Goal: Task Accomplishment & Management: Manage account settings

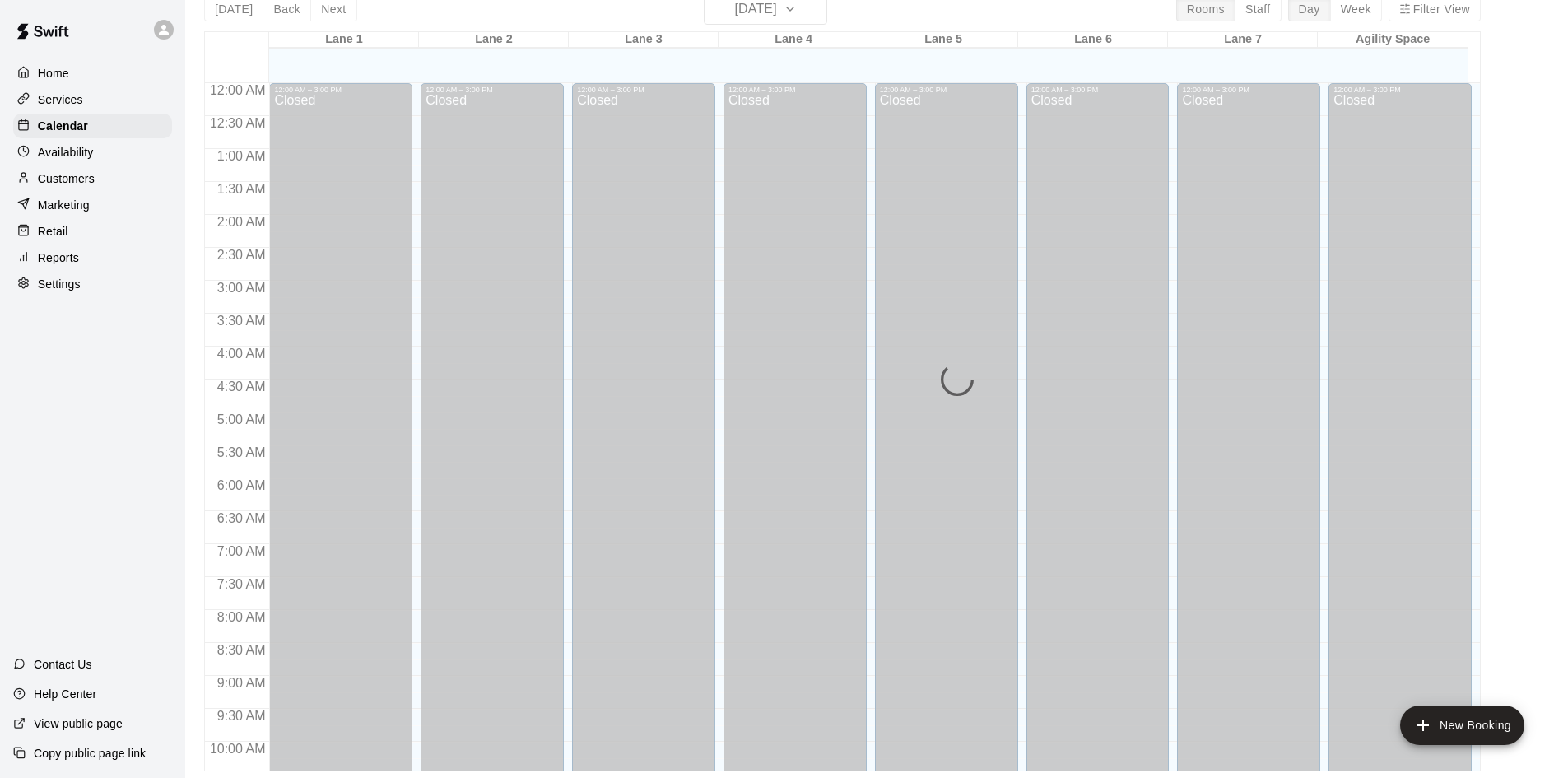
scroll to position [895, 0]
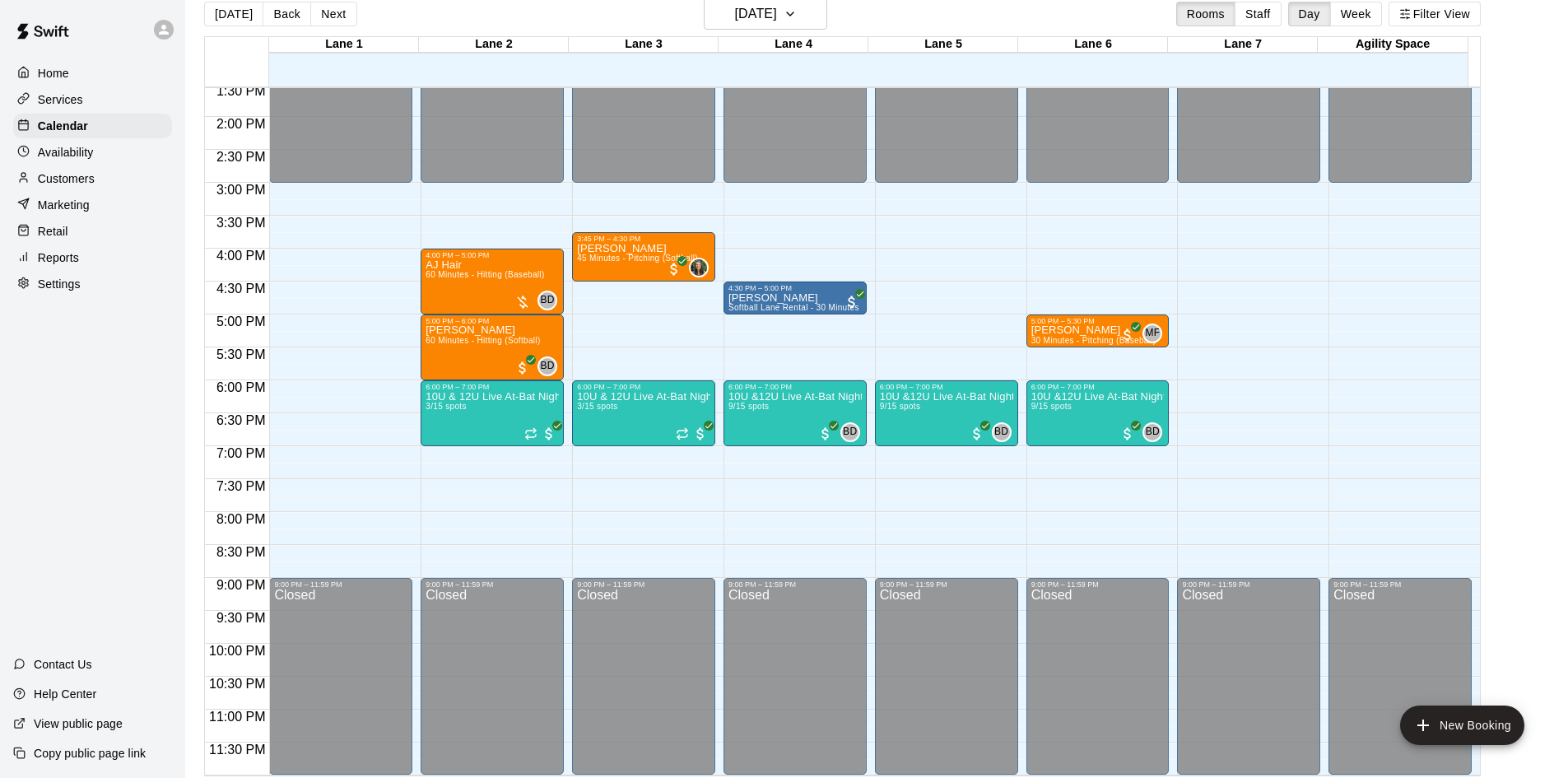
scroll to position [27, 0]
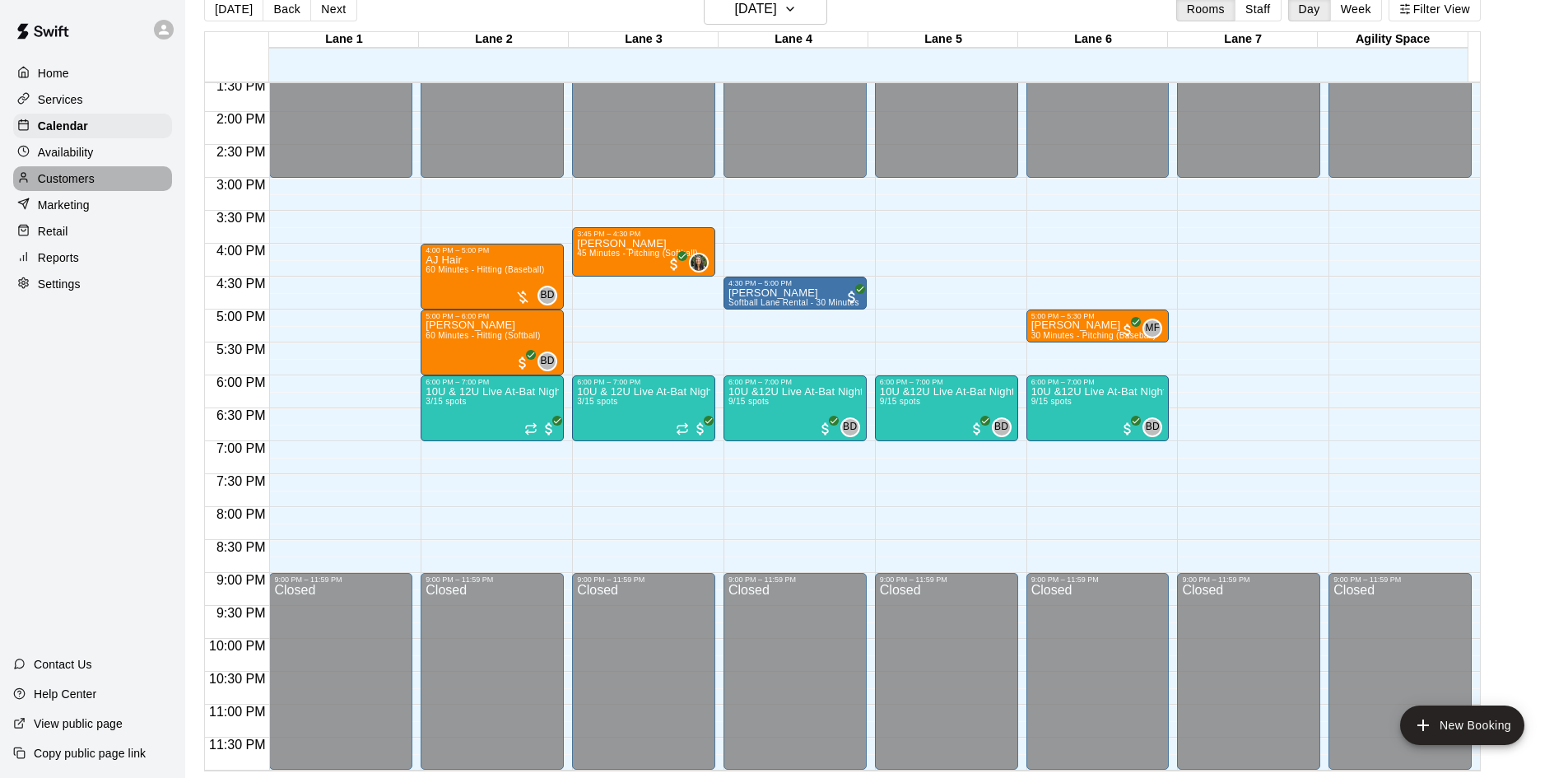
click at [61, 187] on p "Customers" at bounding box center [66, 179] width 57 height 17
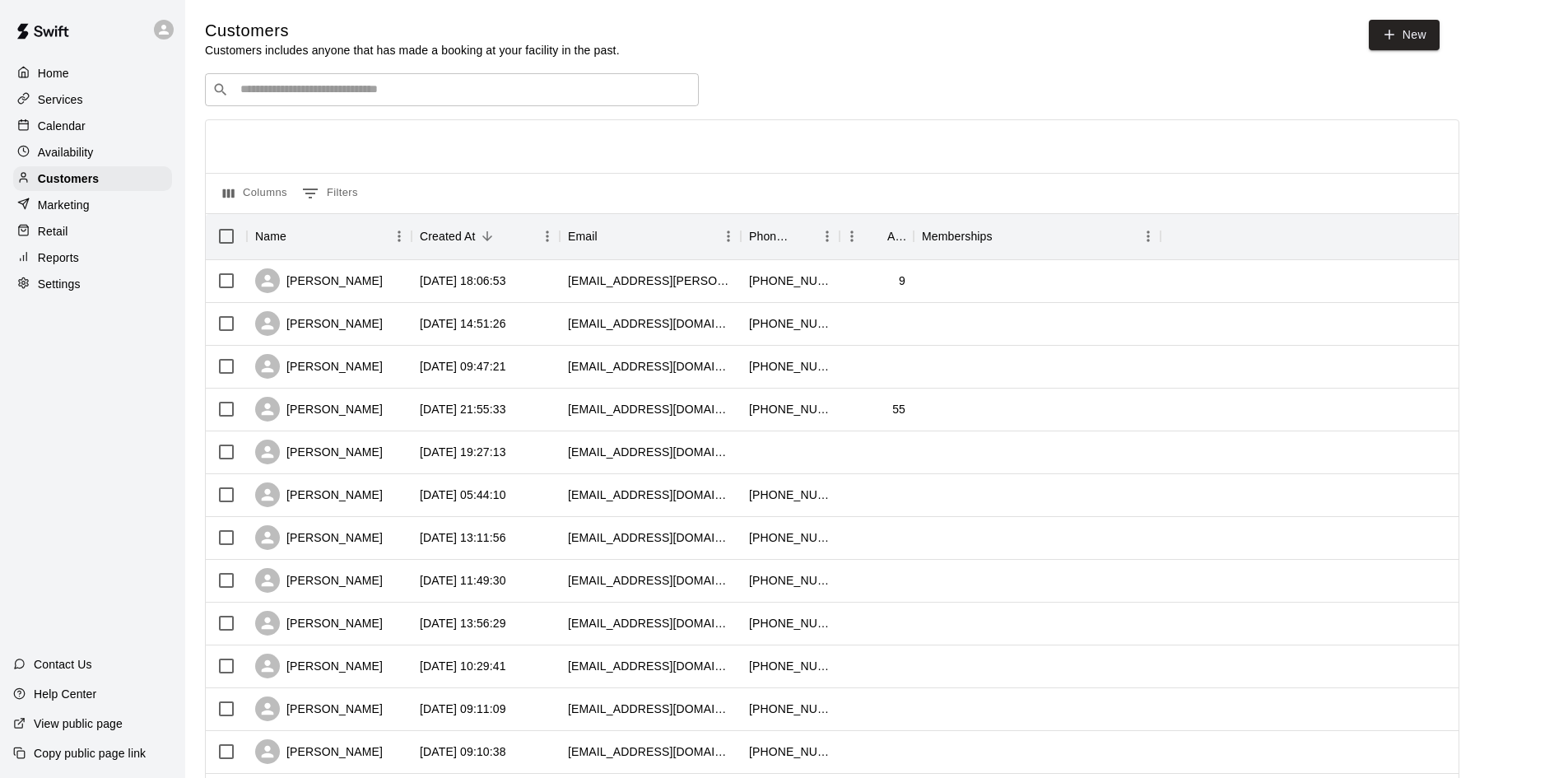
click at [403, 100] on div "​ ​" at bounding box center [451, 90] width 494 height 33
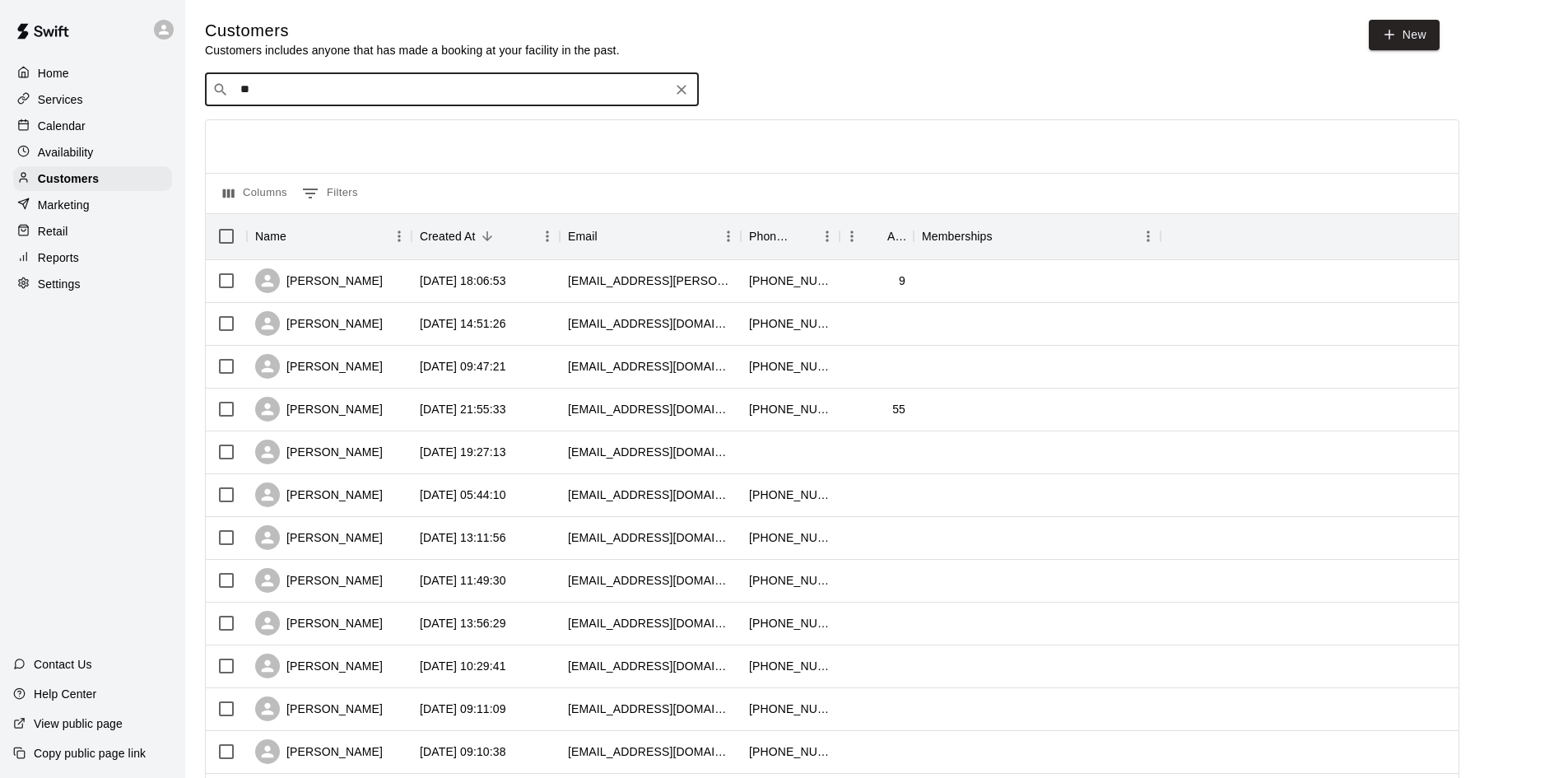
type input "***"
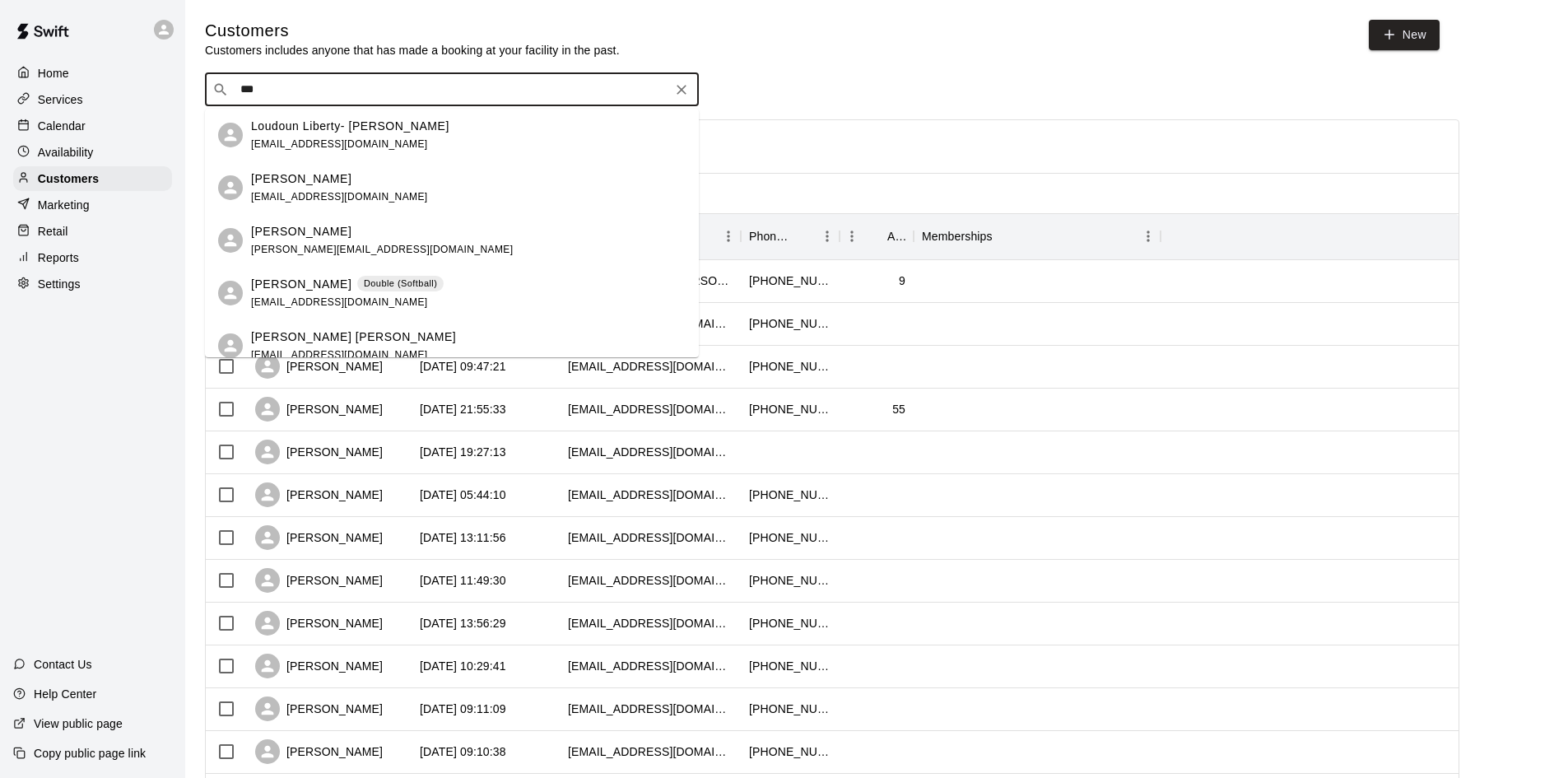
click at [407, 142] on div "Loudoun Liberty- Moseley sarahmoseley01@gmail.com" at bounding box center [468, 136] width 435 height 35
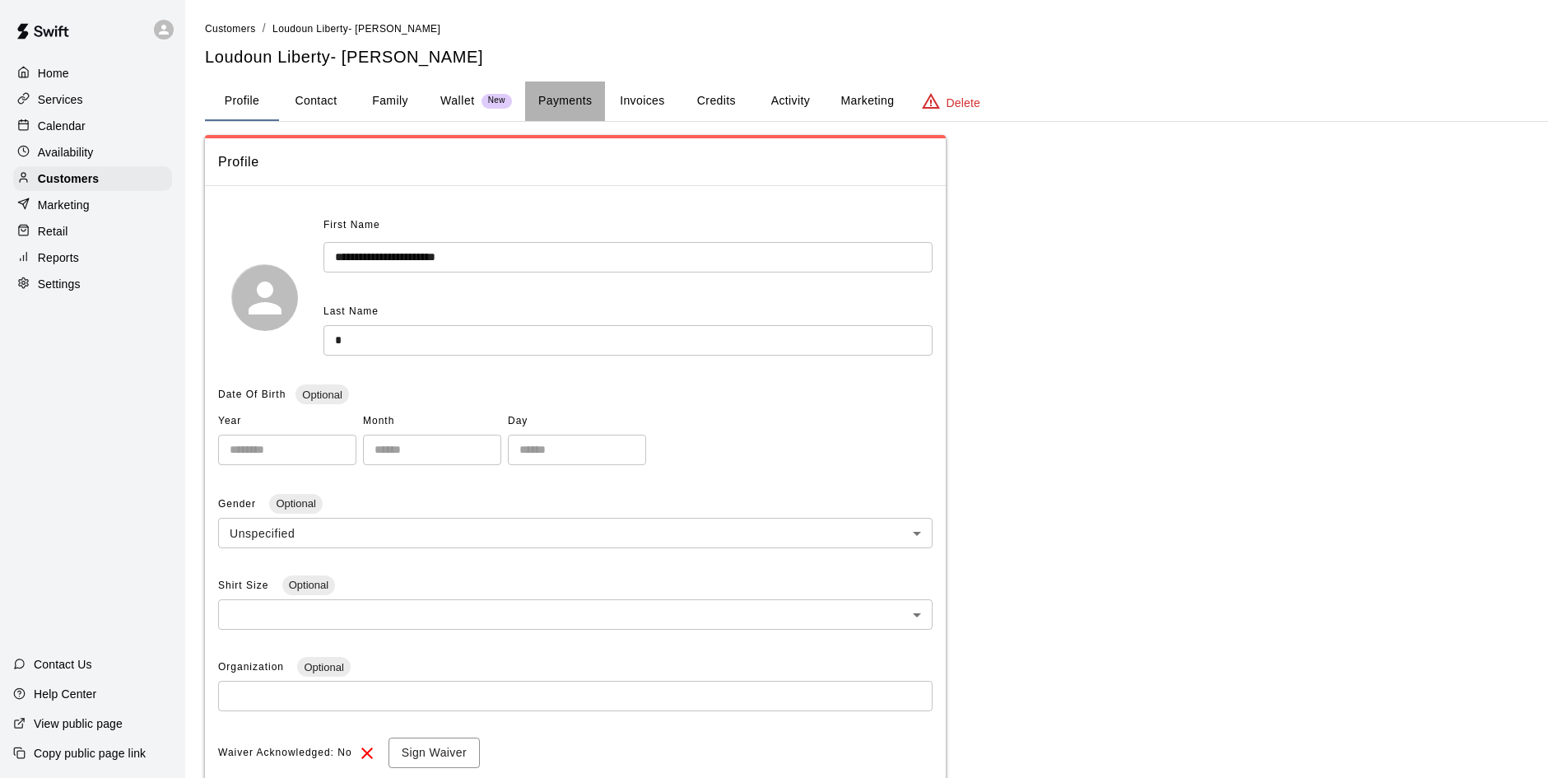
click at [581, 104] on button "Payments" at bounding box center [565, 100] width 80 height 40
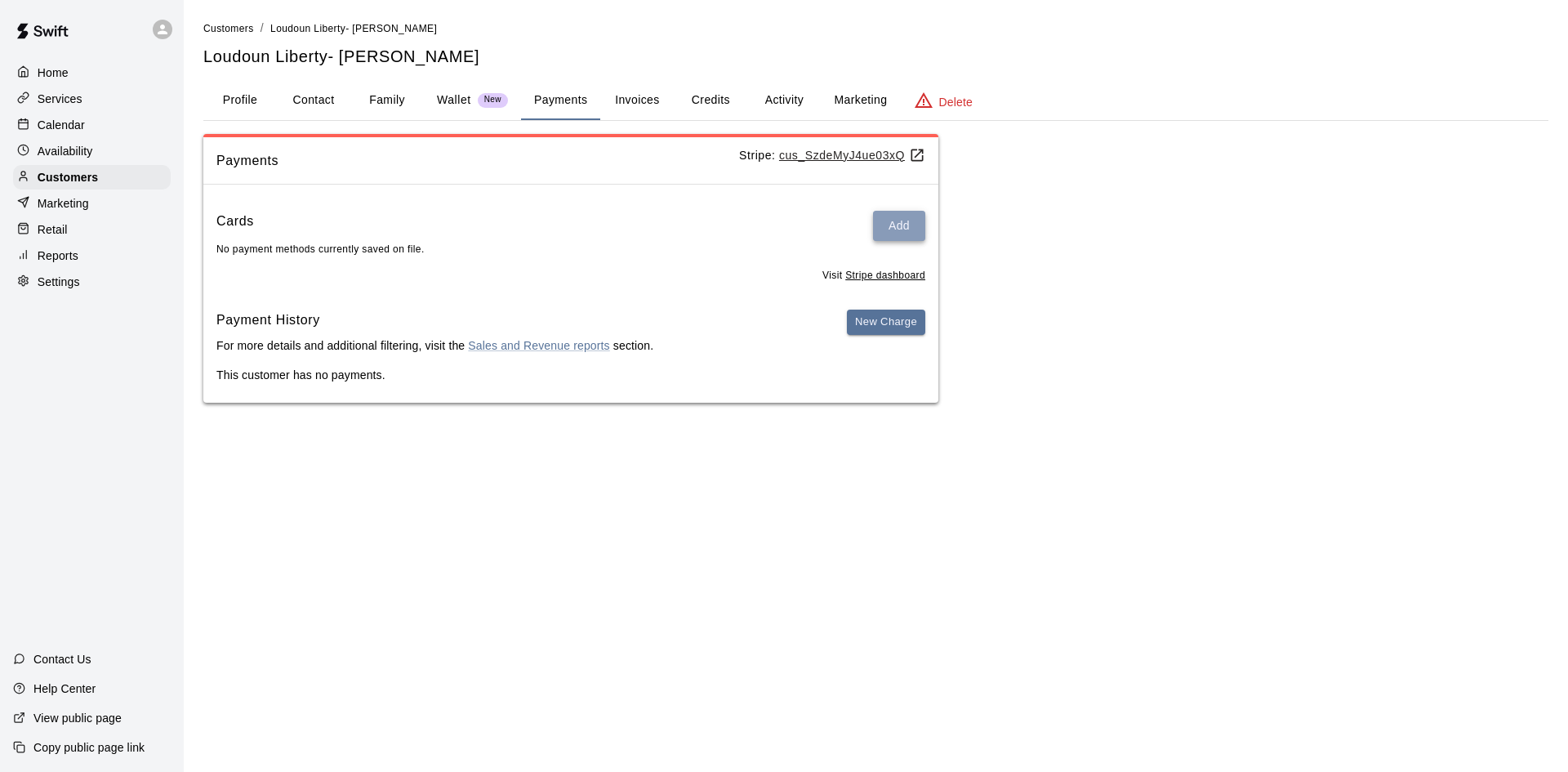
click at [900, 226] on button "Add" at bounding box center [899, 225] width 52 height 30
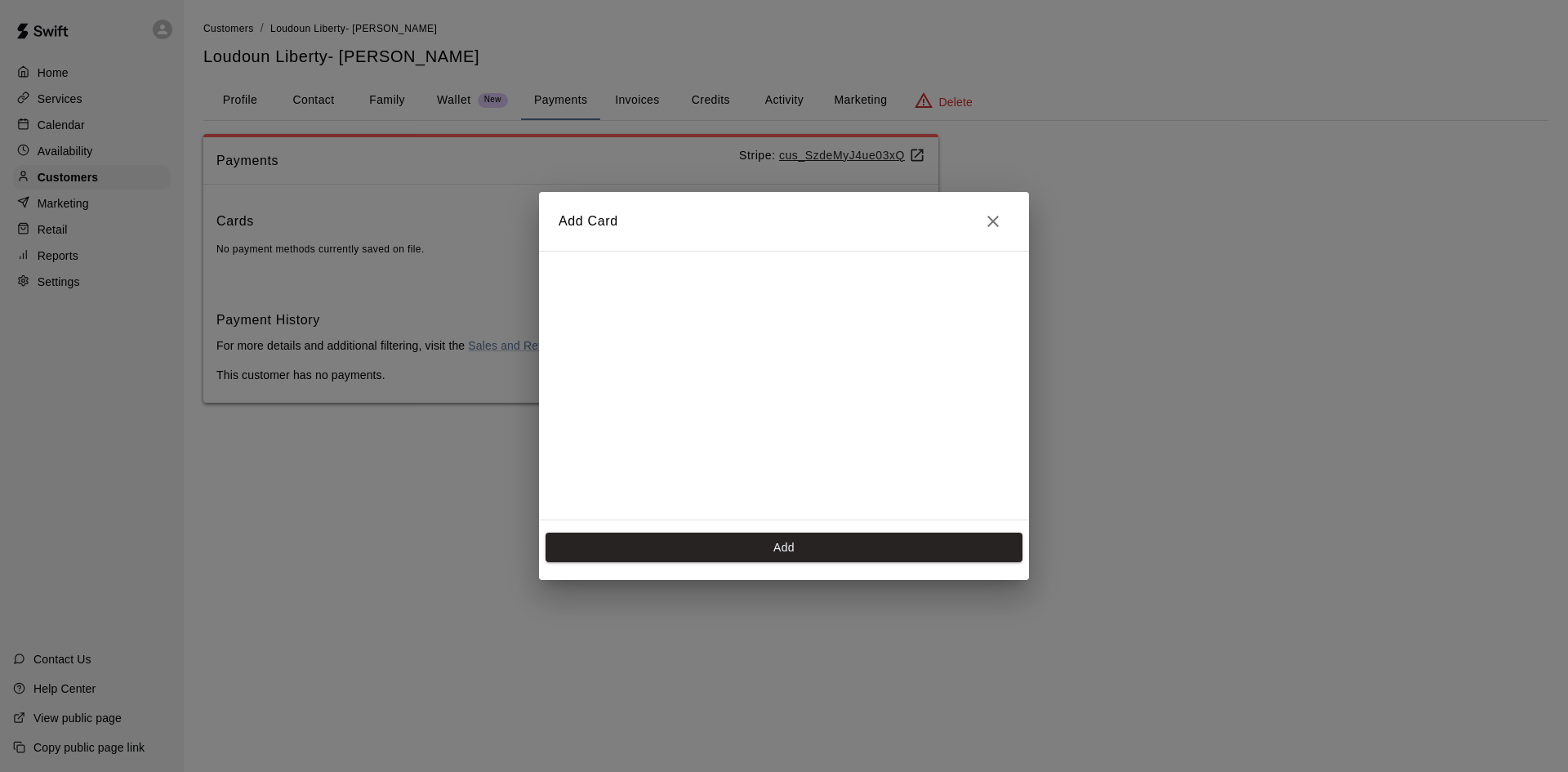
scroll to position [292, 0]
click at [851, 551] on button "Add" at bounding box center [784, 547] width 477 height 30
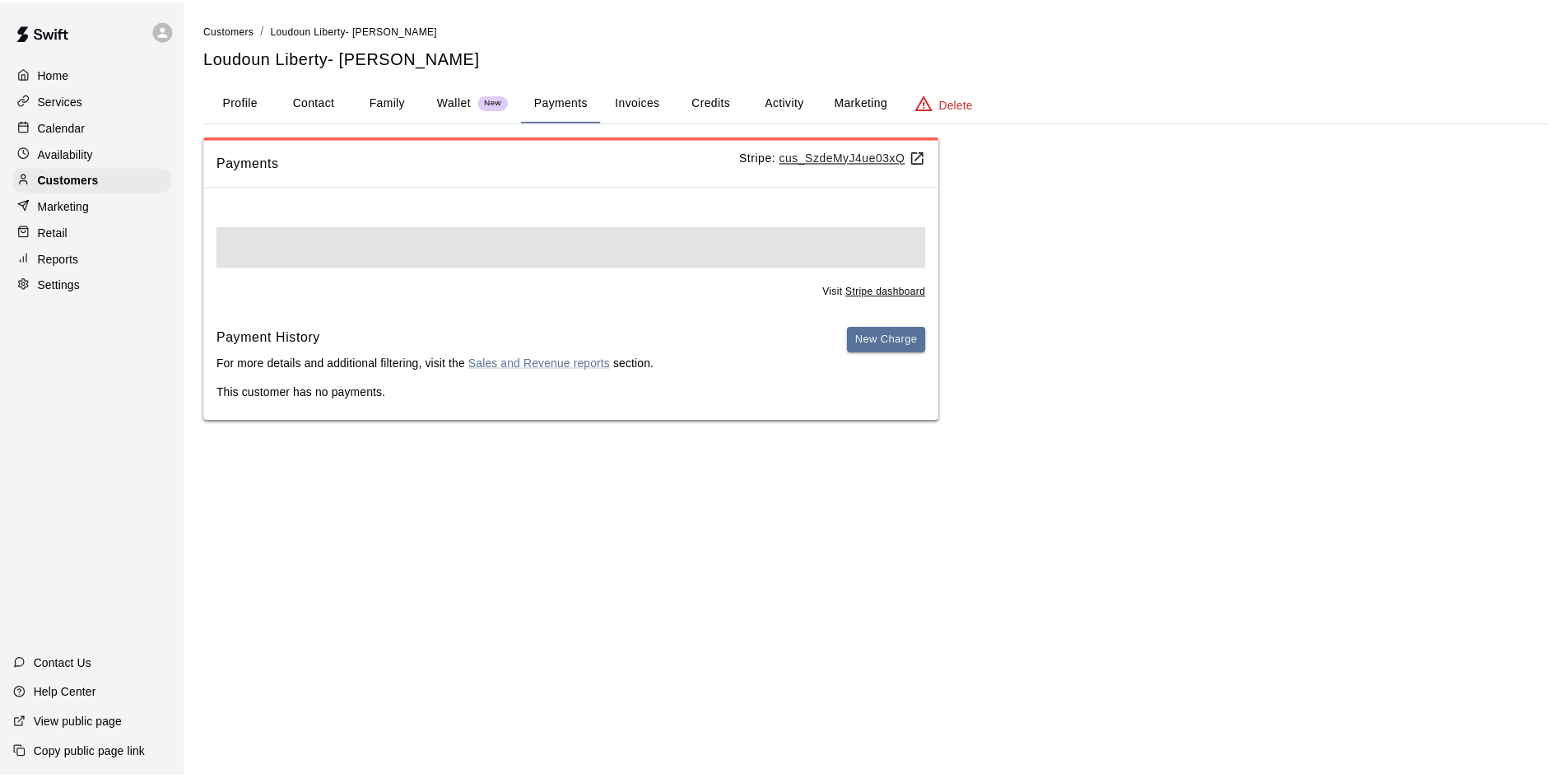
scroll to position [0, 0]
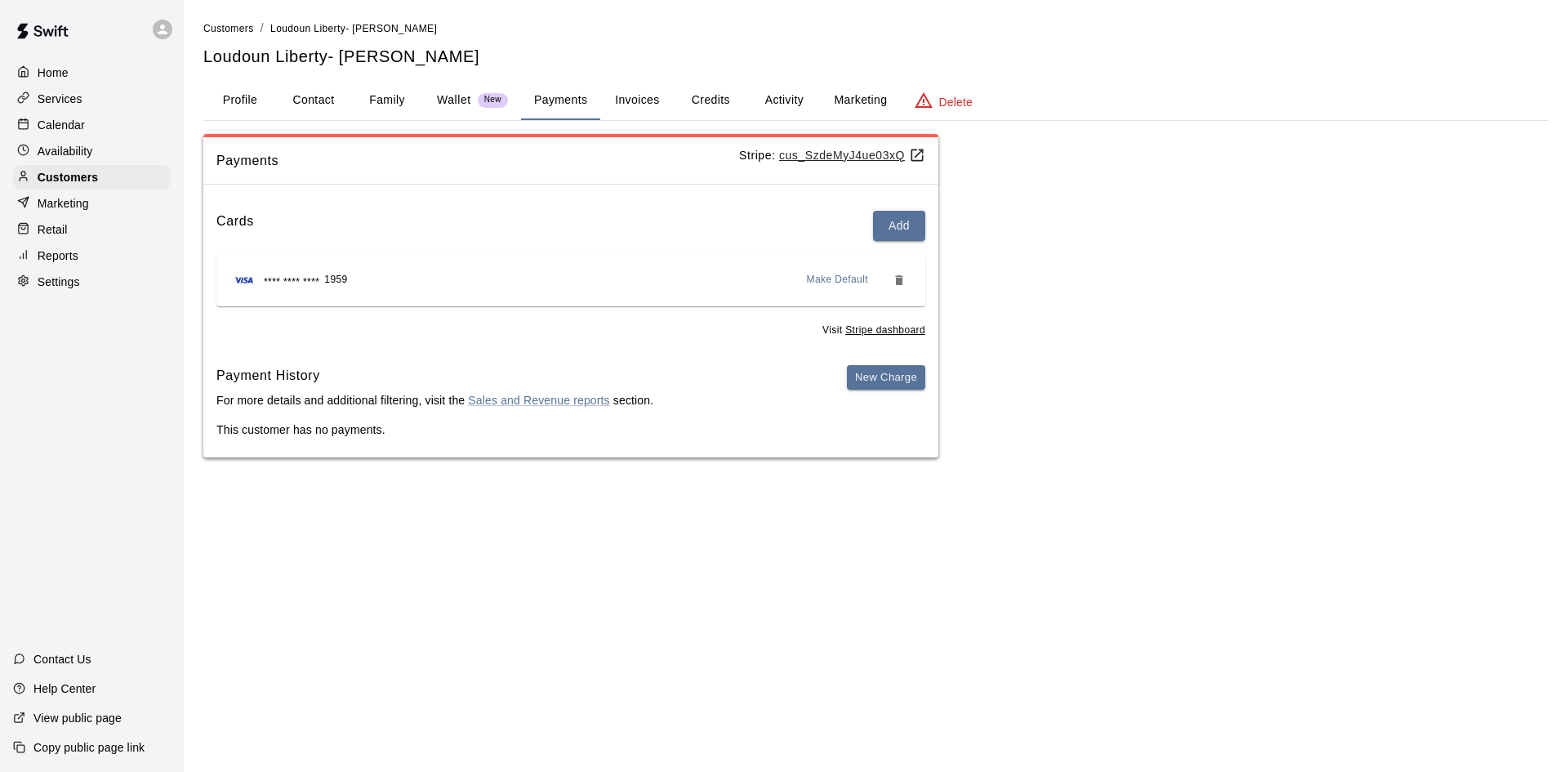
click at [55, 131] on p "Calendar" at bounding box center [61, 125] width 48 height 16
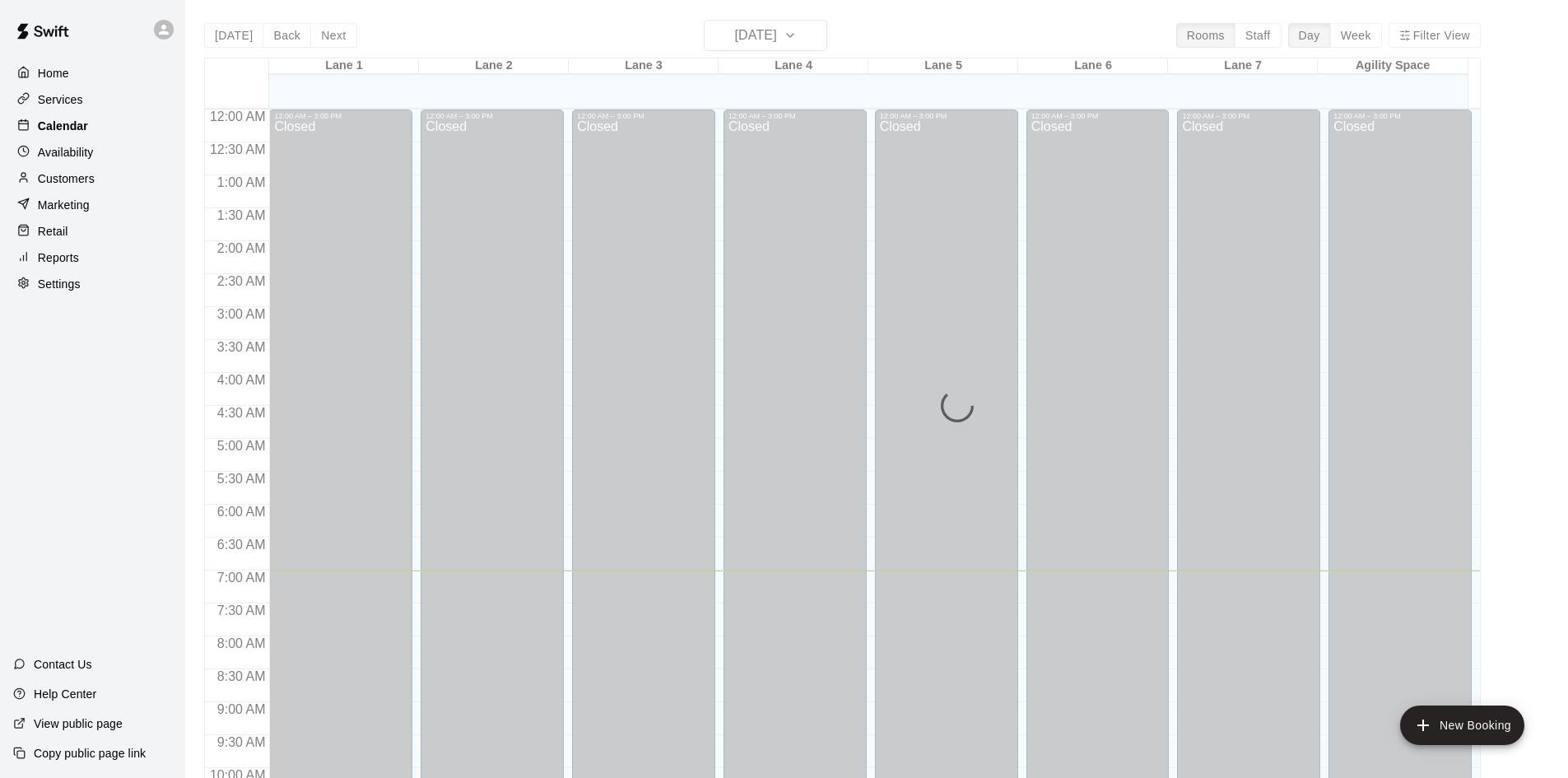
scroll to position [461, 0]
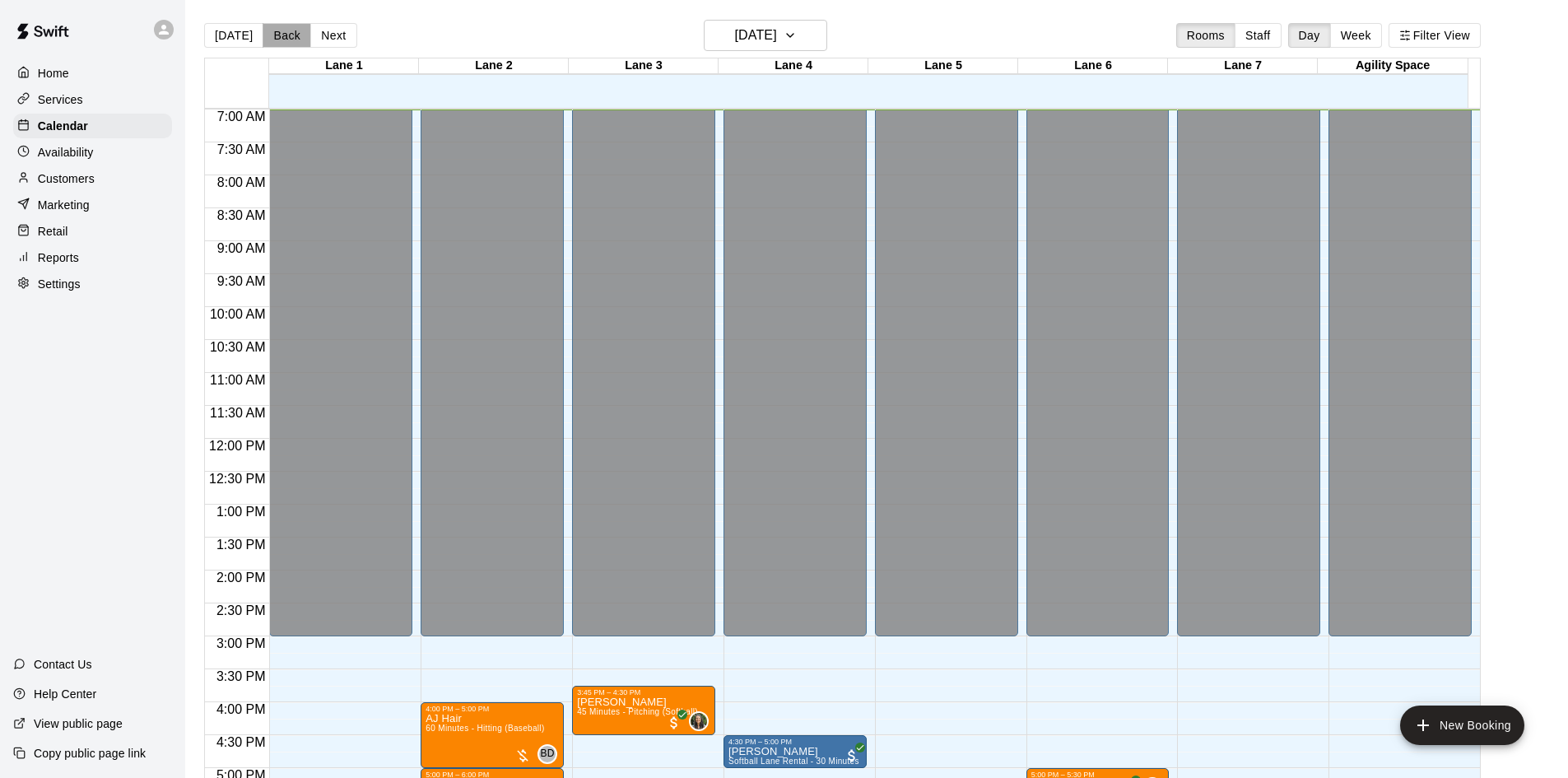
click at [285, 40] on button "Back" at bounding box center [287, 35] width 49 height 25
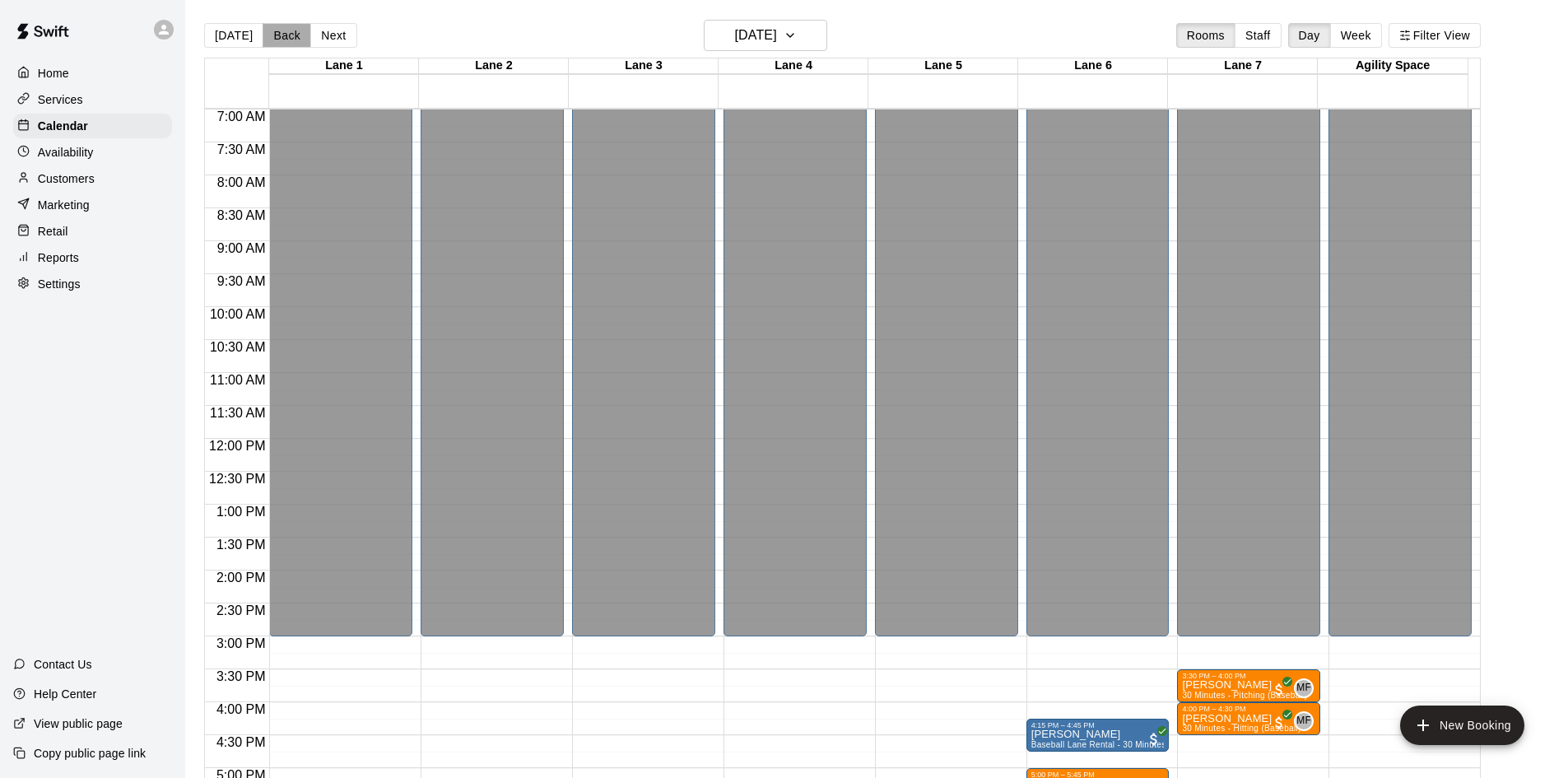
click at [285, 40] on button "Back" at bounding box center [287, 35] width 49 height 25
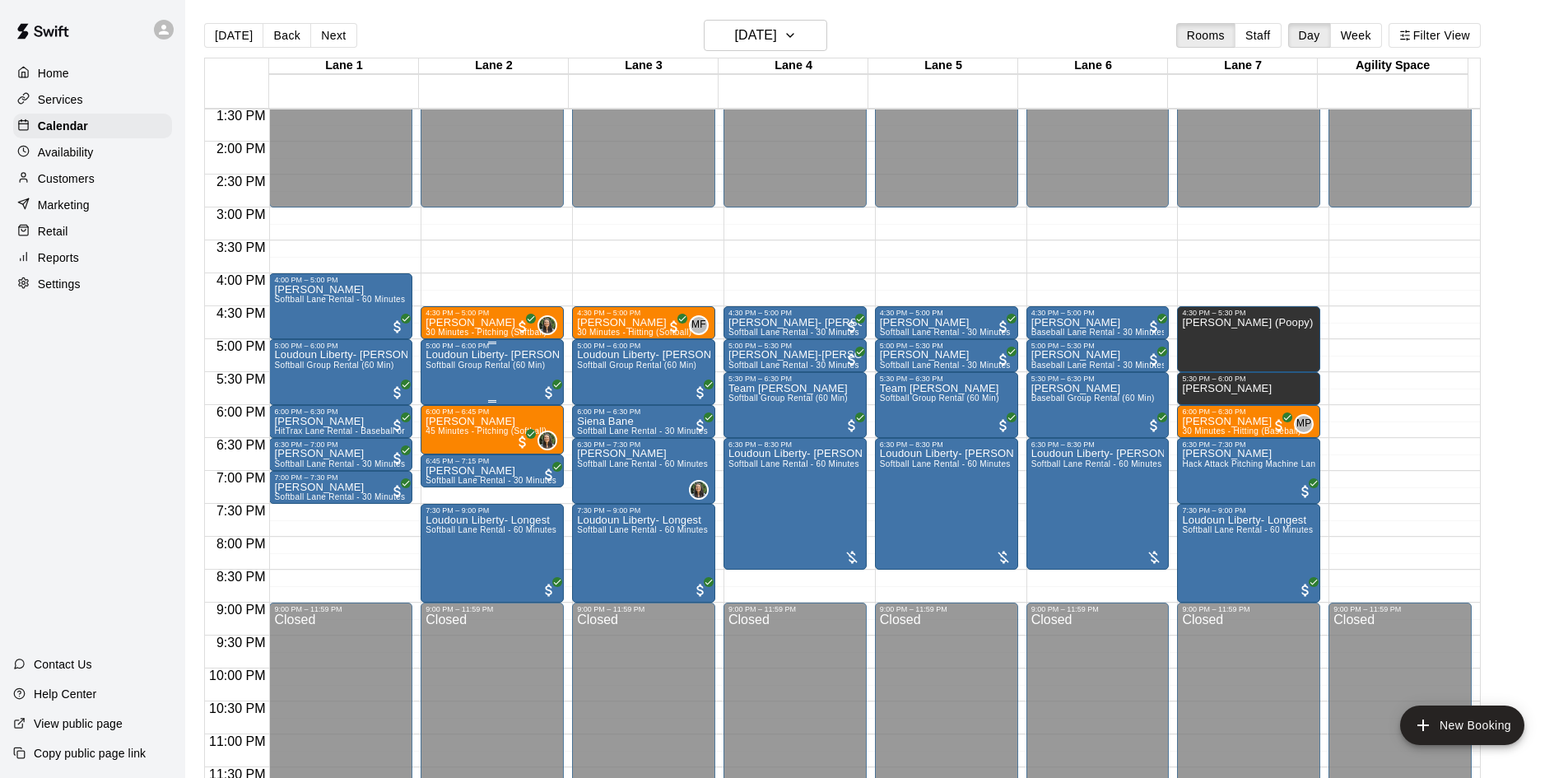
scroll to position [895, 0]
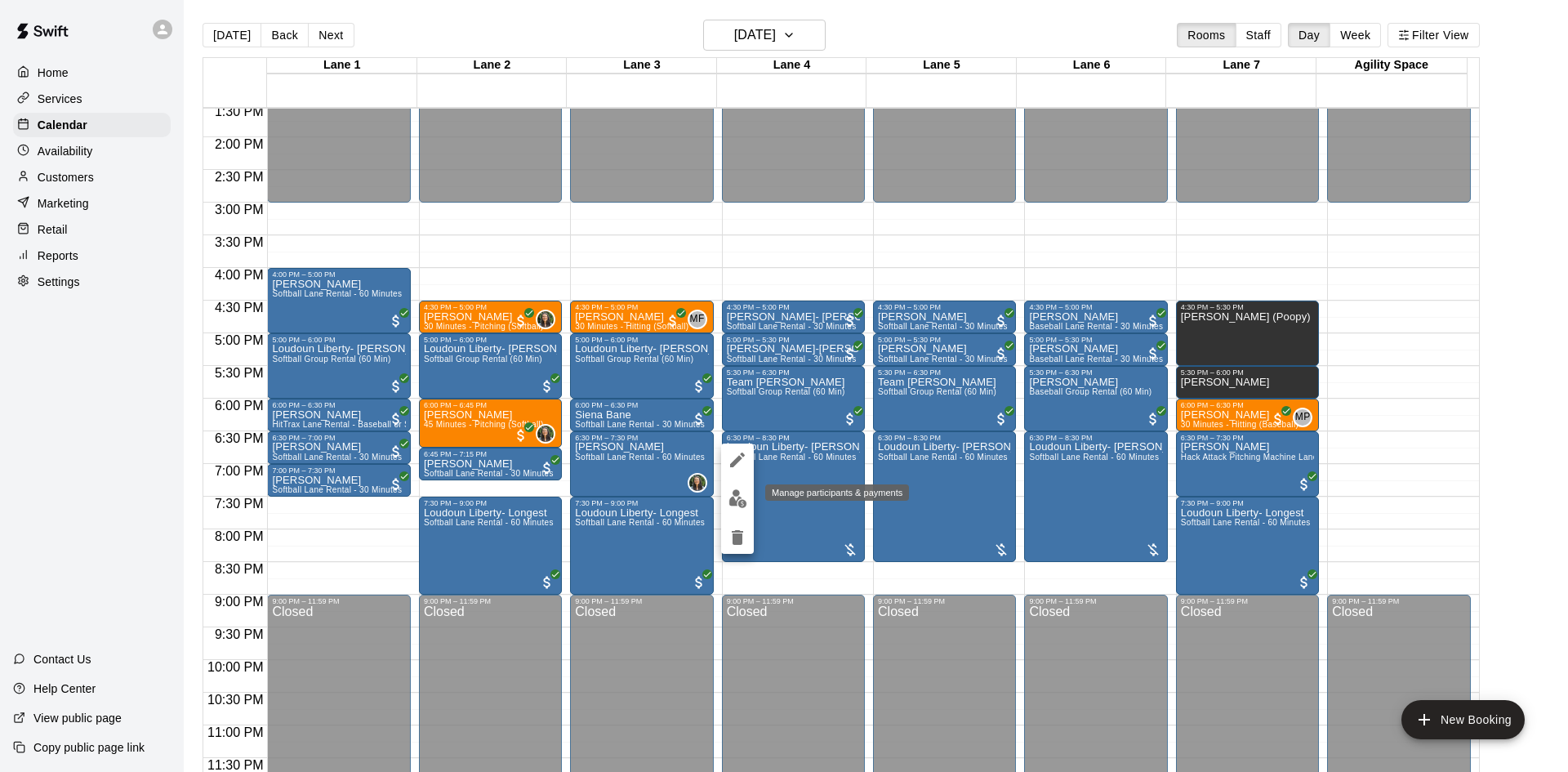
click at [732, 502] on img "edit" at bounding box center [738, 499] width 19 height 19
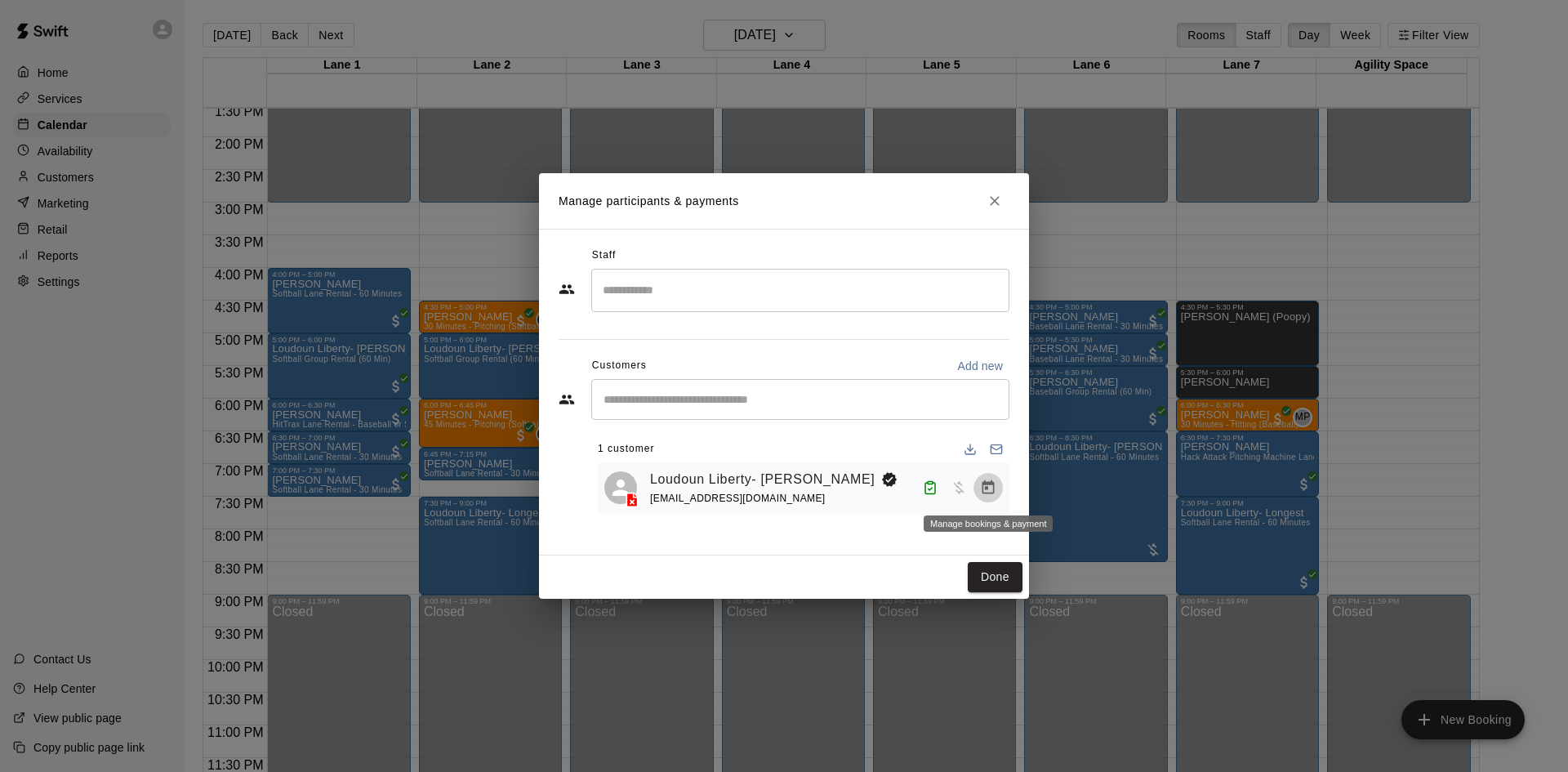
click at [993, 491] on icon "Manage bookings & payment" at bounding box center [988, 487] width 12 height 14
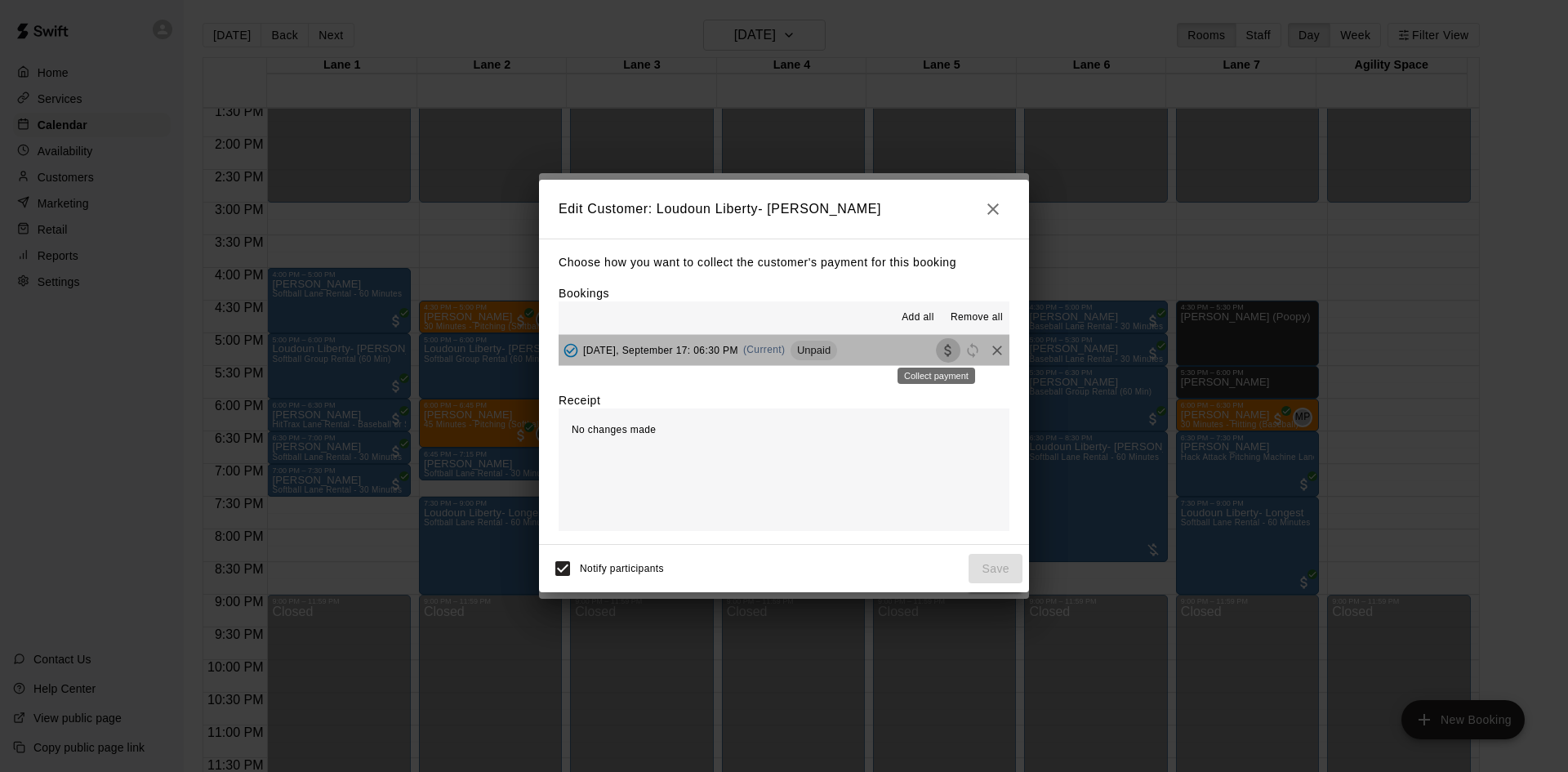
click at [940, 348] on icon "Collect payment" at bounding box center [948, 350] width 16 height 16
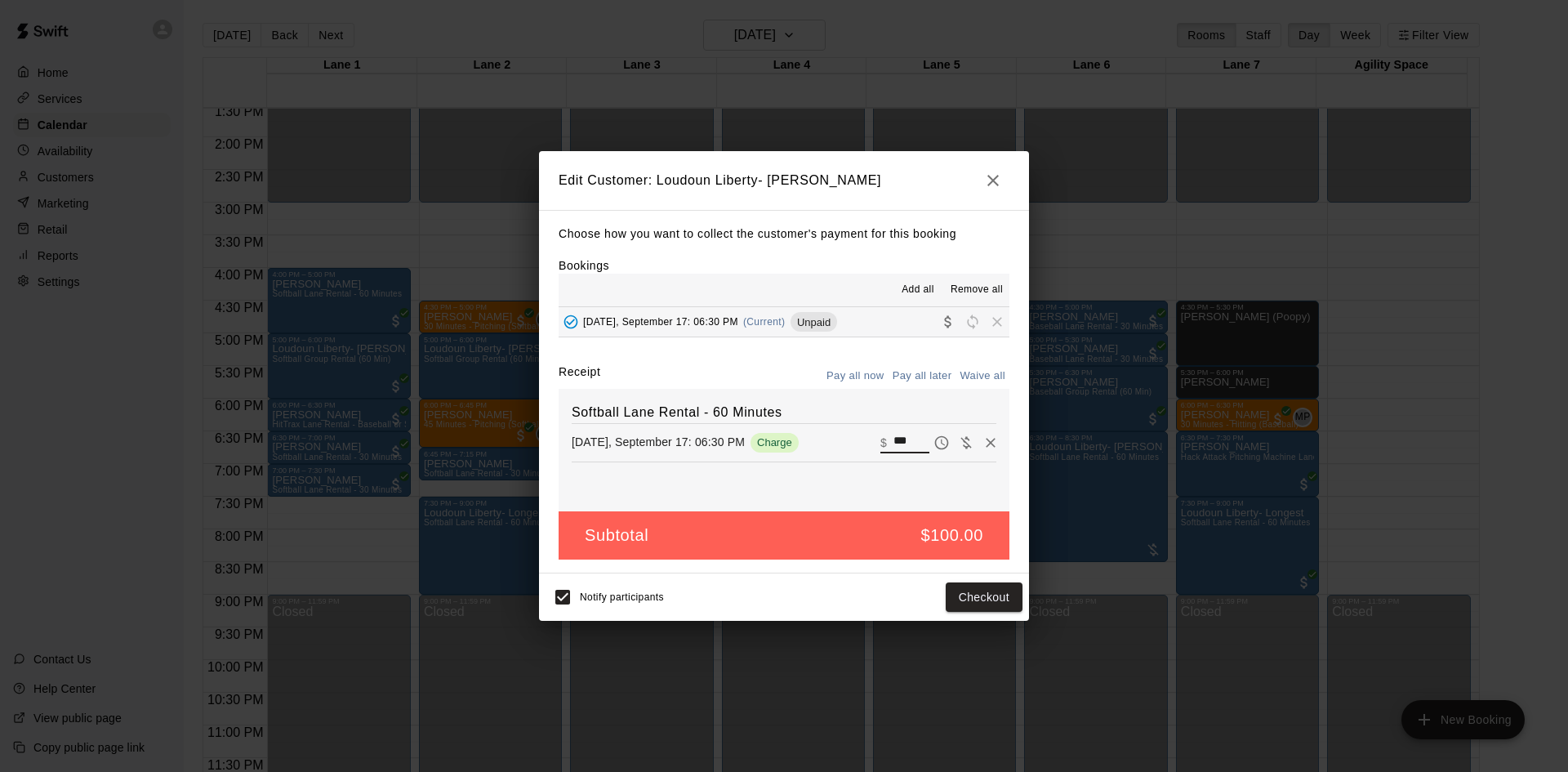
click at [902, 439] on input "***" at bounding box center [911, 443] width 36 height 21
drag, startPoint x: 902, startPoint y: 439, endPoint x: 858, endPoint y: 449, distance: 45.1
click at [858, 449] on div "Wednesday, September 17: 06:30 PM Charge ​ $ ***" at bounding box center [784, 443] width 425 height 25
type input "***"
click at [980, 599] on button "Checkout" at bounding box center [984, 597] width 77 height 30
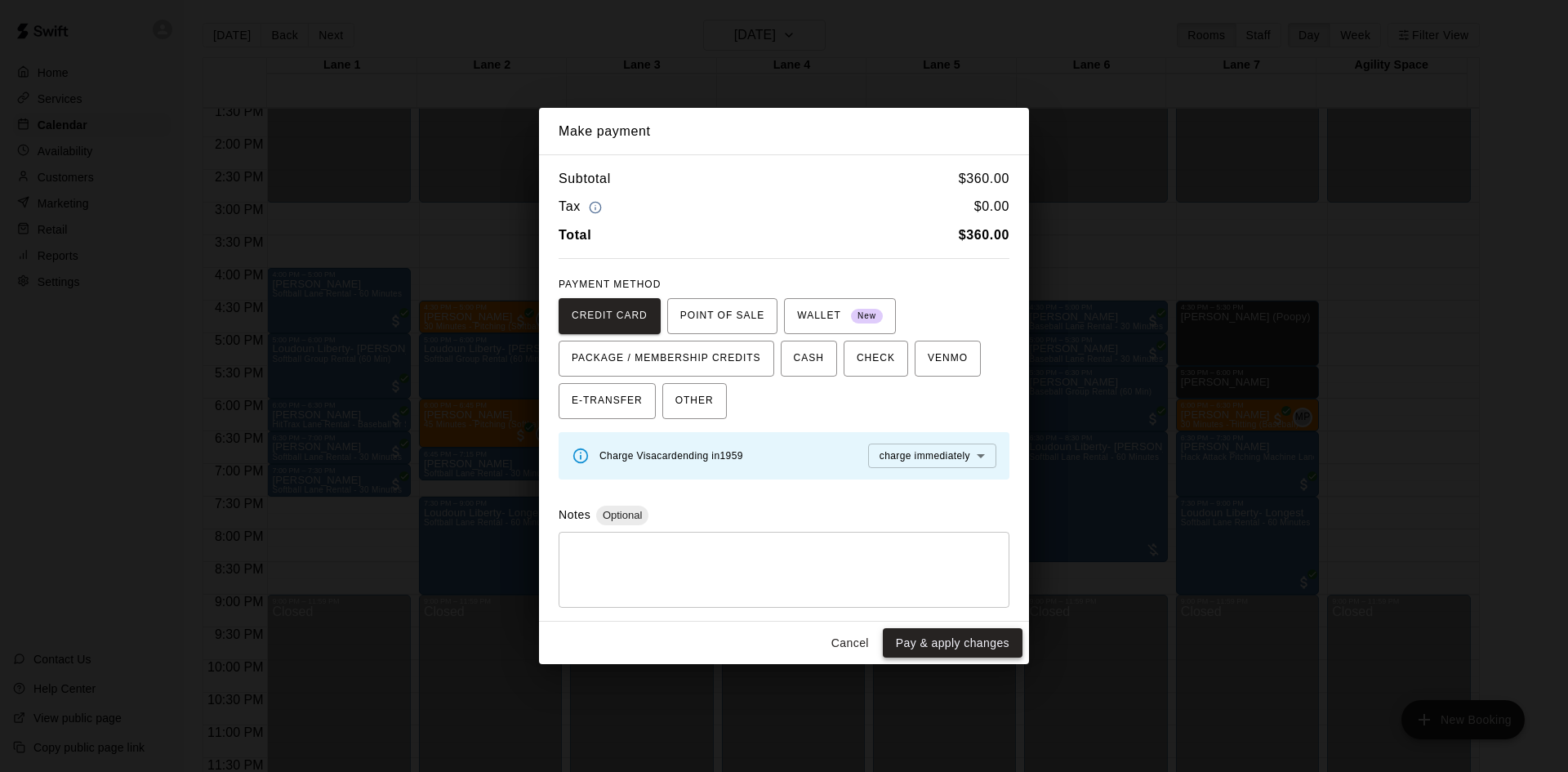
click at [951, 642] on button "Pay & apply changes" at bounding box center [953, 643] width 140 height 30
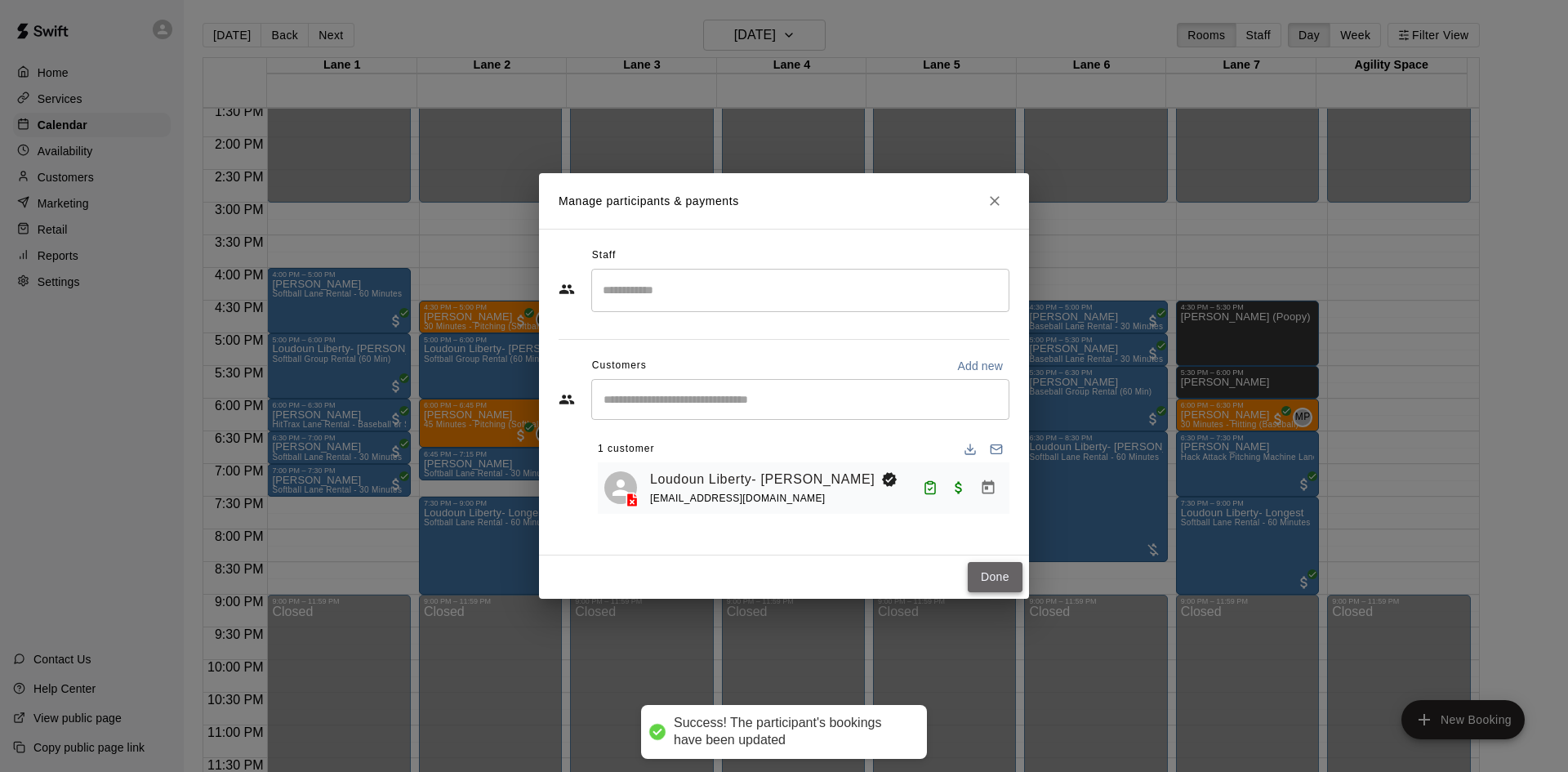
click at [993, 574] on button "Done" at bounding box center [996, 577] width 55 height 30
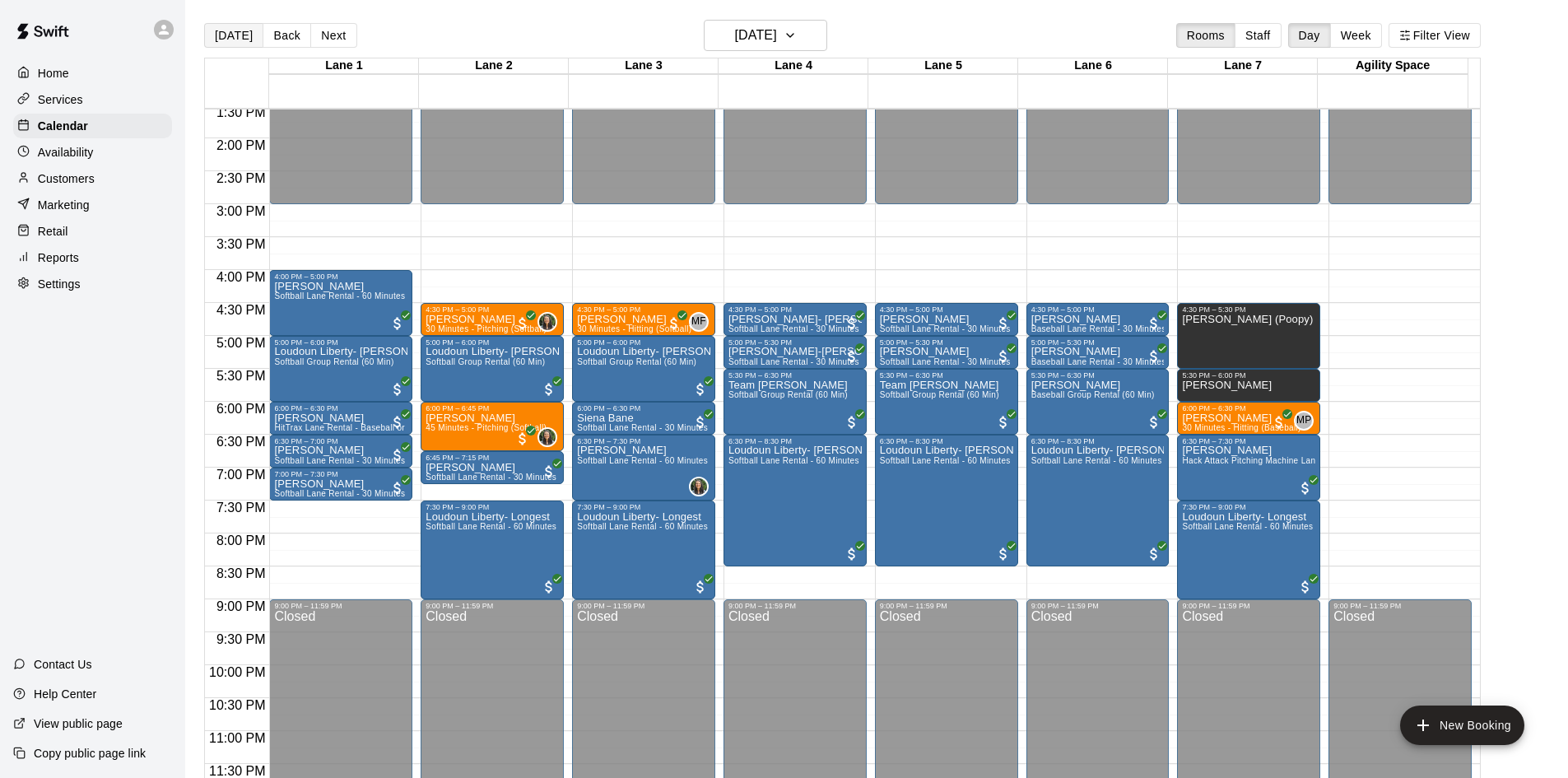
click at [243, 41] on button "[DATE]" at bounding box center [234, 35] width 59 height 25
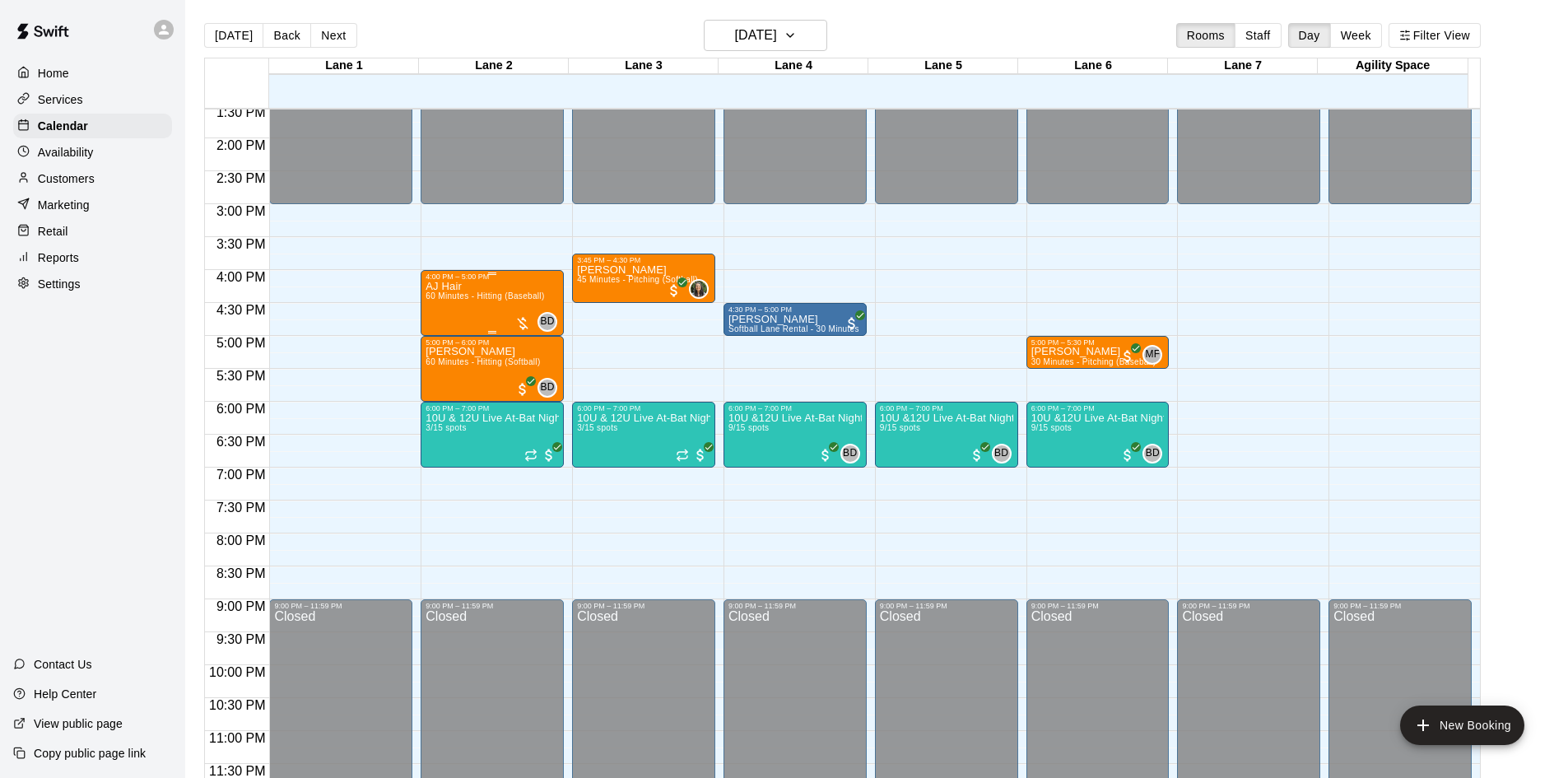
click at [477, 298] on span "60 Minutes - Hitting (Baseball)" at bounding box center [485, 296] width 119 height 9
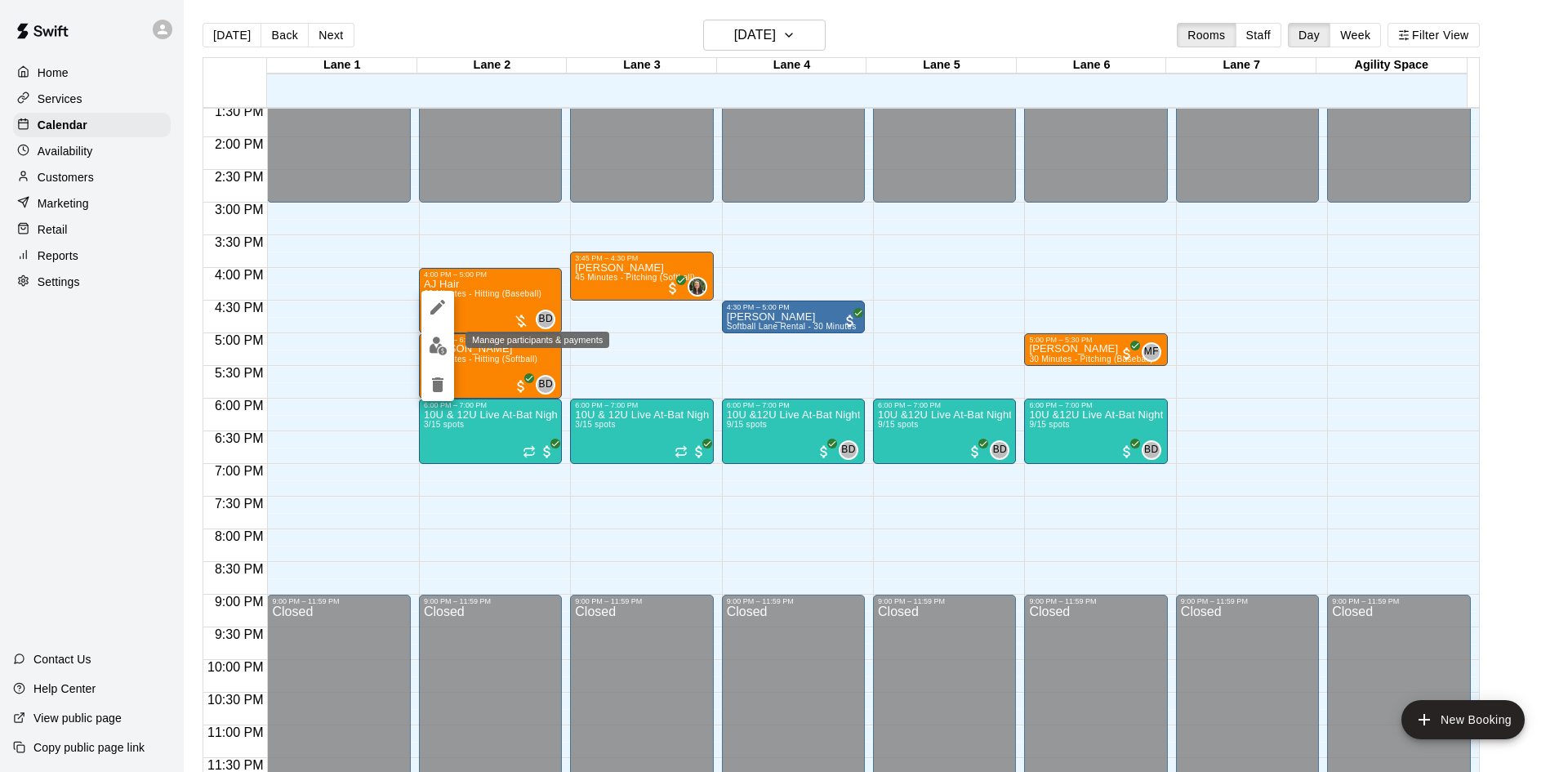
click at [436, 341] on img "edit" at bounding box center [438, 346] width 19 height 19
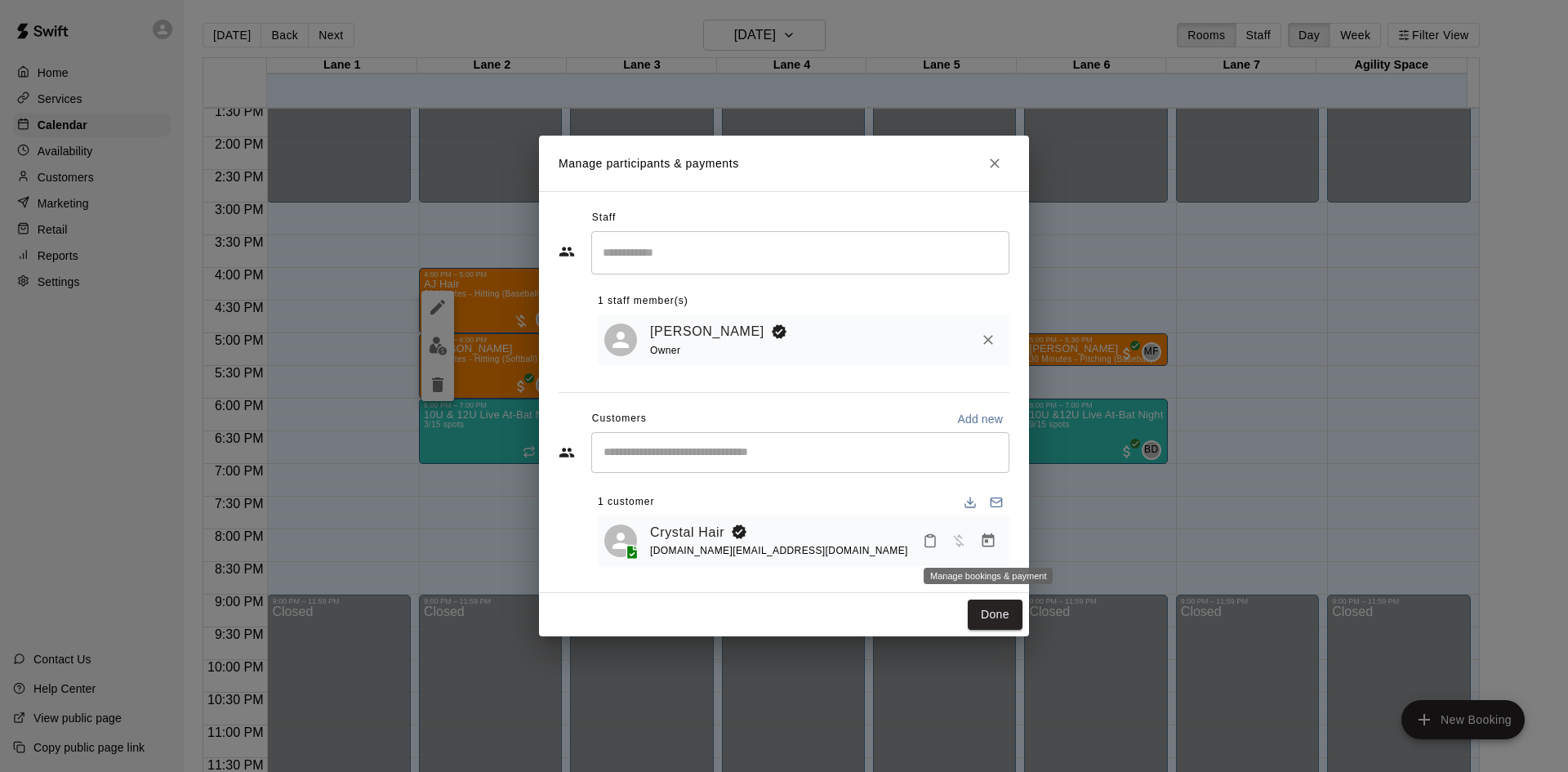
click at [987, 535] on icon "Manage bookings & payment" at bounding box center [988, 541] width 16 height 16
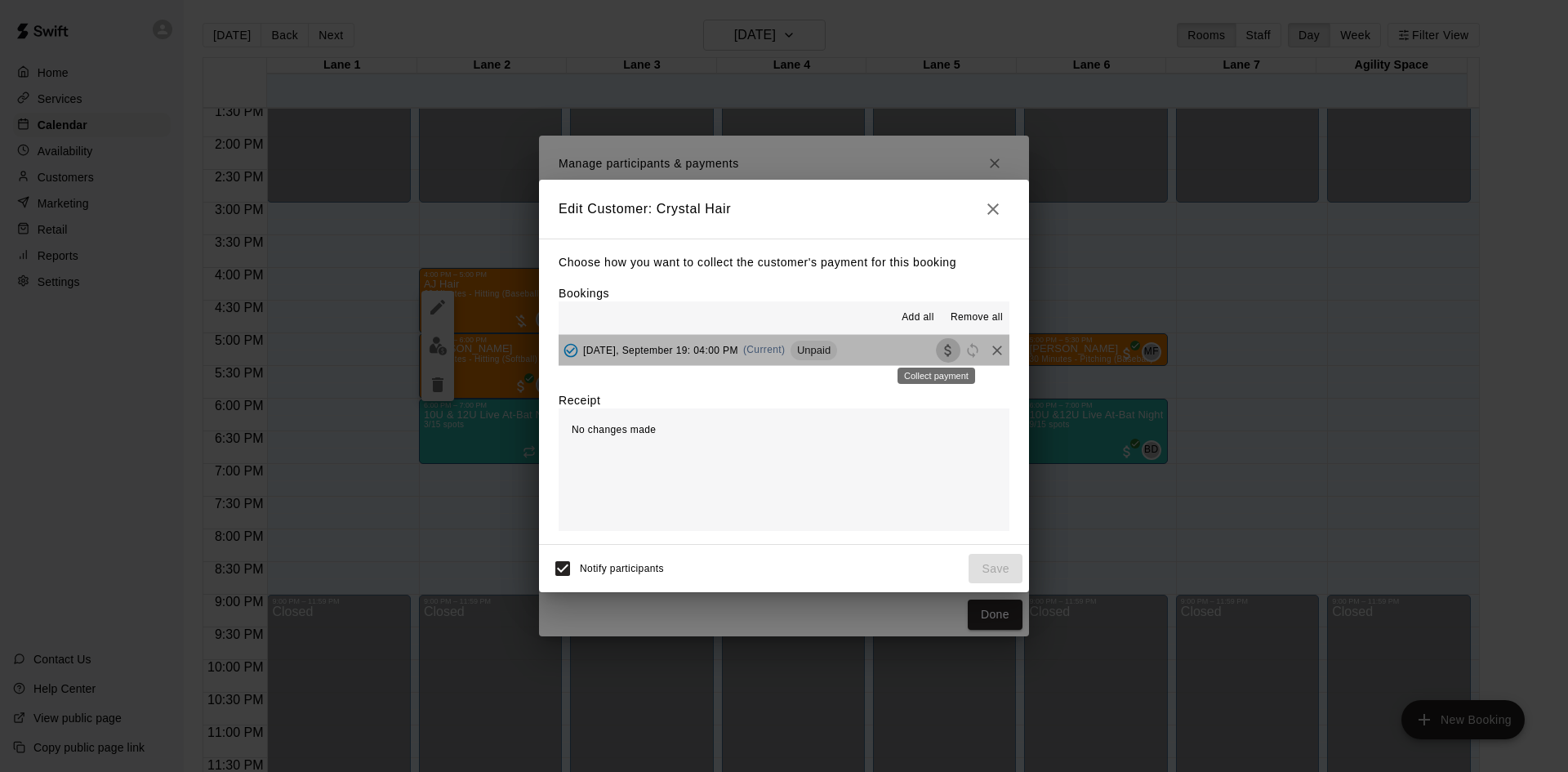
click at [940, 353] on icon "Collect payment" at bounding box center [948, 350] width 16 height 16
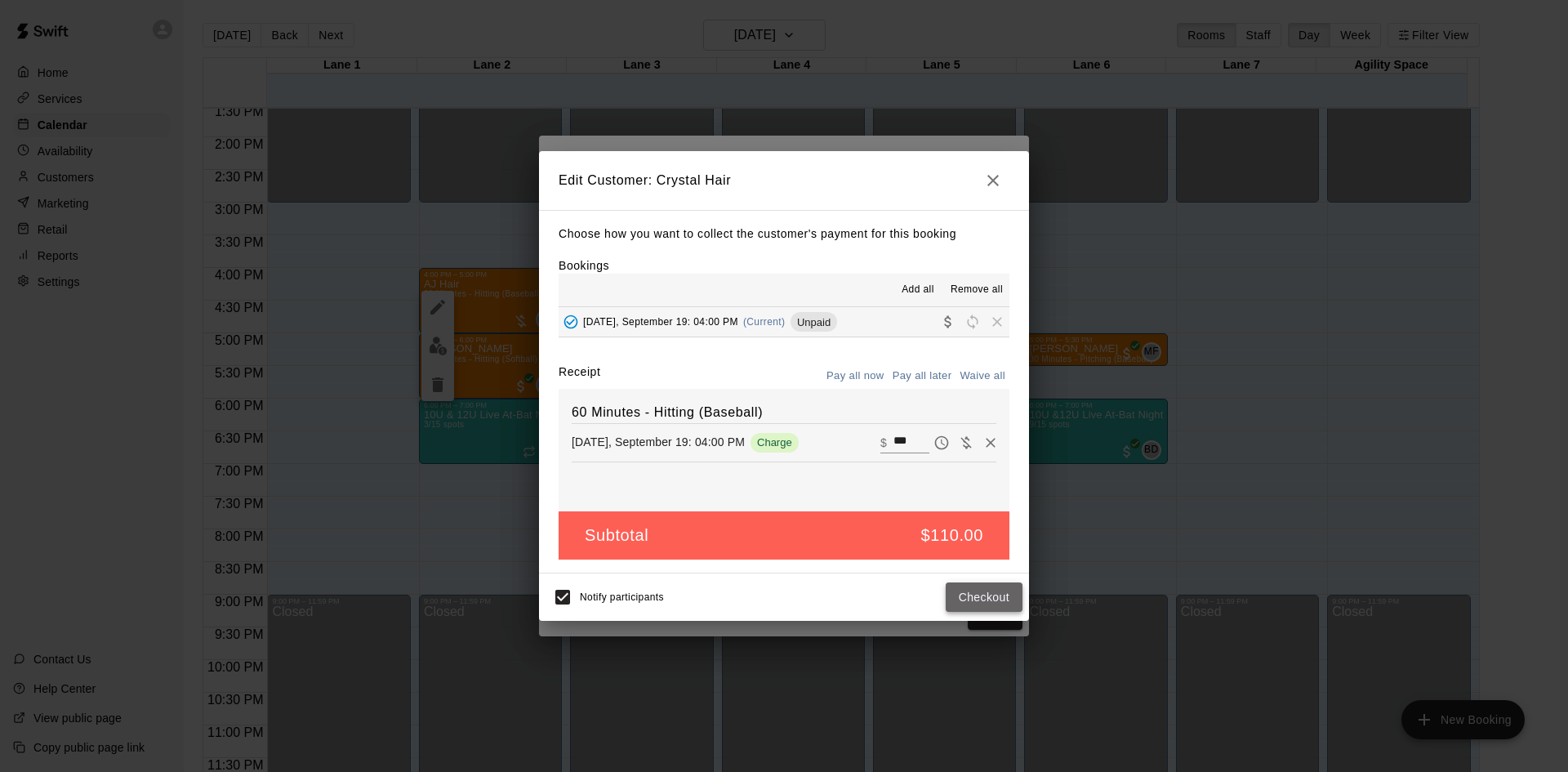
click at [965, 596] on button "Checkout" at bounding box center [984, 597] width 77 height 30
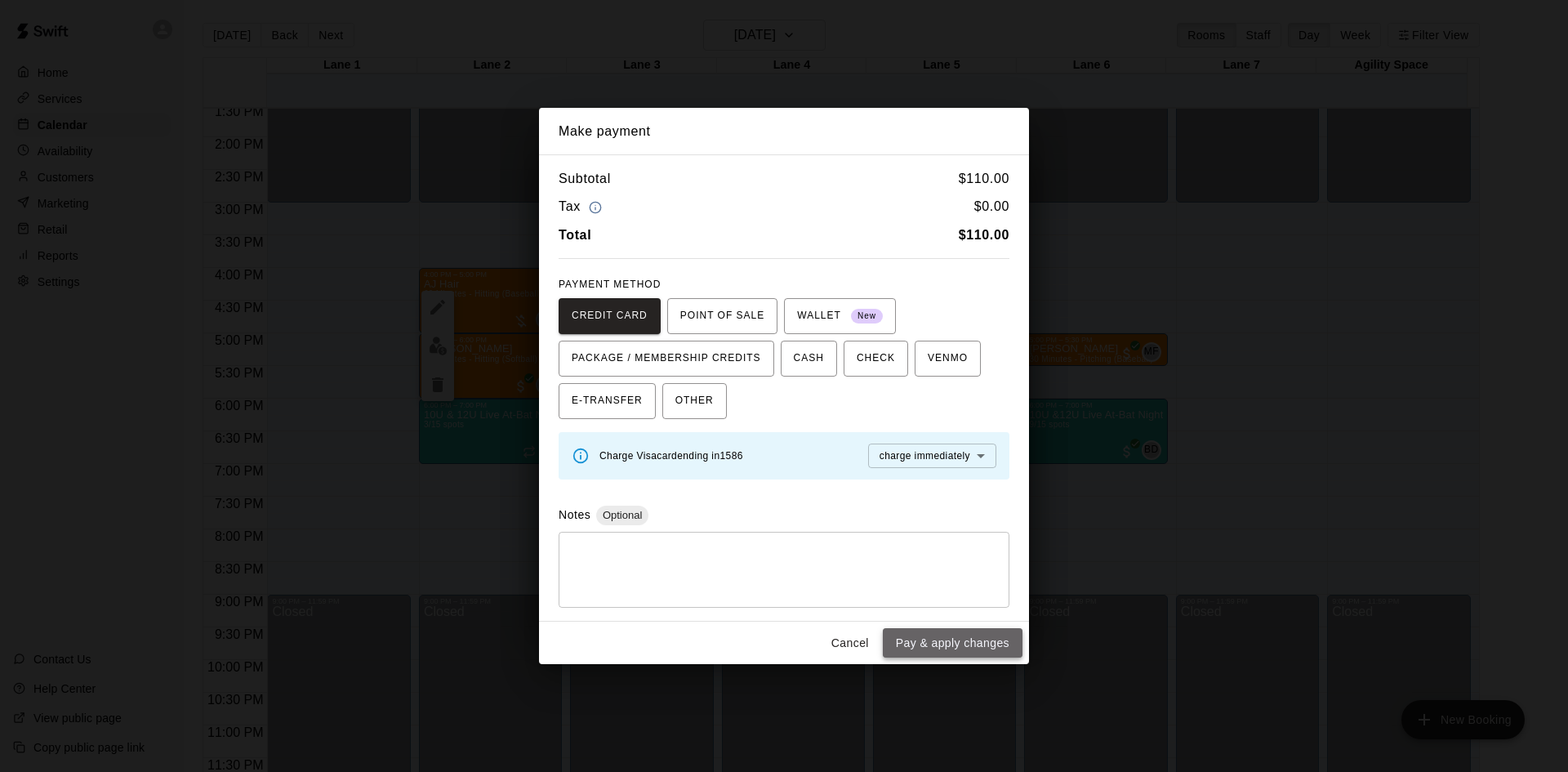
click at [965, 640] on button "Pay & apply changes" at bounding box center [953, 643] width 140 height 30
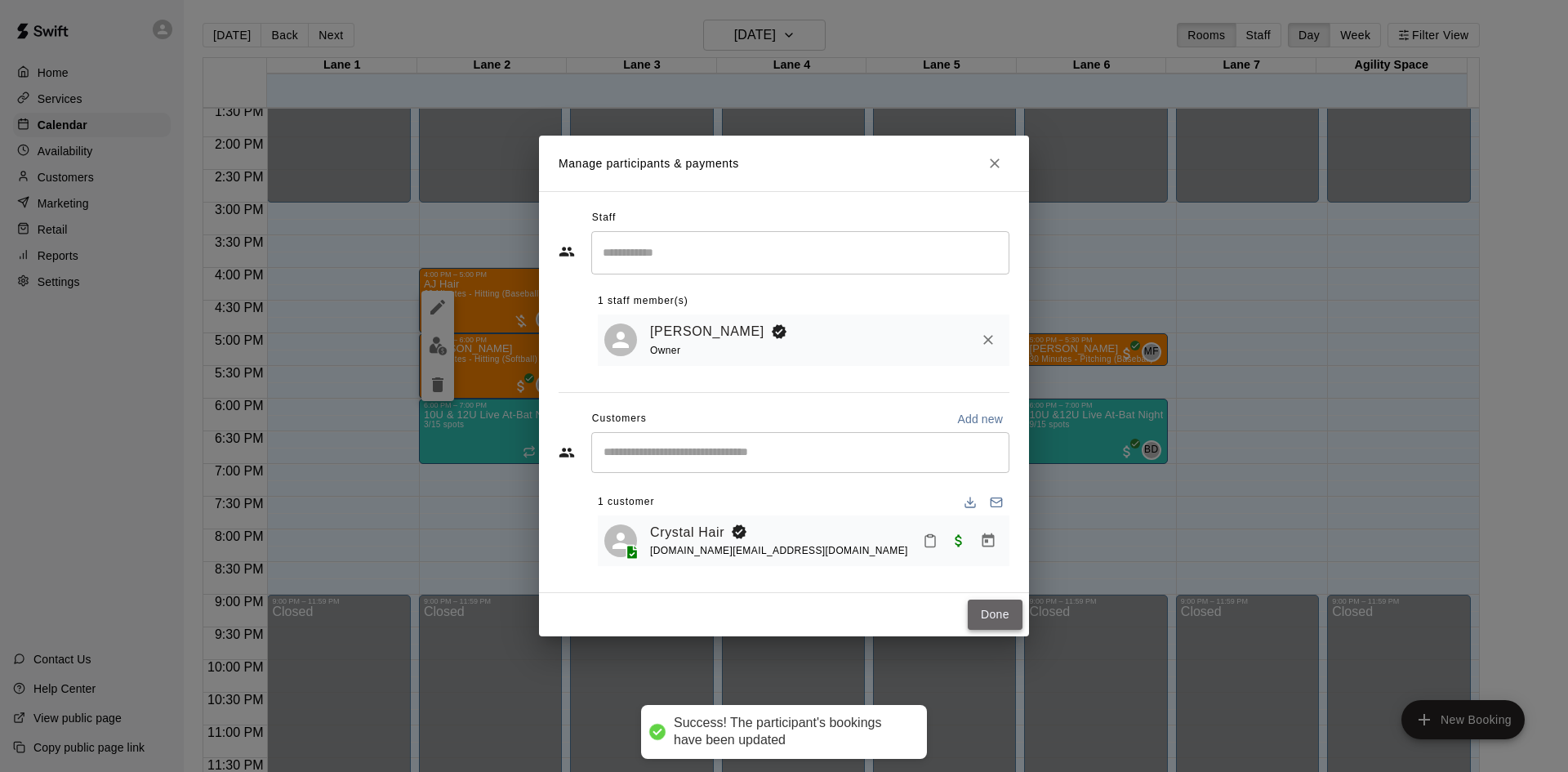
click at [988, 623] on button "Done" at bounding box center [996, 615] width 55 height 30
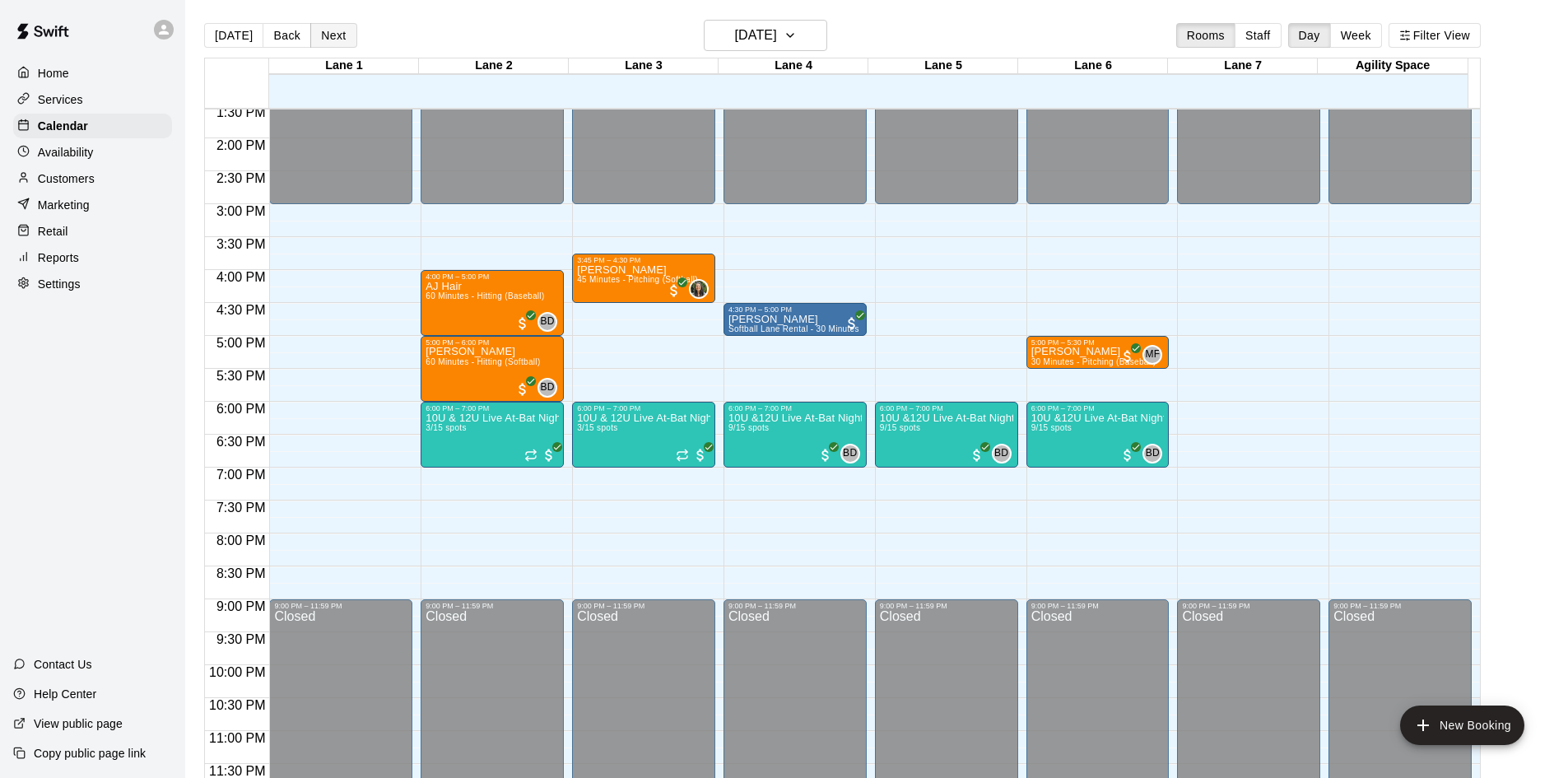
click at [330, 37] on button "Next" at bounding box center [333, 35] width 46 height 25
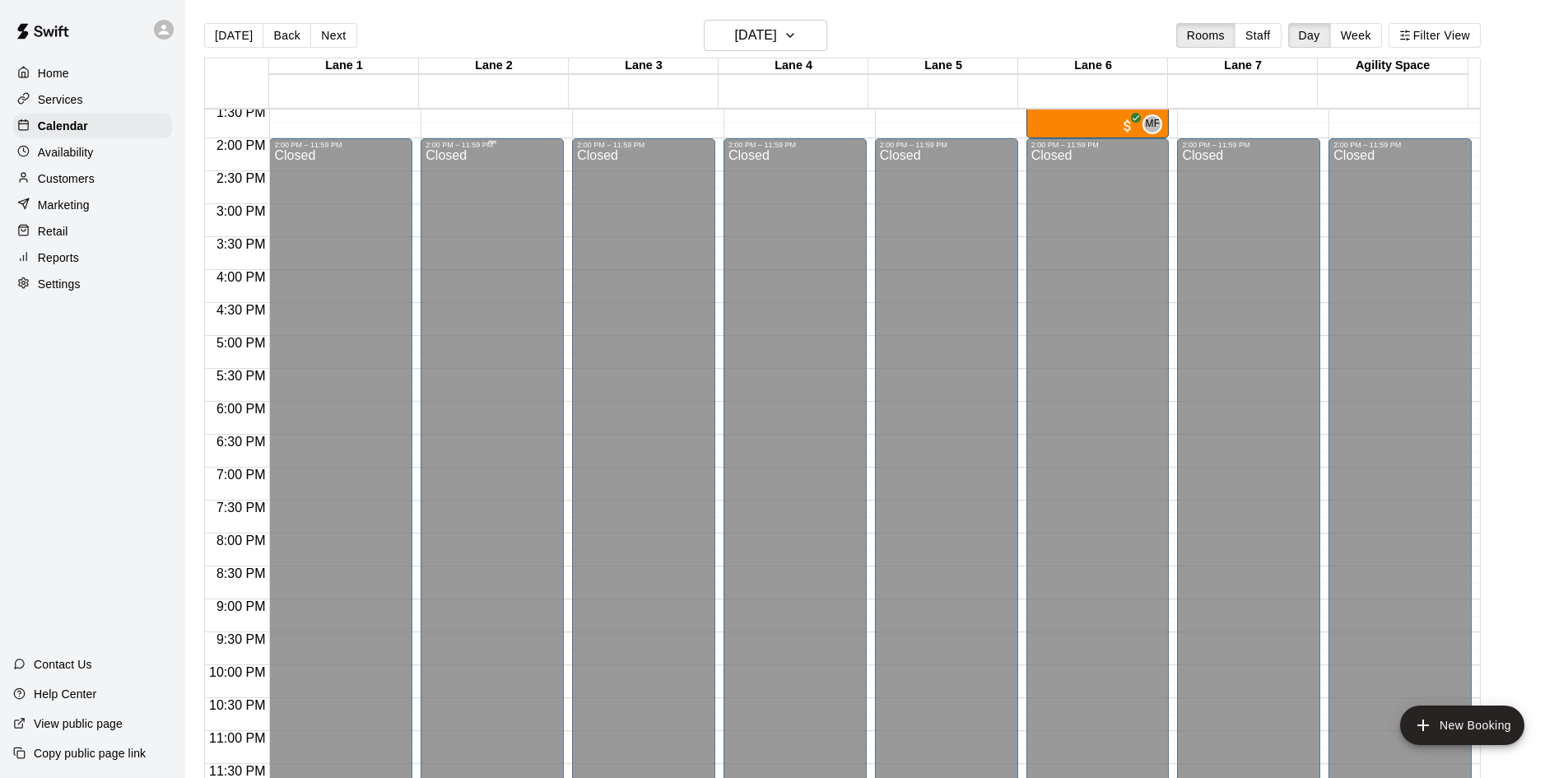
scroll to position [319, 0]
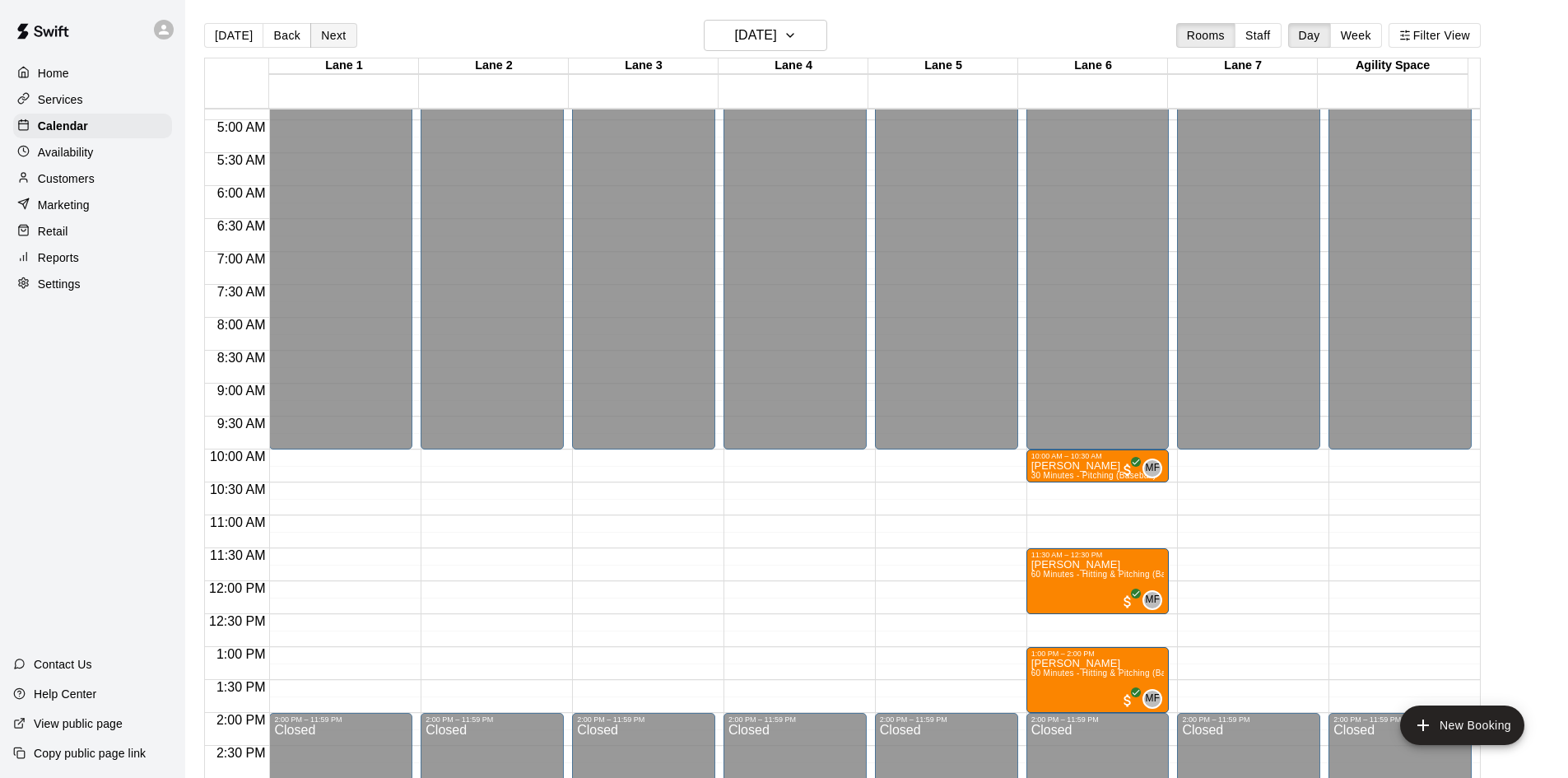
click at [336, 38] on button "Next" at bounding box center [333, 35] width 46 height 25
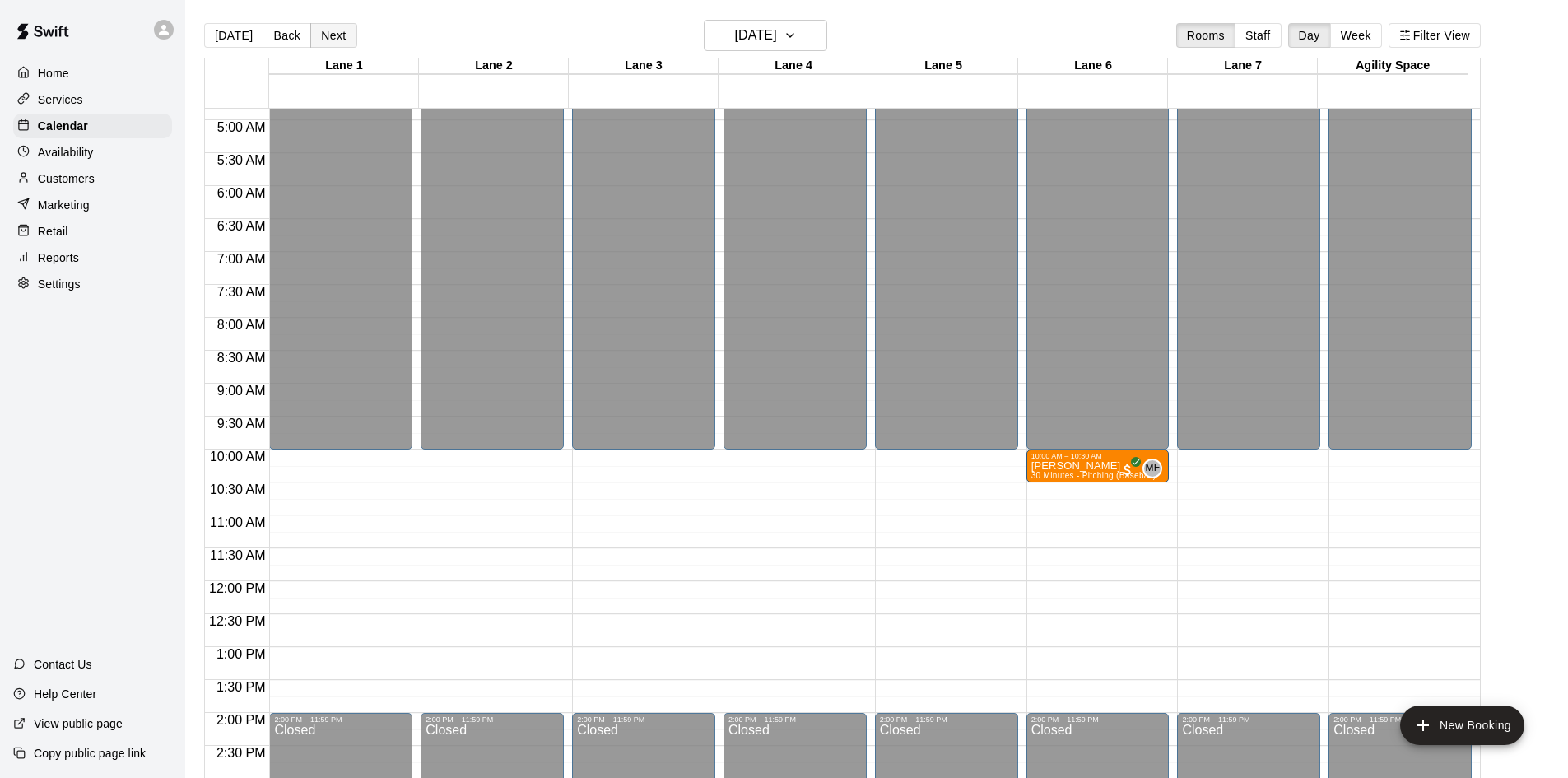
click at [324, 40] on button "Next" at bounding box center [333, 35] width 46 height 25
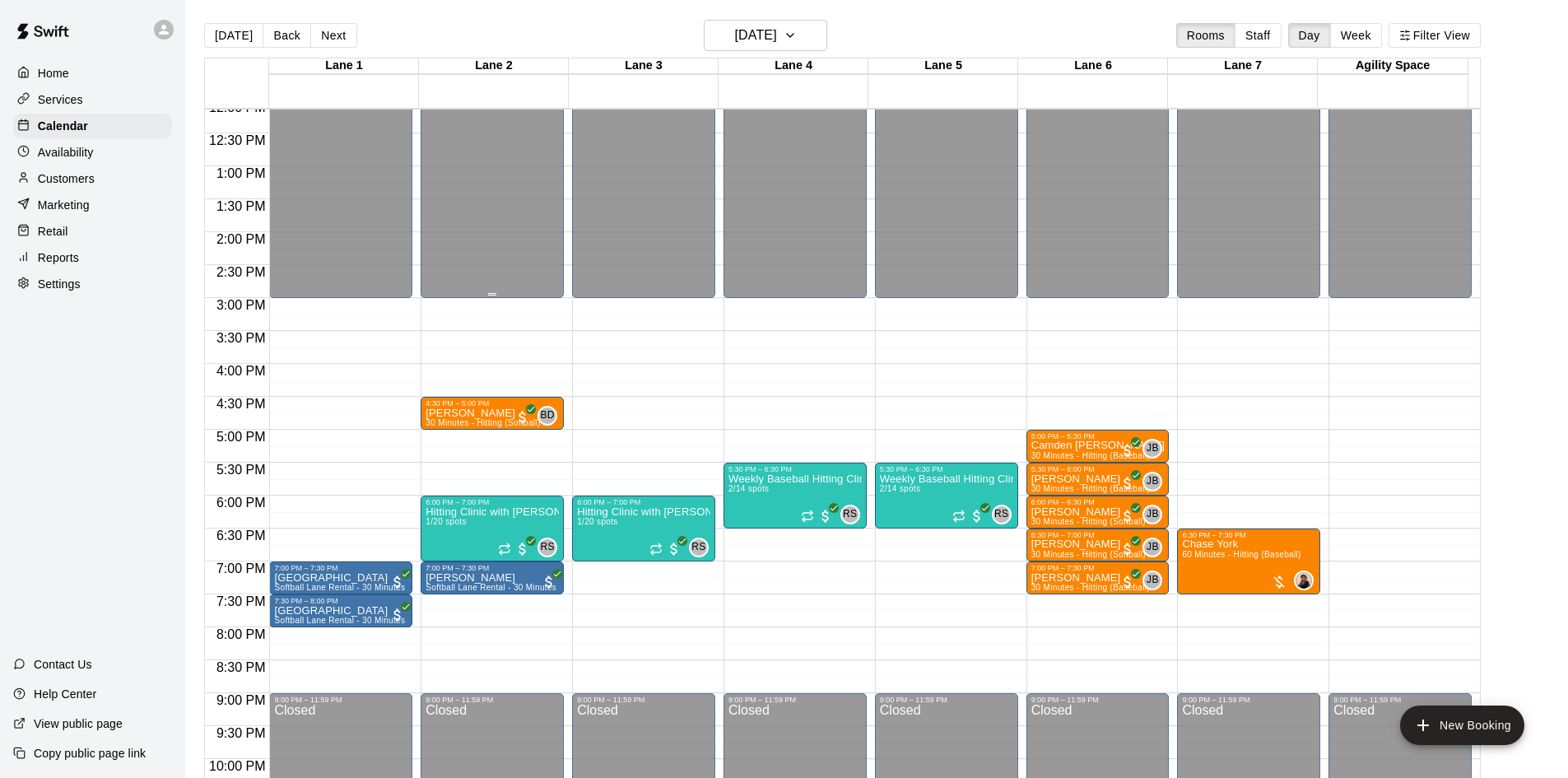
scroll to position [895, 0]
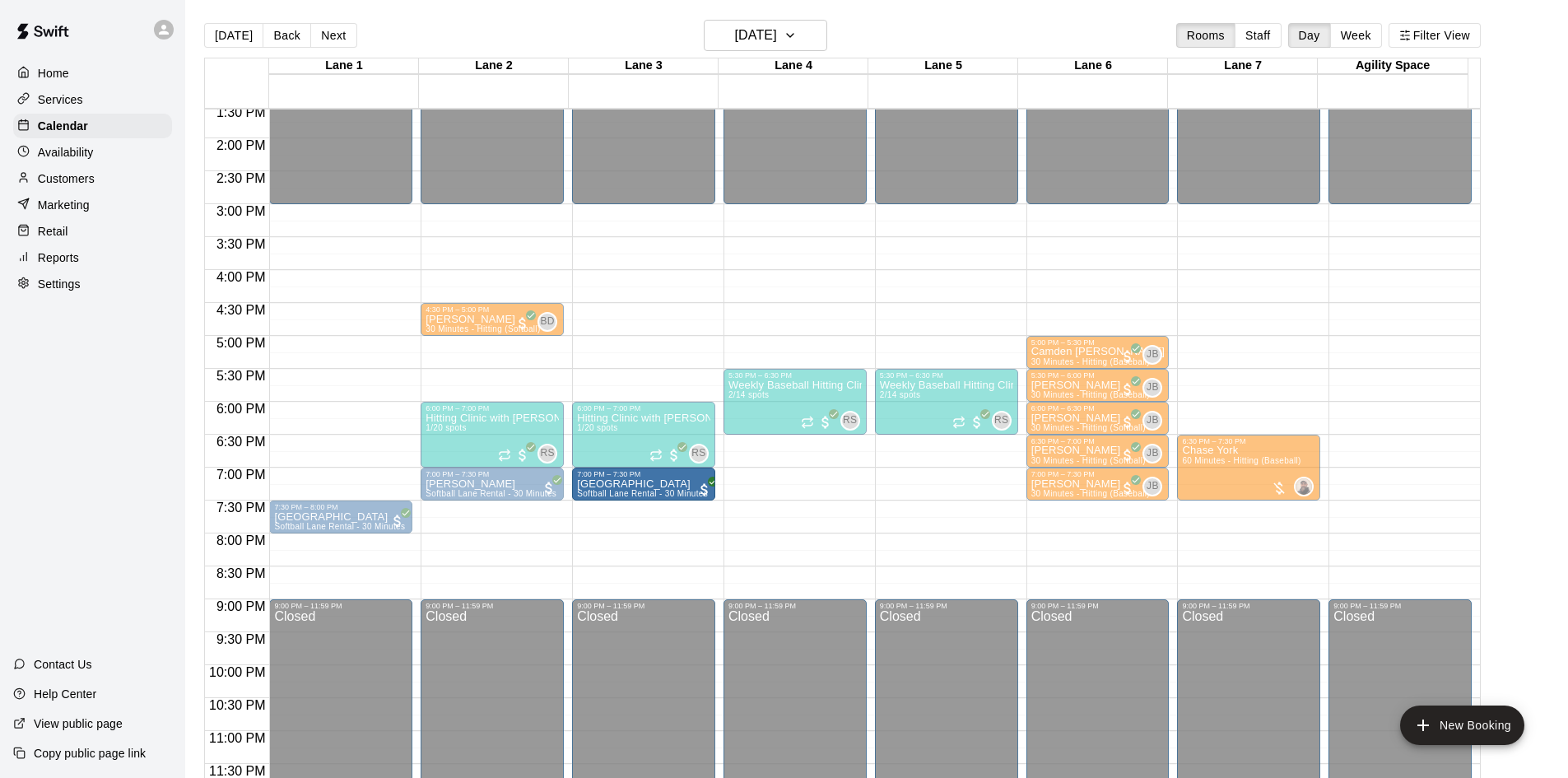
drag, startPoint x: 351, startPoint y: 483, endPoint x: 650, endPoint y: 494, distance: 299.2
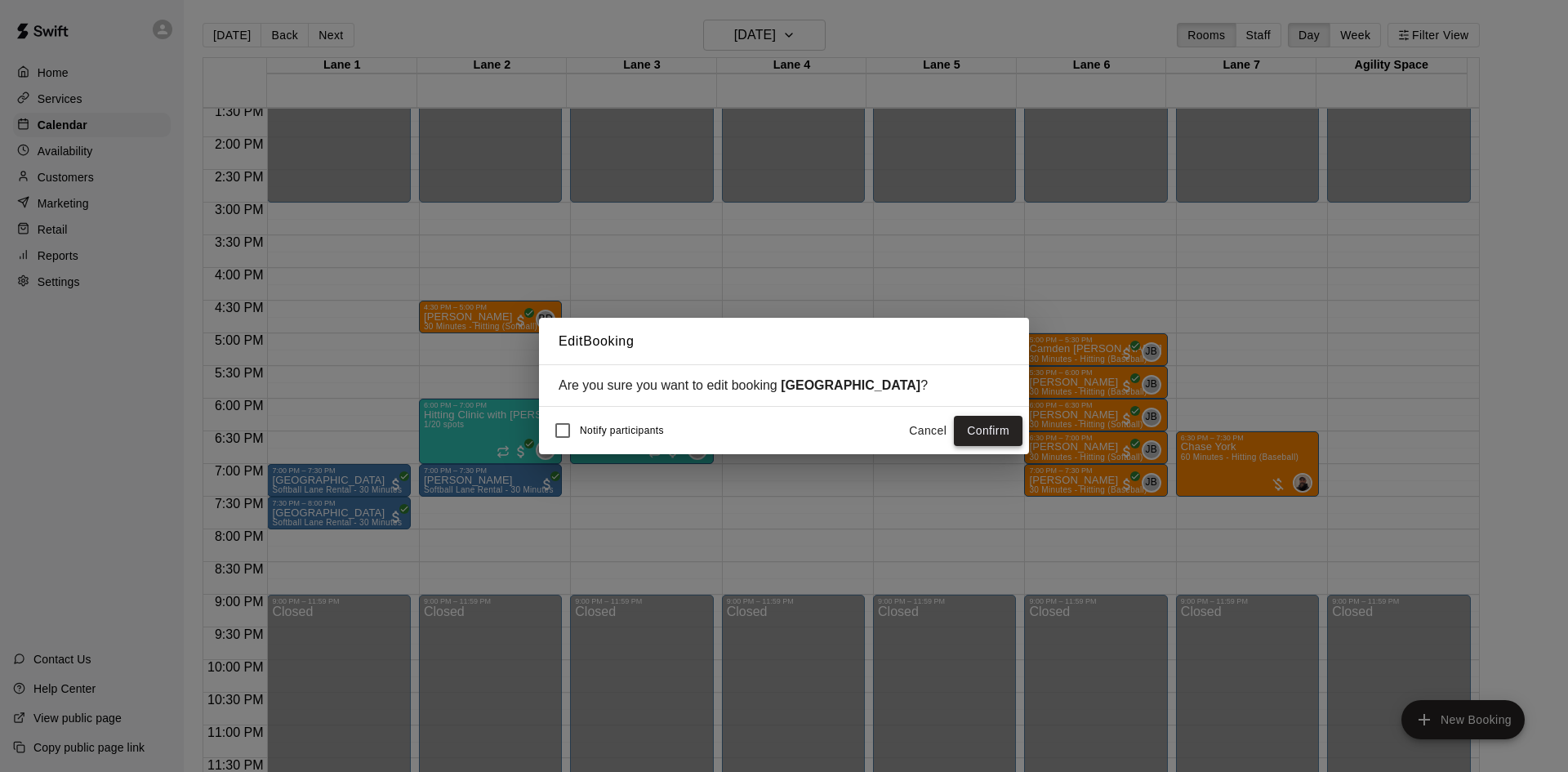
click at [991, 429] on button "Confirm" at bounding box center [987, 431] width 69 height 30
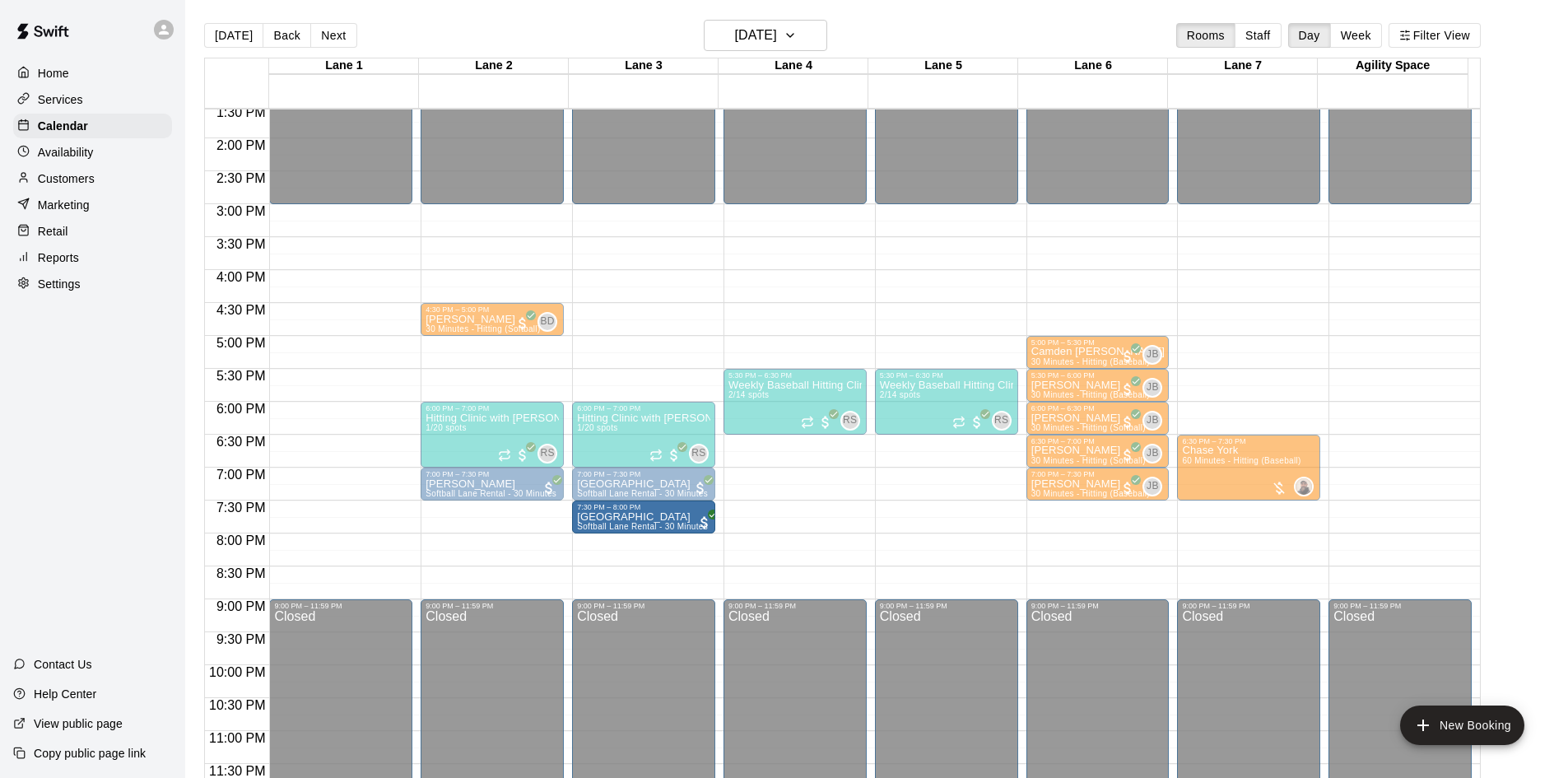
drag, startPoint x: 345, startPoint y: 519, endPoint x: 629, endPoint y: 530, distance: 284.2
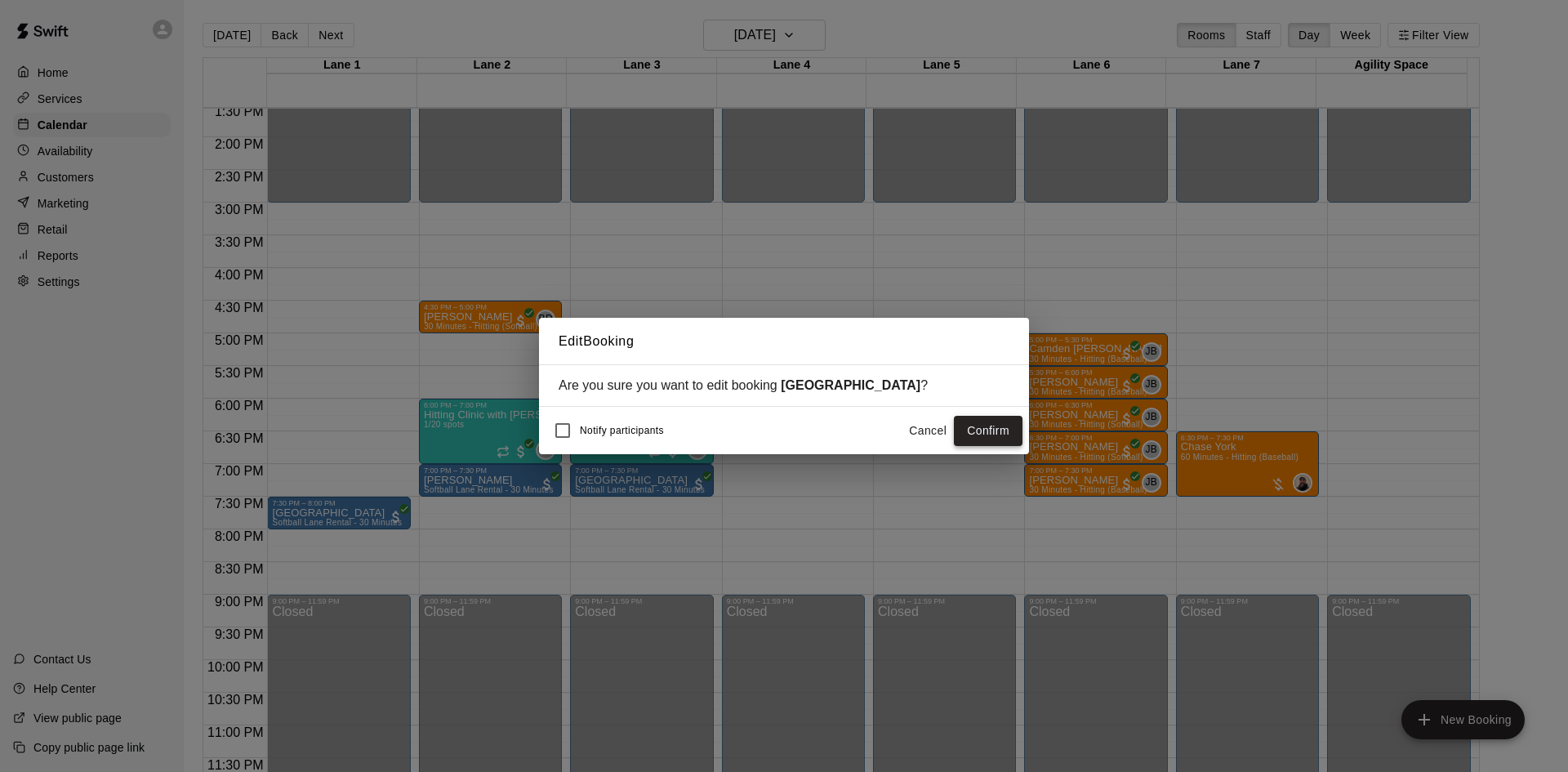
click at [999, 440] on button "Confirm" at bounding box center [987, 431] width 69 height 30
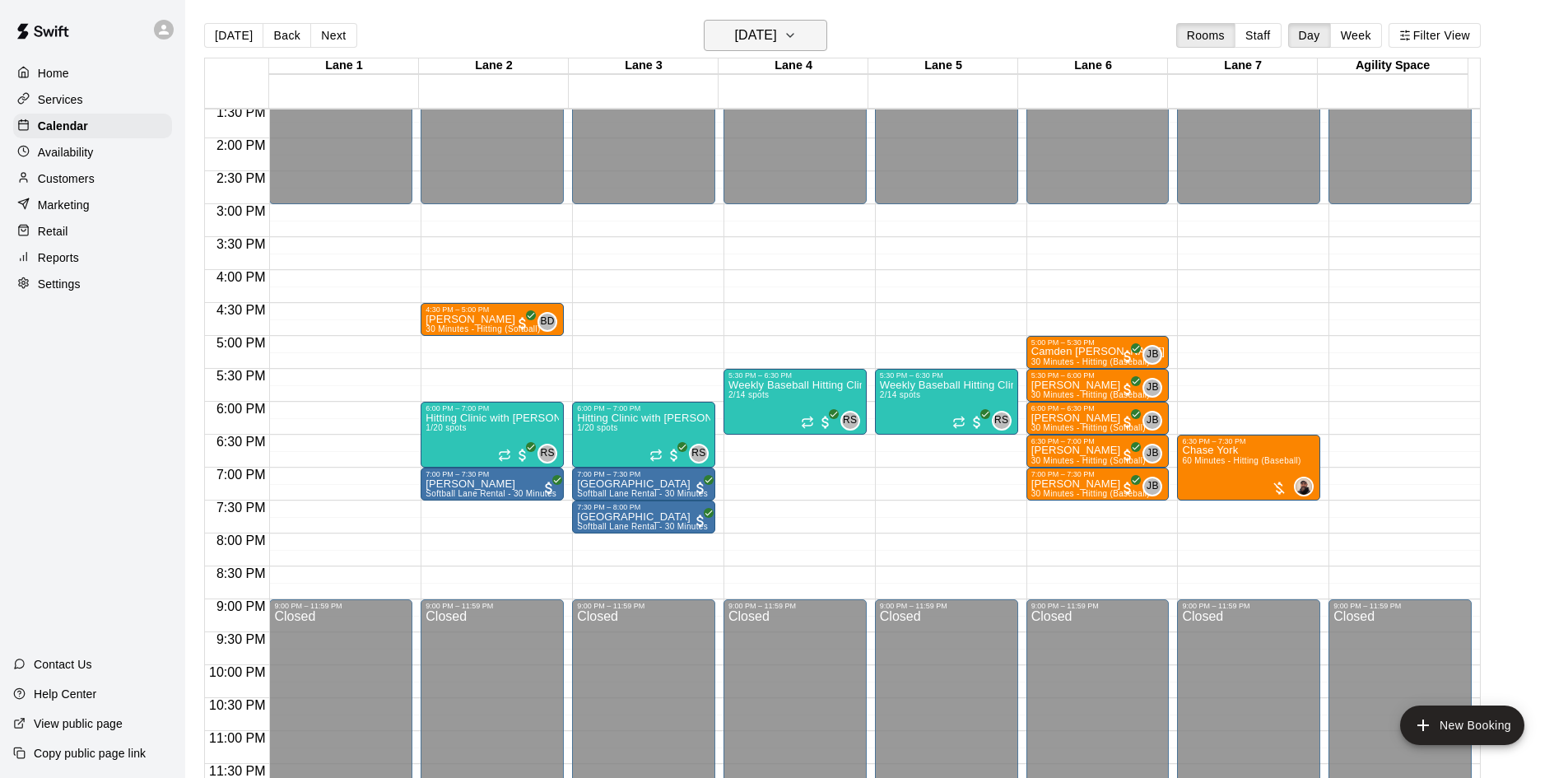
click at [797, 35] on icon "button" at bounding box center [790, 35] width 13 height 19
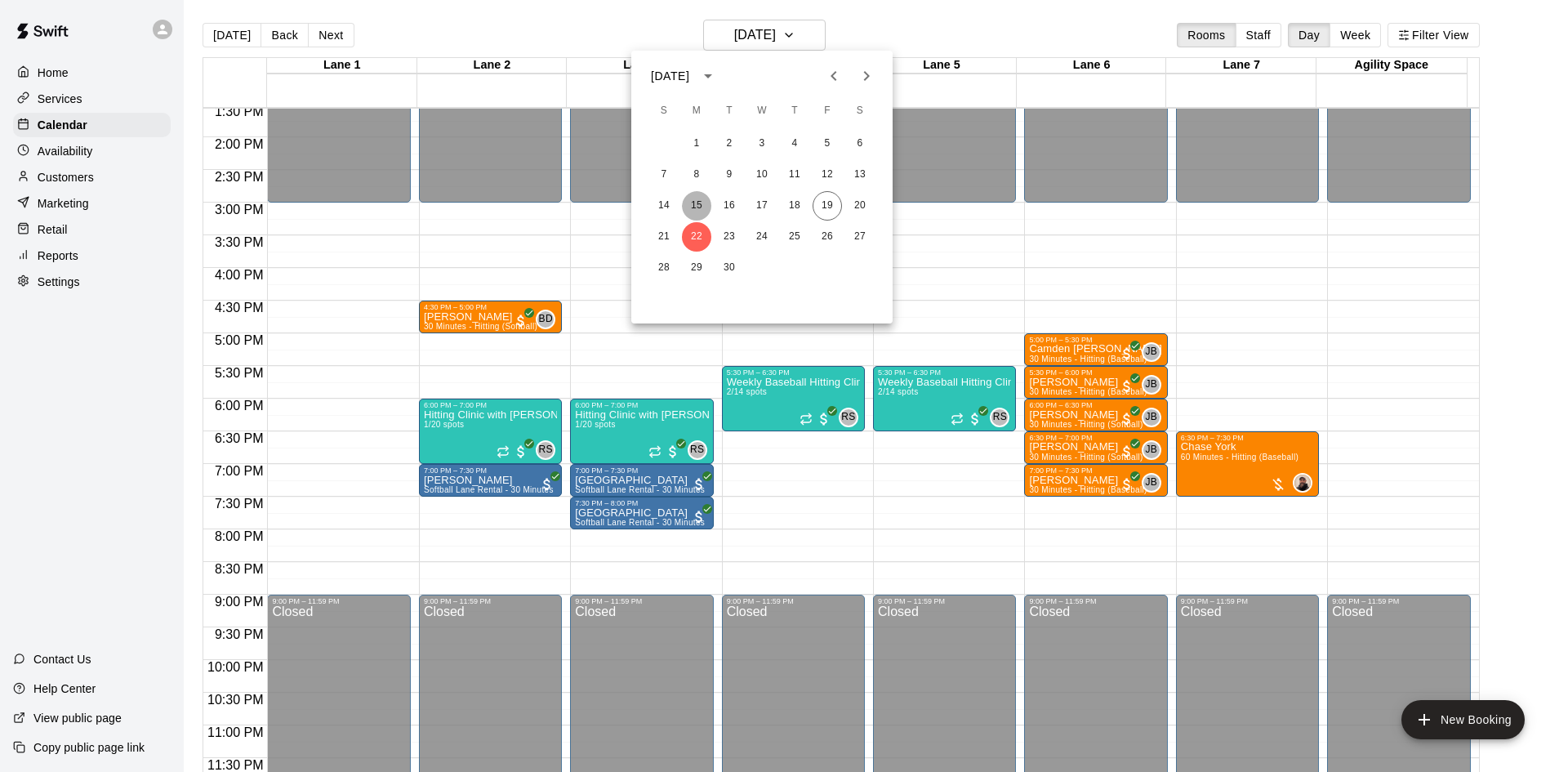
click at [696, 201] on button "15" at bounding box center [697, 206] width 29 height 29
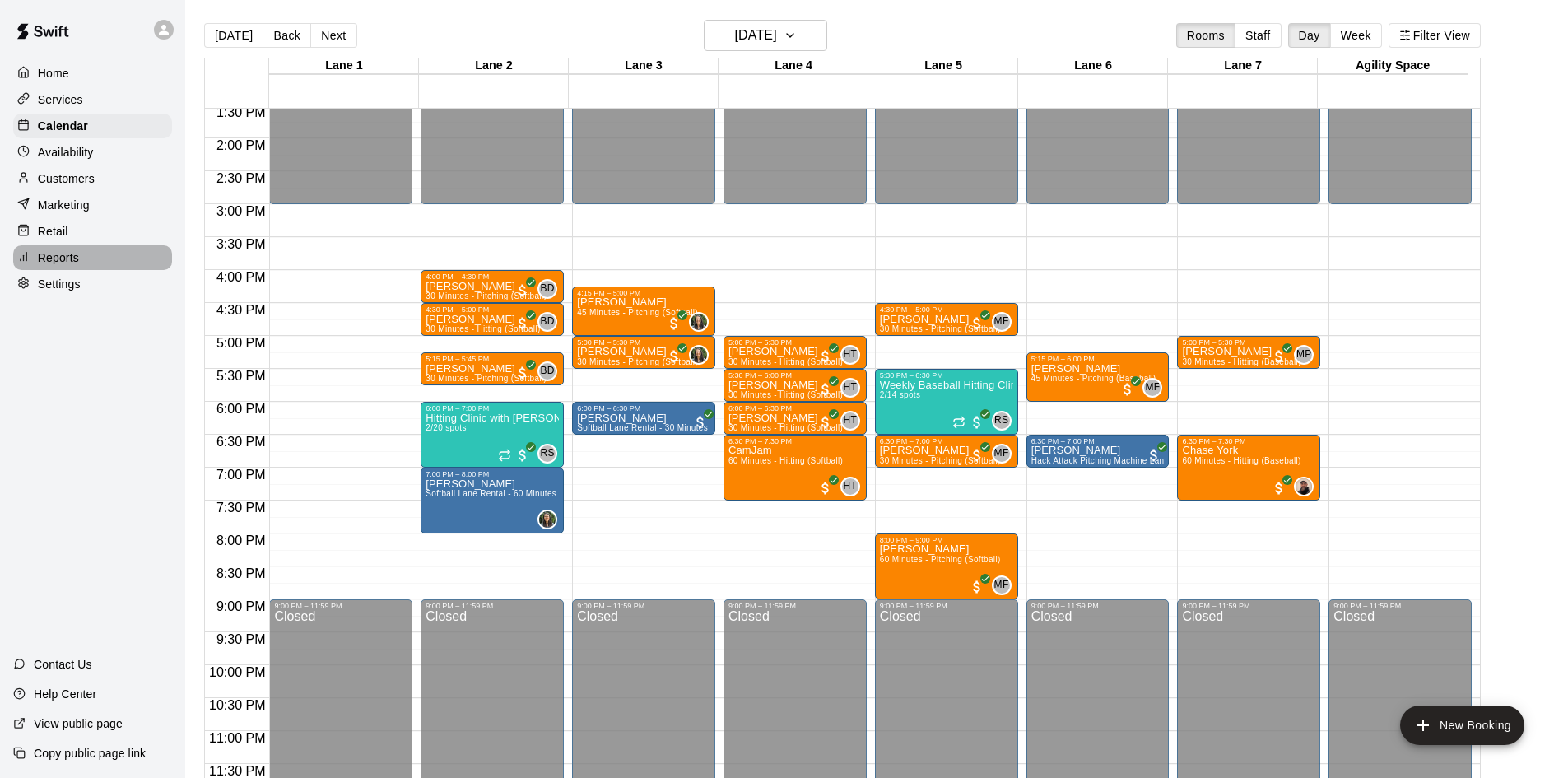
click at [90, 270] on div "Reports" at bounding box center [92, 257] width 158 height 25
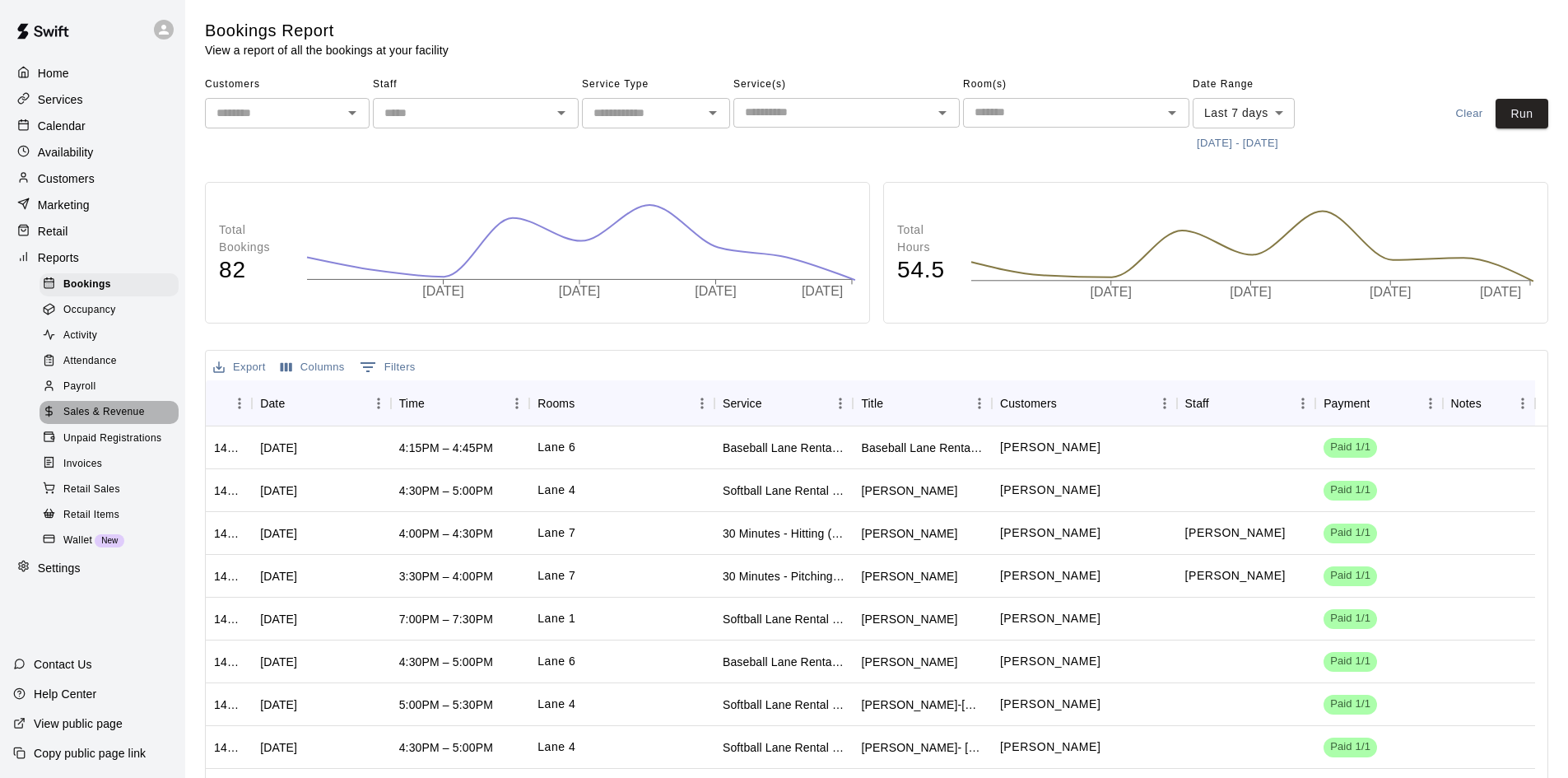
click at [122, 420] on span "Sales & Revenue" at bounding box center [104, 413] width 81 height 17
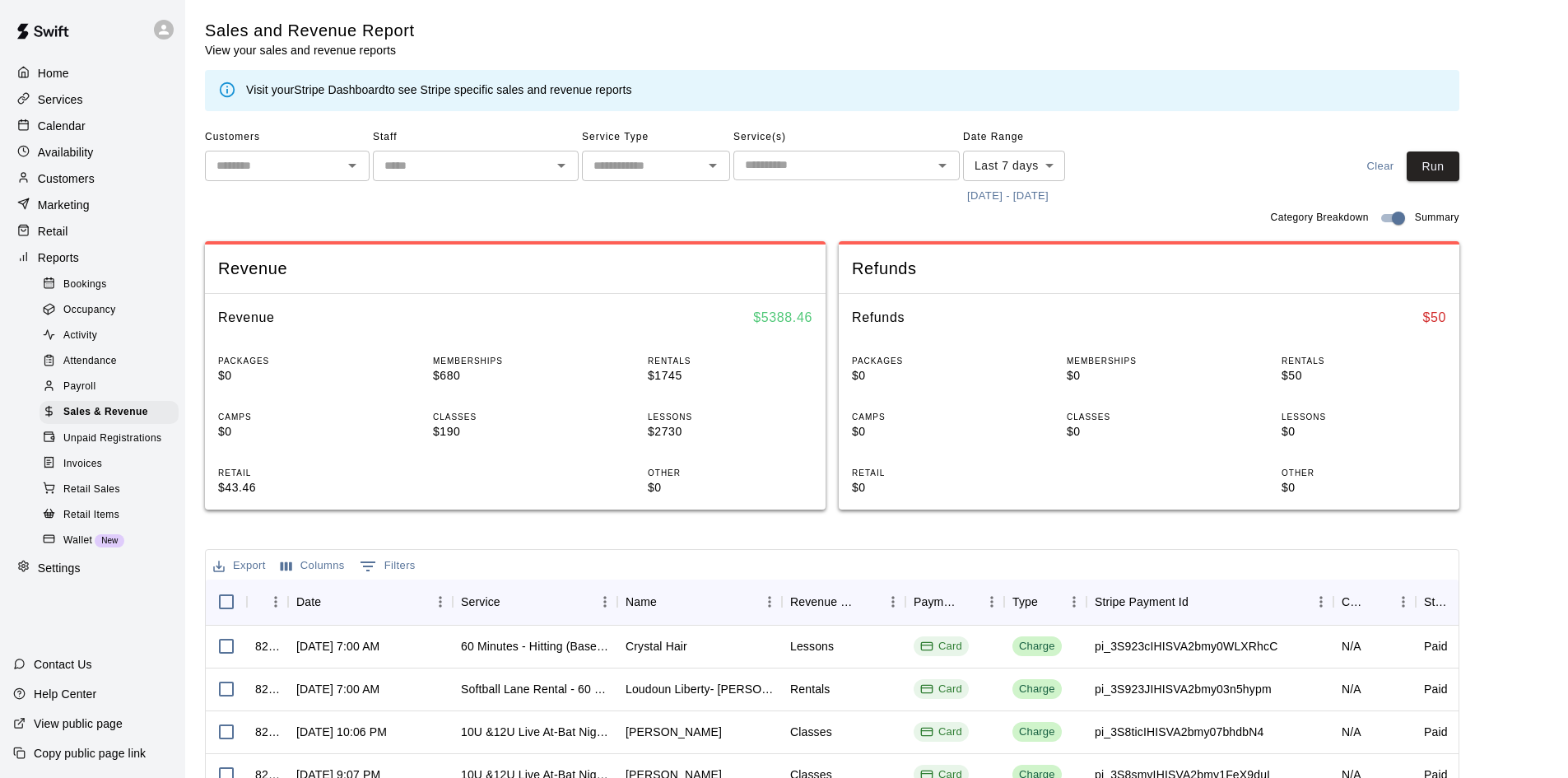
click at [1047, 173] on body "Home Services Calendar Availability Customers Marketing Retail Reports Bookings…" at bounding box center [784, 566] width 1568 height 1132
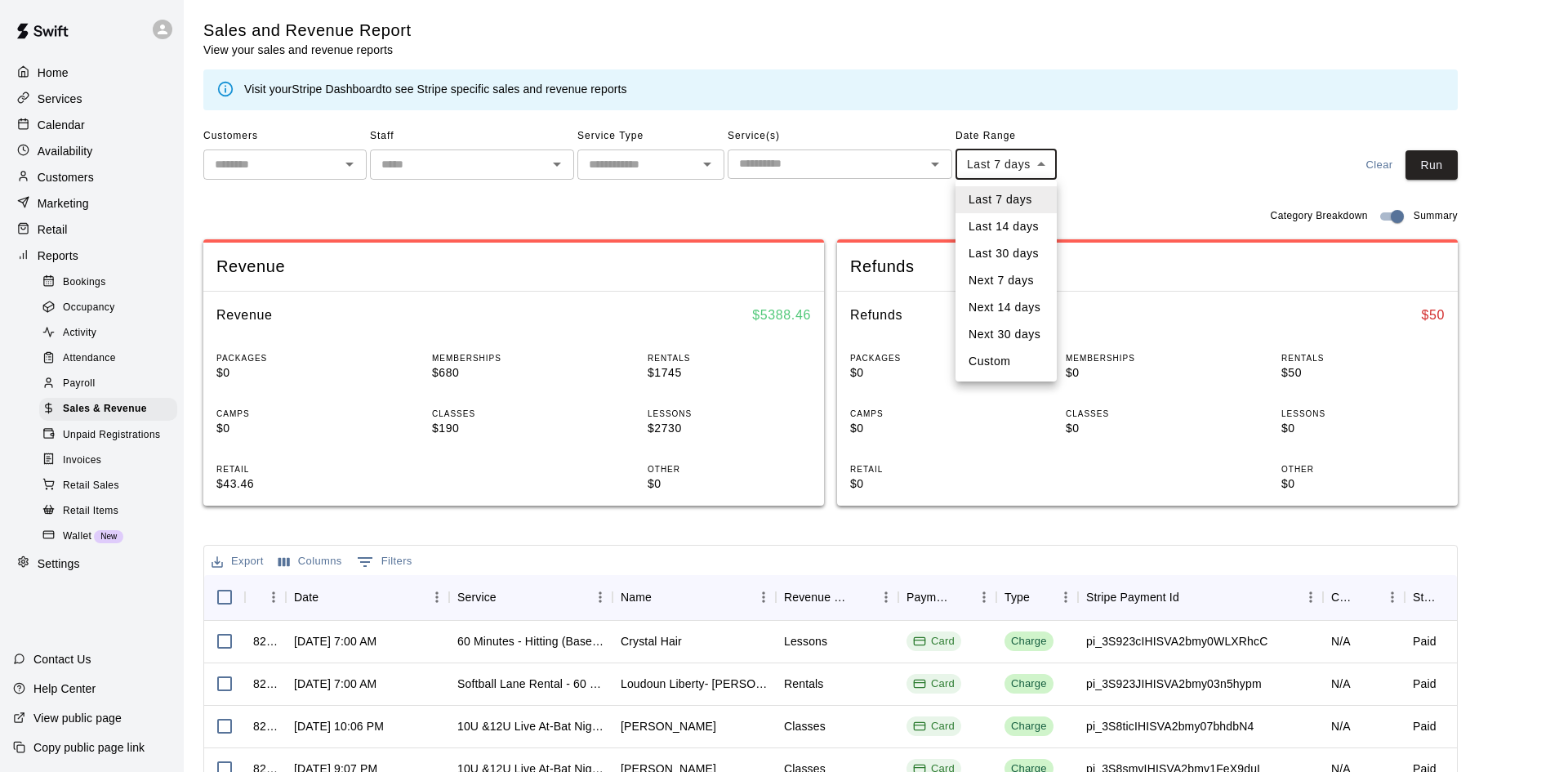
click at [1017, 364] on li "Custom" at bounding box center [1006, 361] width 101 height 27
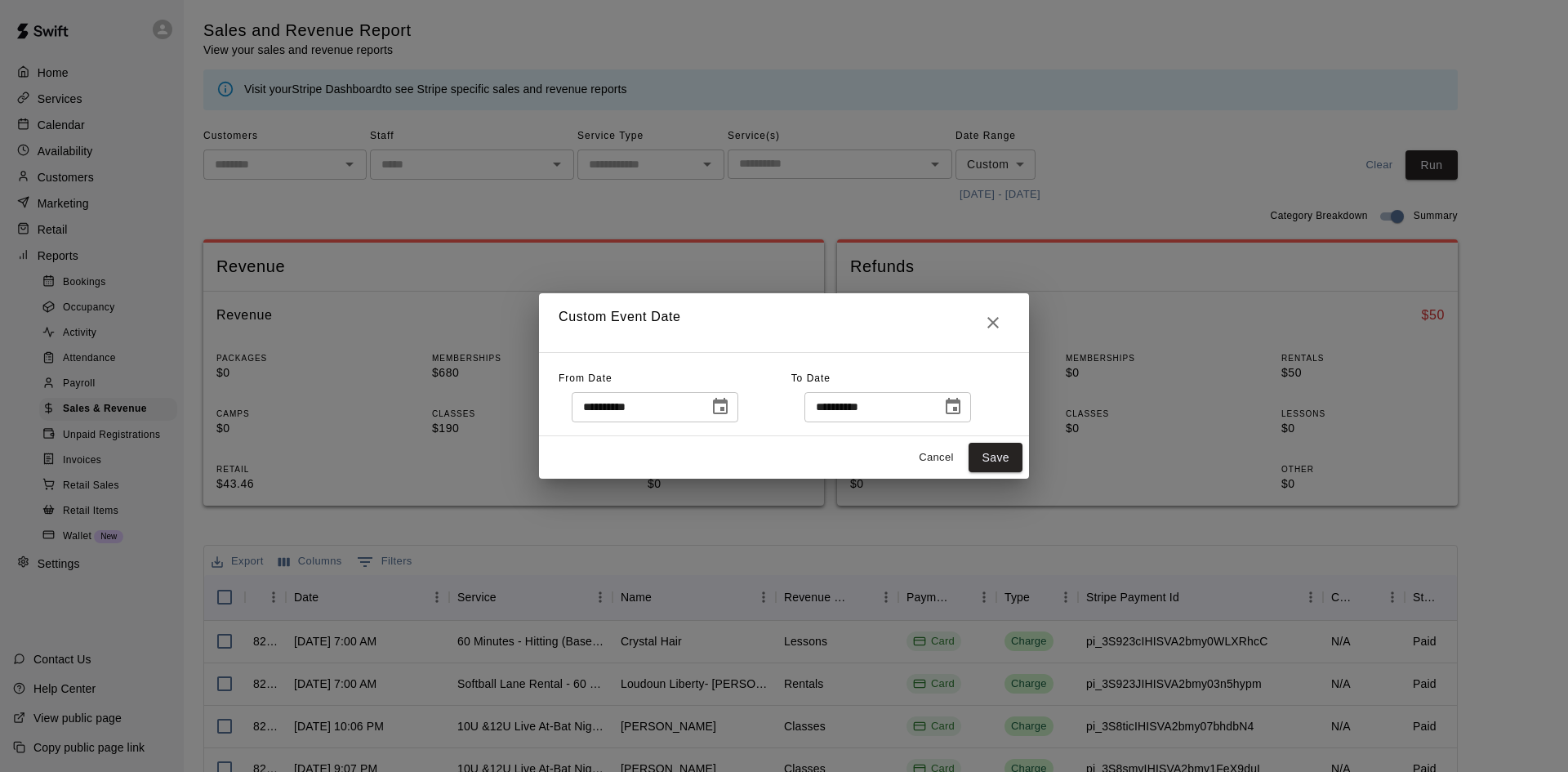
type input "******"
click at [728, 402] on icon "Choose date, selected date is Sep 12, 2025" at bounding box center [720, 406] width 15 height 16
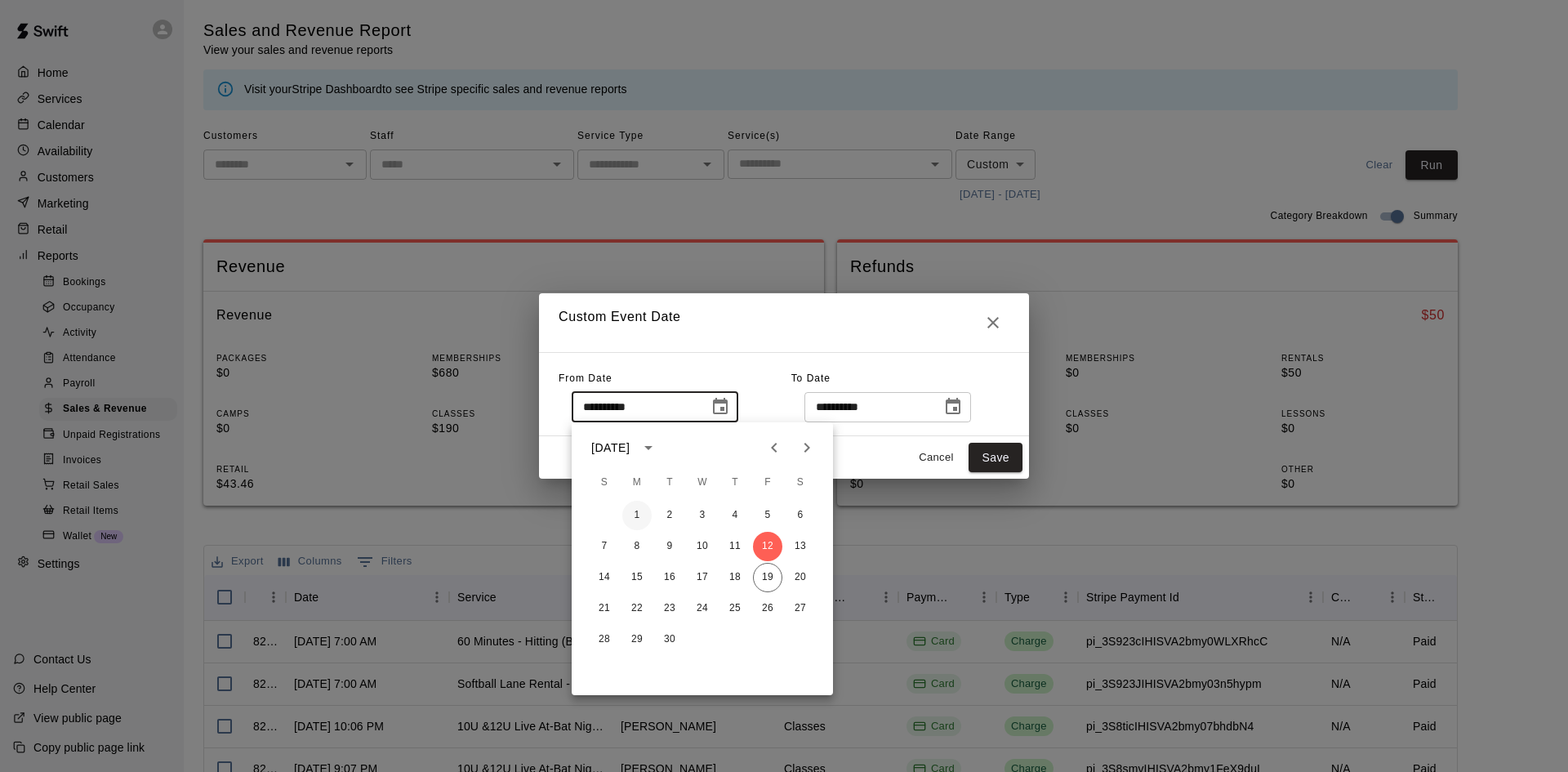
click at [643, 515] on button "1" at bounding box center [637, 516] width 29 height 29
type input "**********"
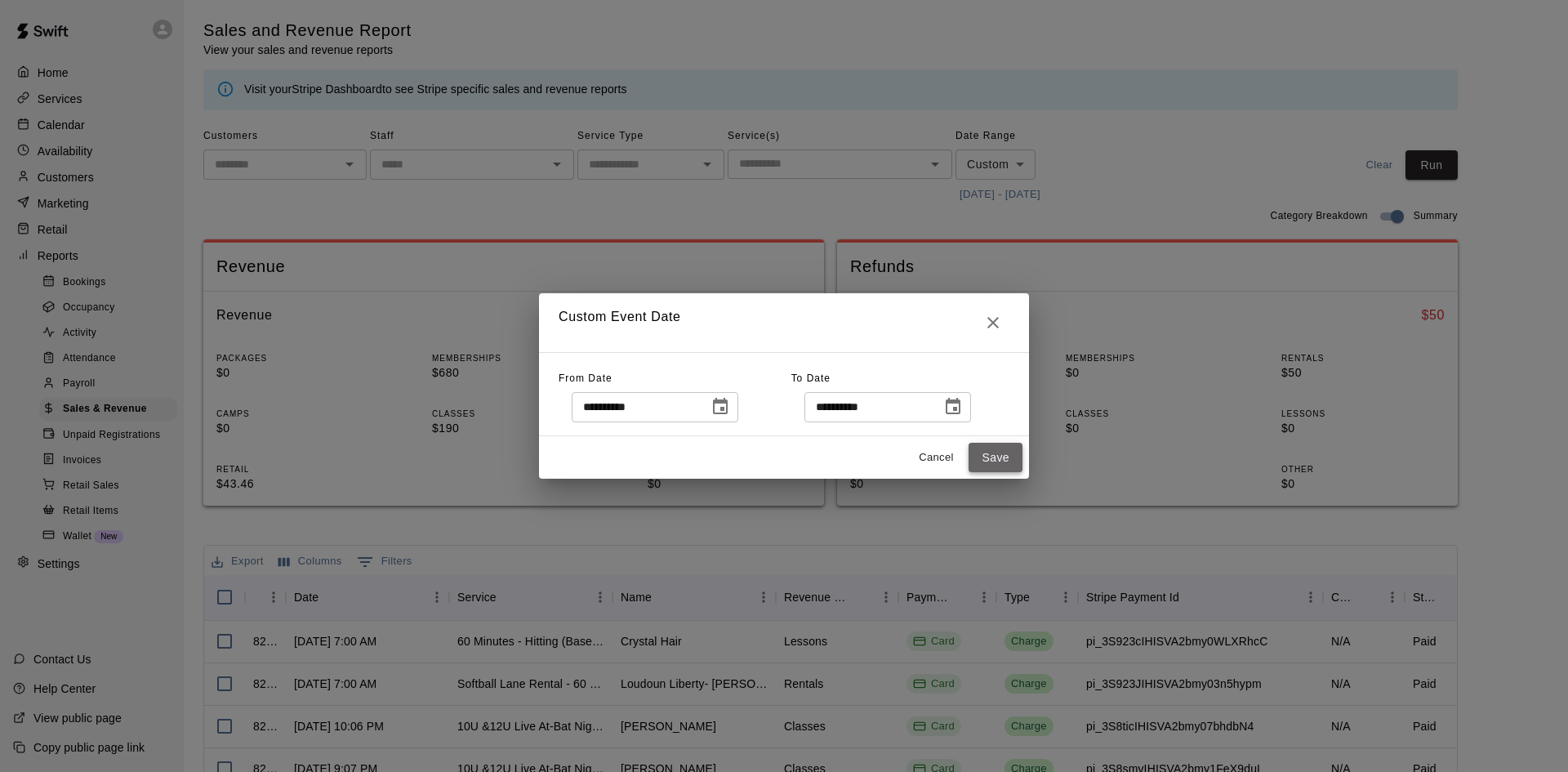
click at [1003, 460] on button "Save" at bounding box center [996, 457] width 54 height 30
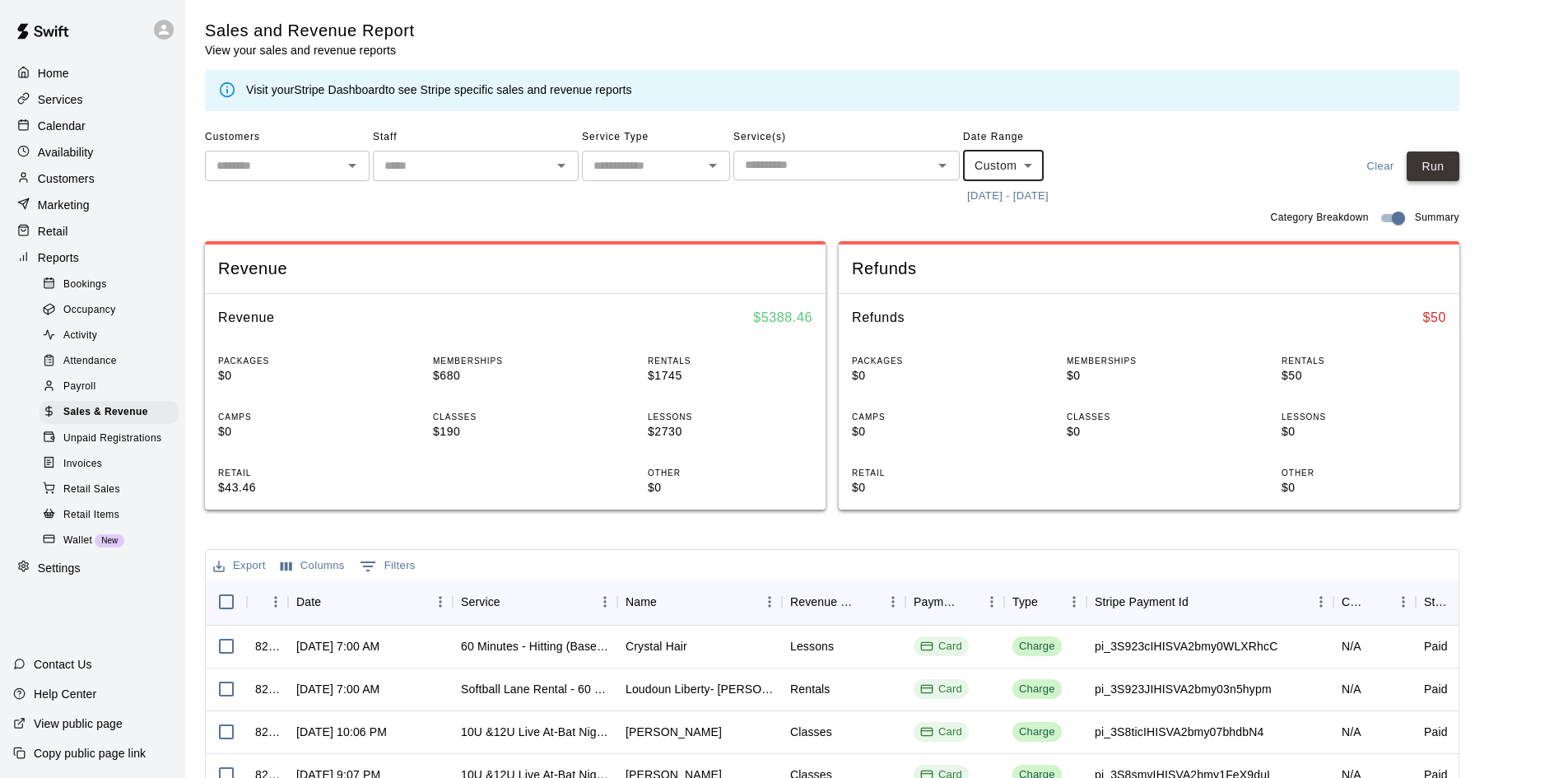
click at [1455, 167] on button "Run" at bounding box center [1433, 166] width 53 height 30
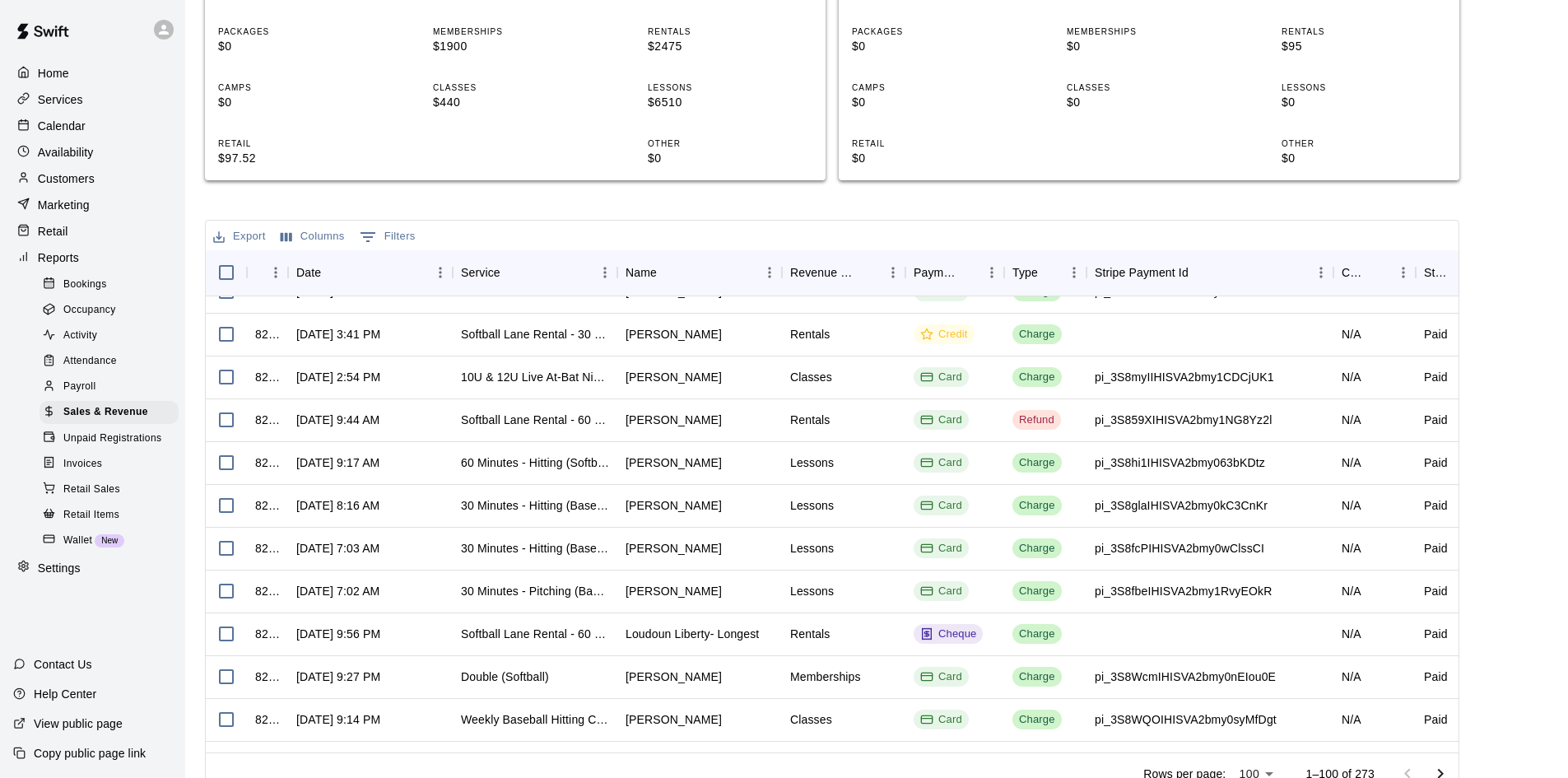
scroll to position [329, 0]
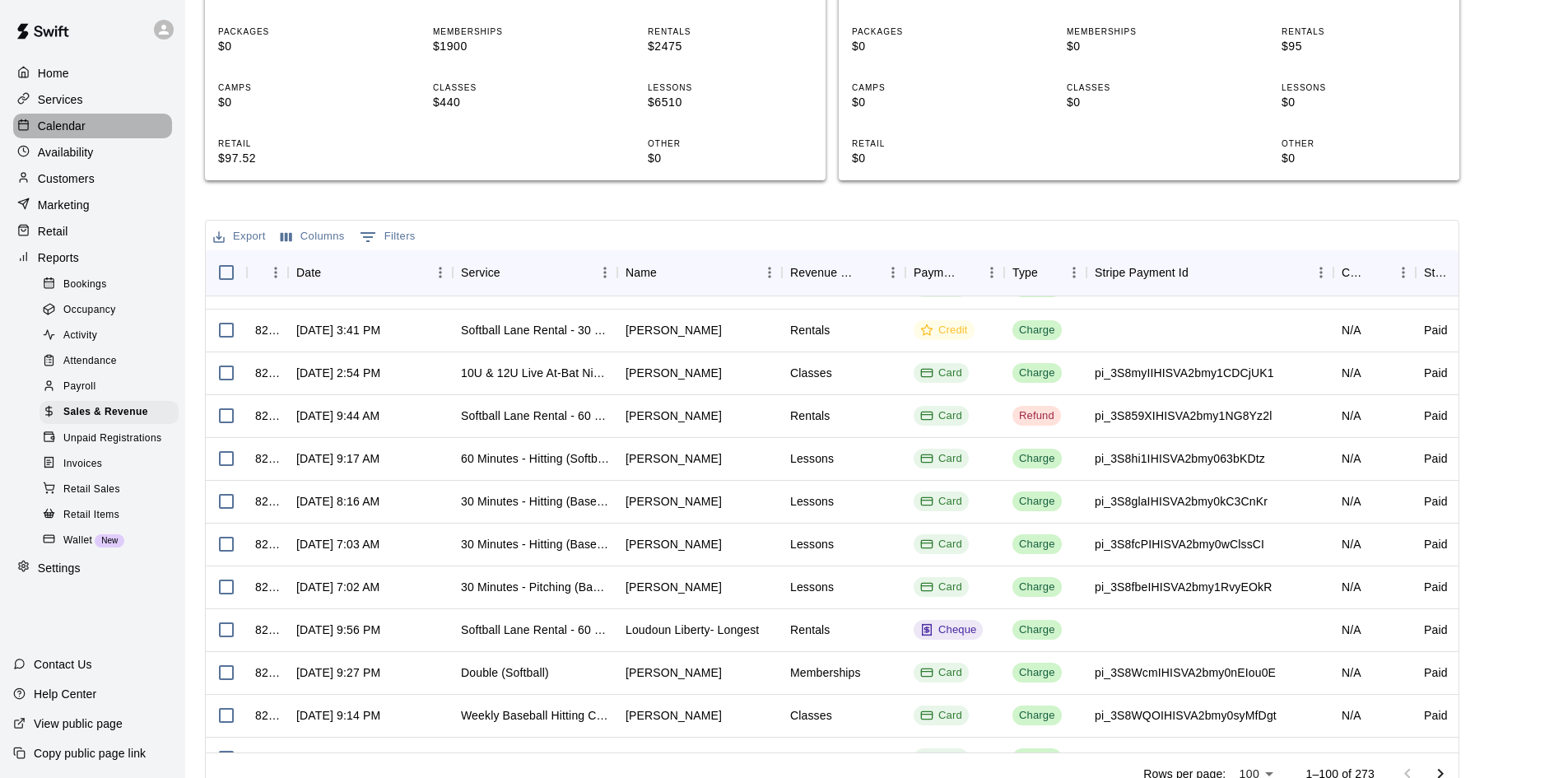
click at [71, 134] on p "Calendar" at bounding box center [62, 126] width 48 height 17
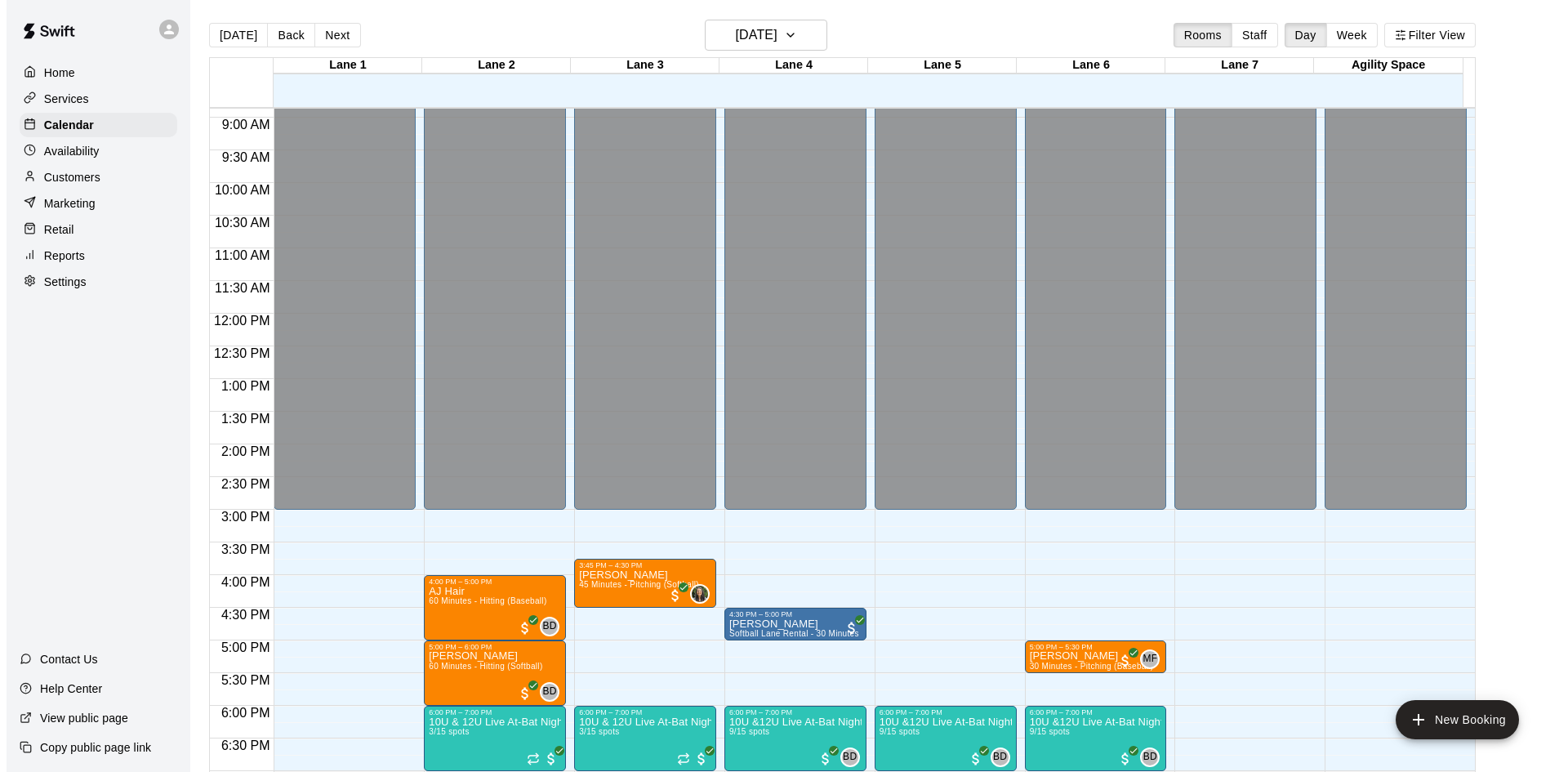
scroll to position [869, 0]
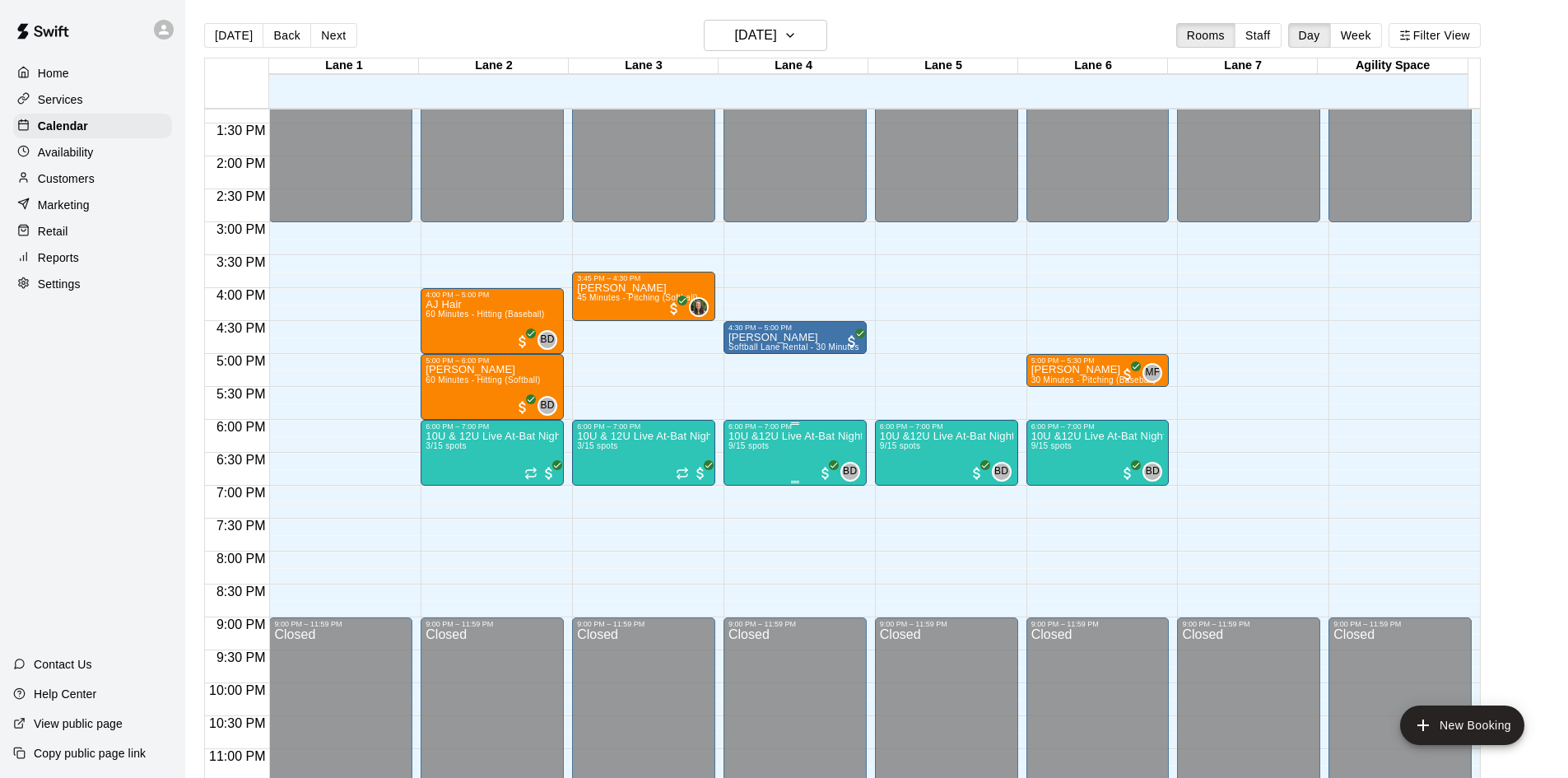
click at [791, 430] on div "6:00 PM – 7:00 PM" at bounding box center [795, 426] width 134 height 8
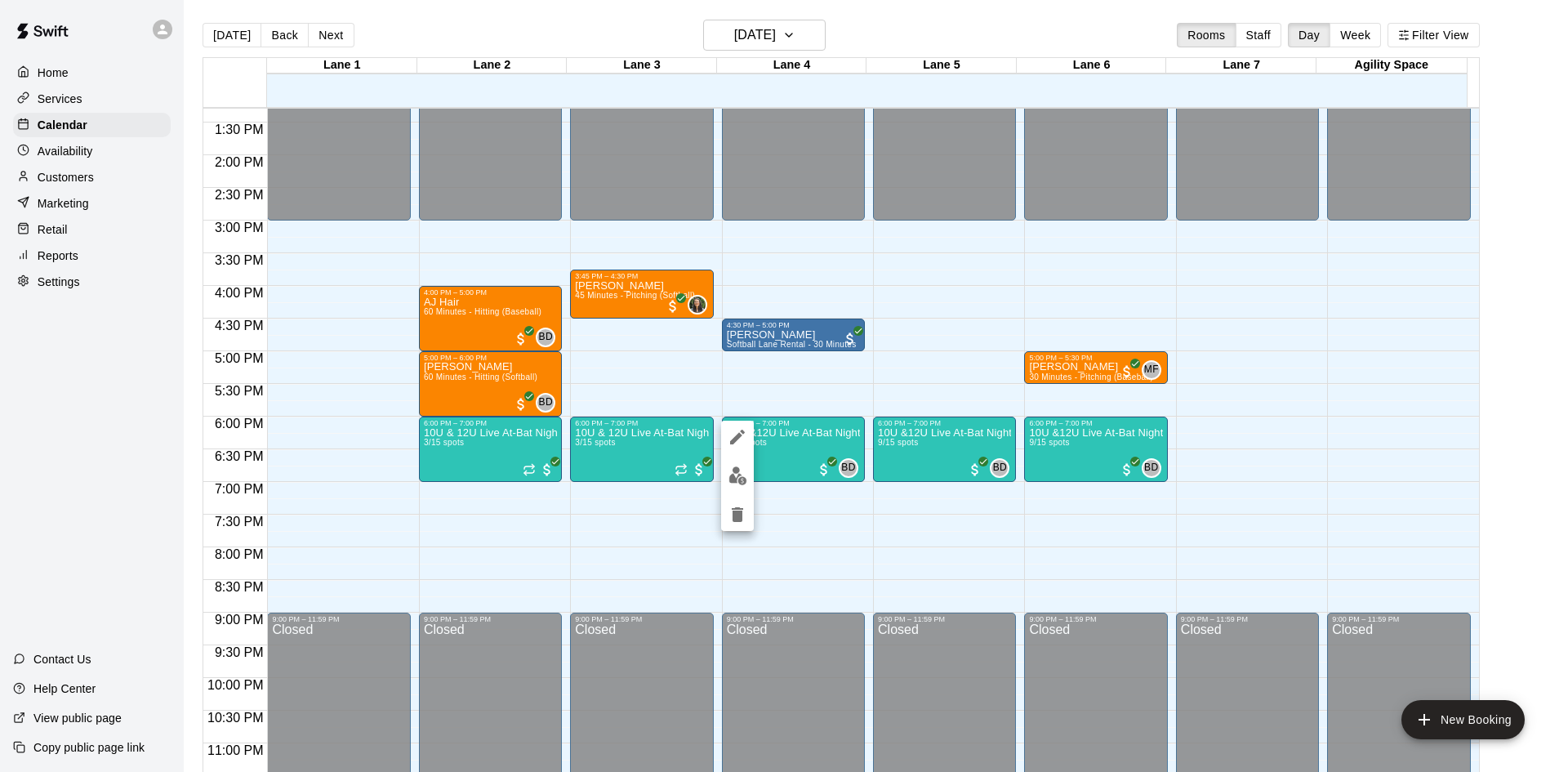
click at [720, 472] on div at bounding box center [784, 386] width 1568 height 772
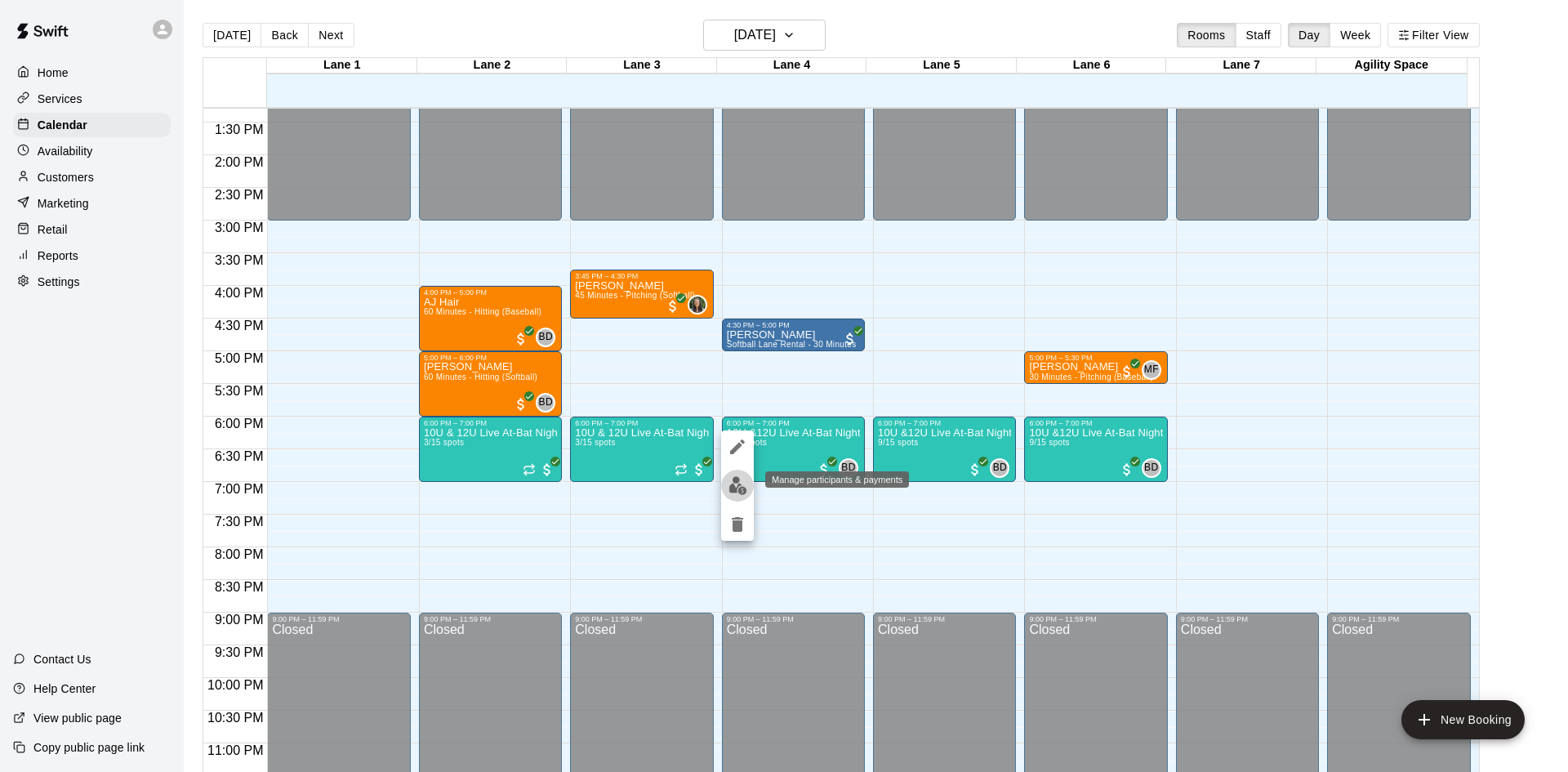
click at [741, 494] on img "edit" at bounding box center [738, 486] width 19 height 19
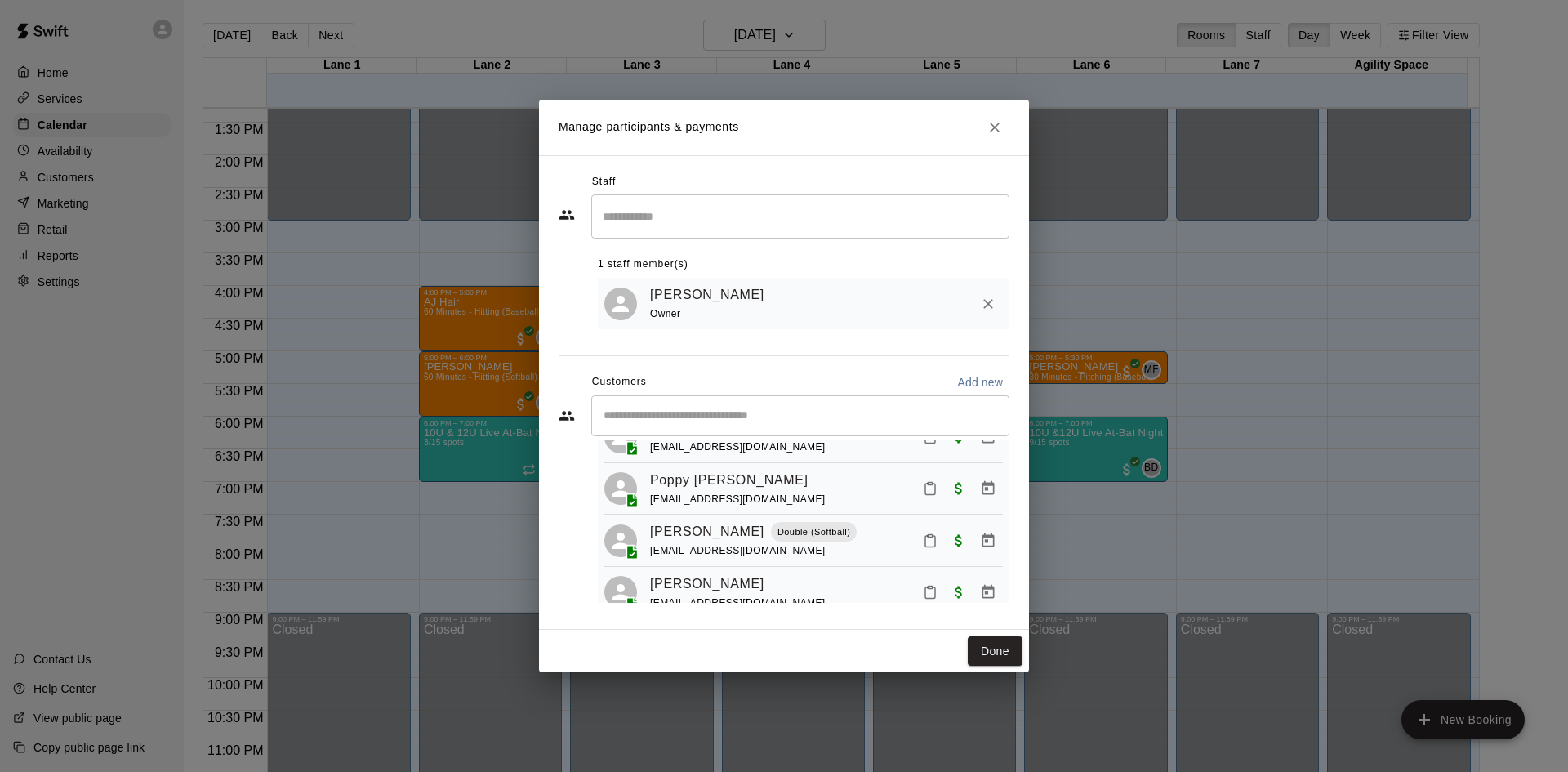
scroll to position [371, 0]
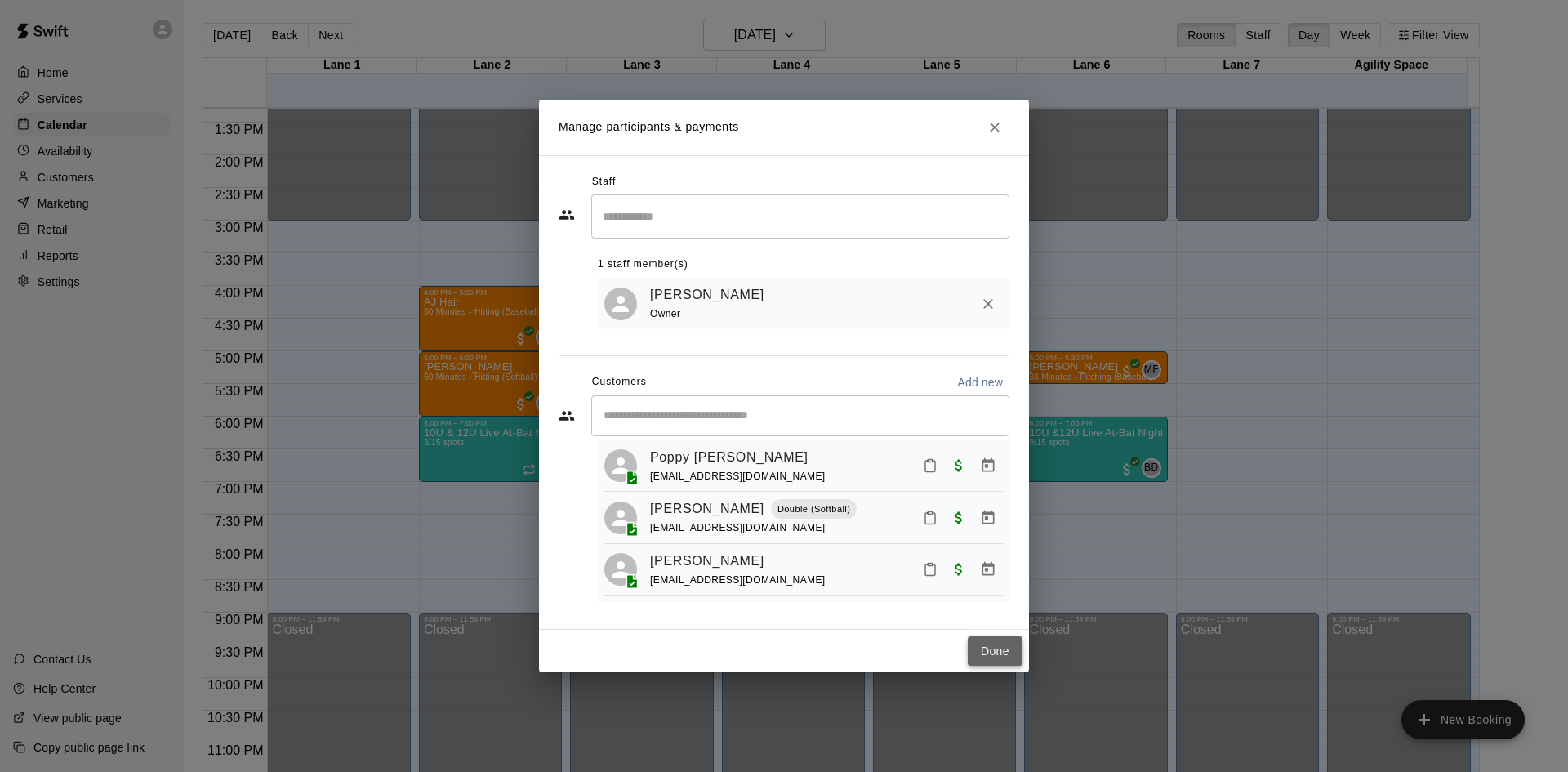
click at [990, 649] on button "Done" at bounding box center [996, 651] width 55 height 30
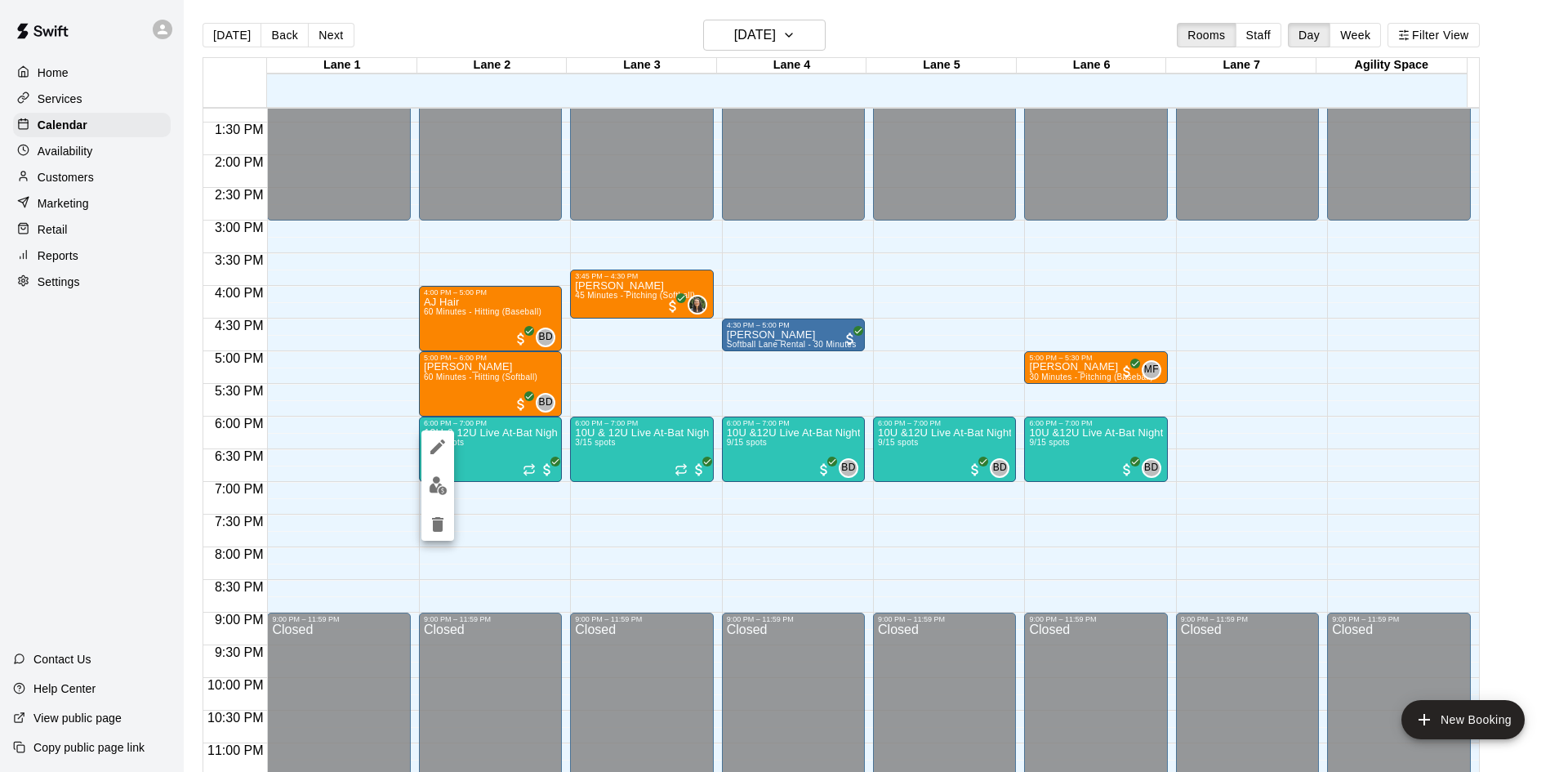
click at [445, 487] on img "edit" at bounding box center [438, 486] width 19 height 19
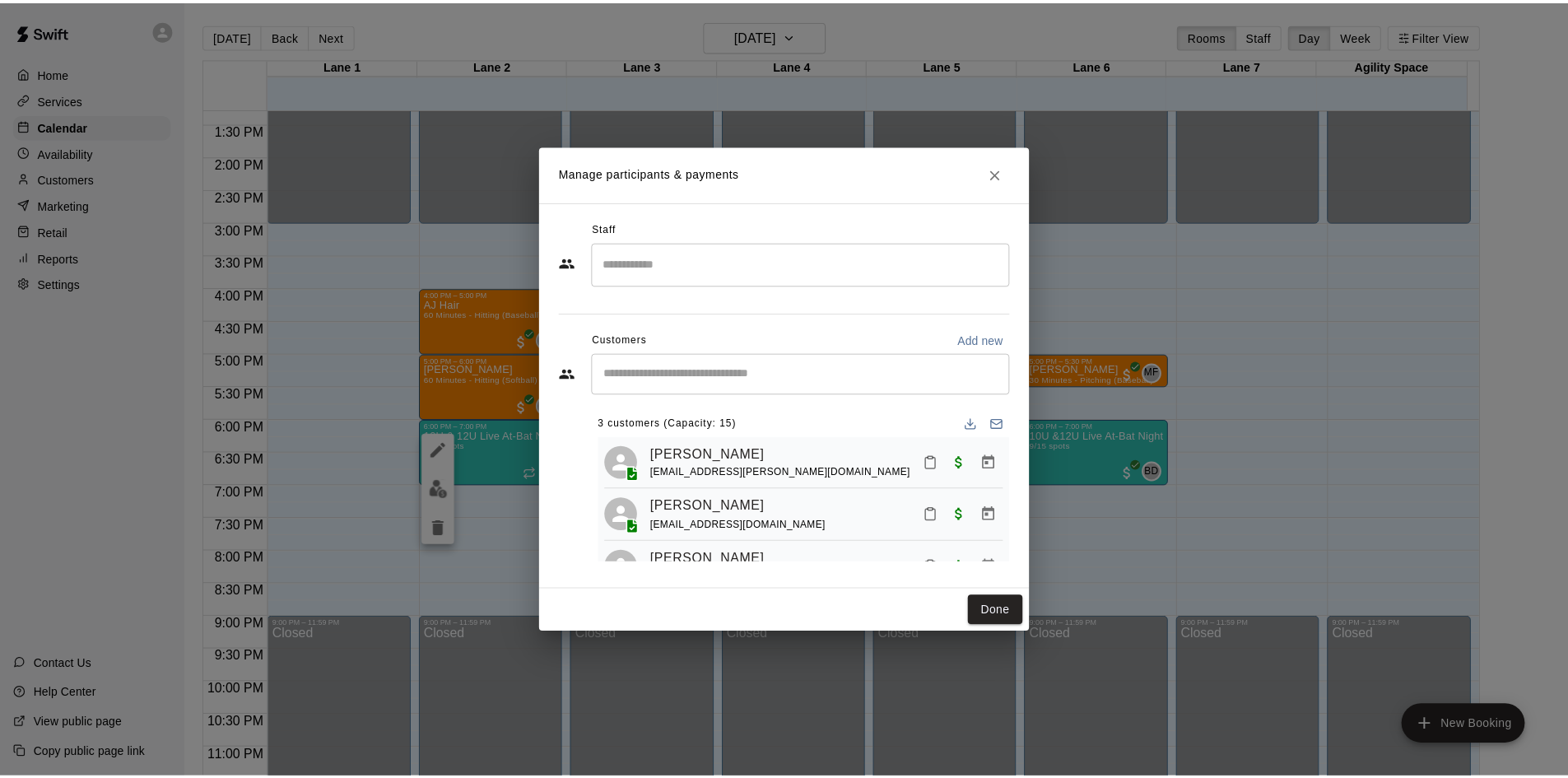
scroll to position [45, 0]
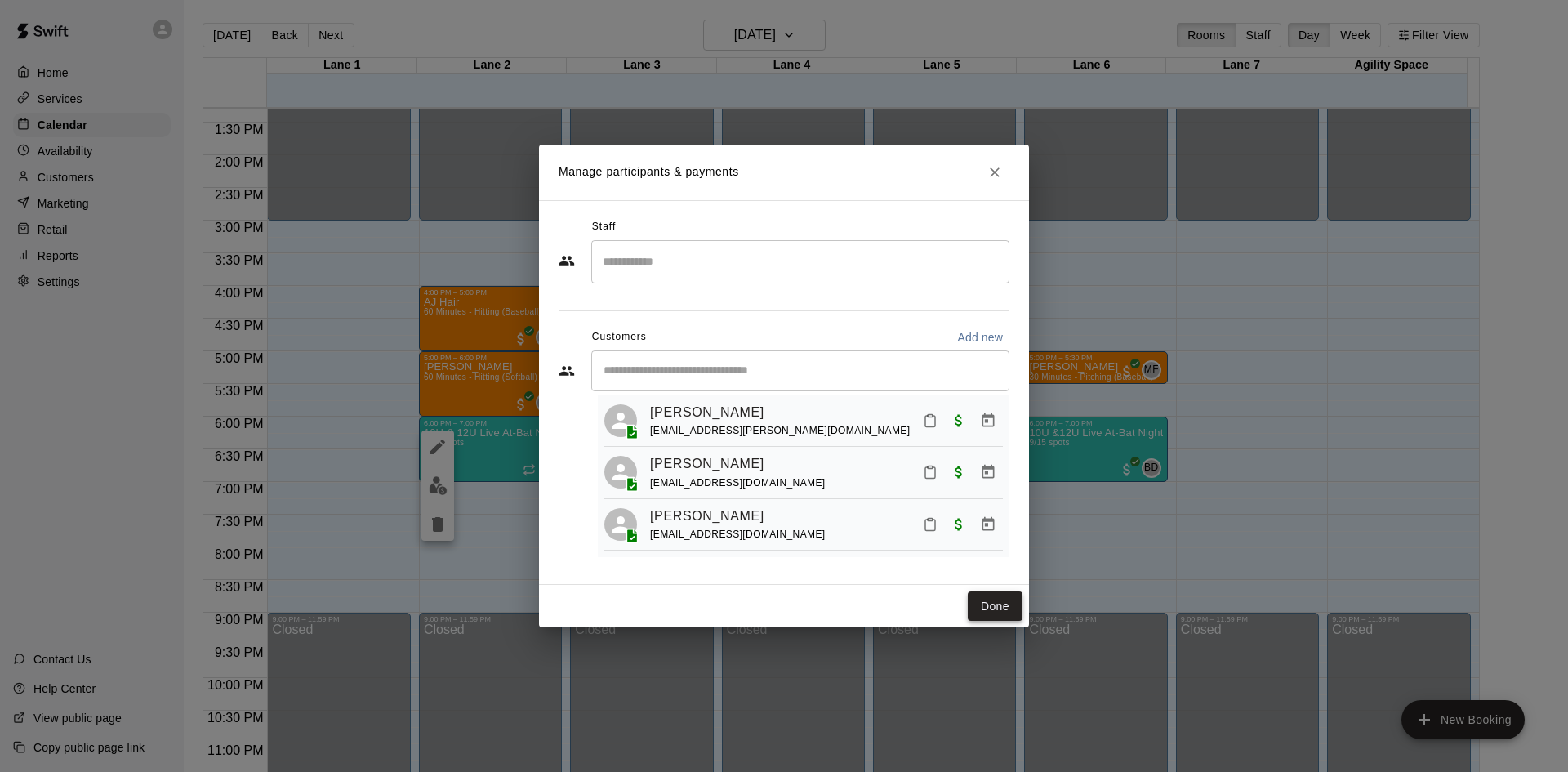
click at [1004, 608] on button "Done" at bounding box center [996, 606] width 55 height 30
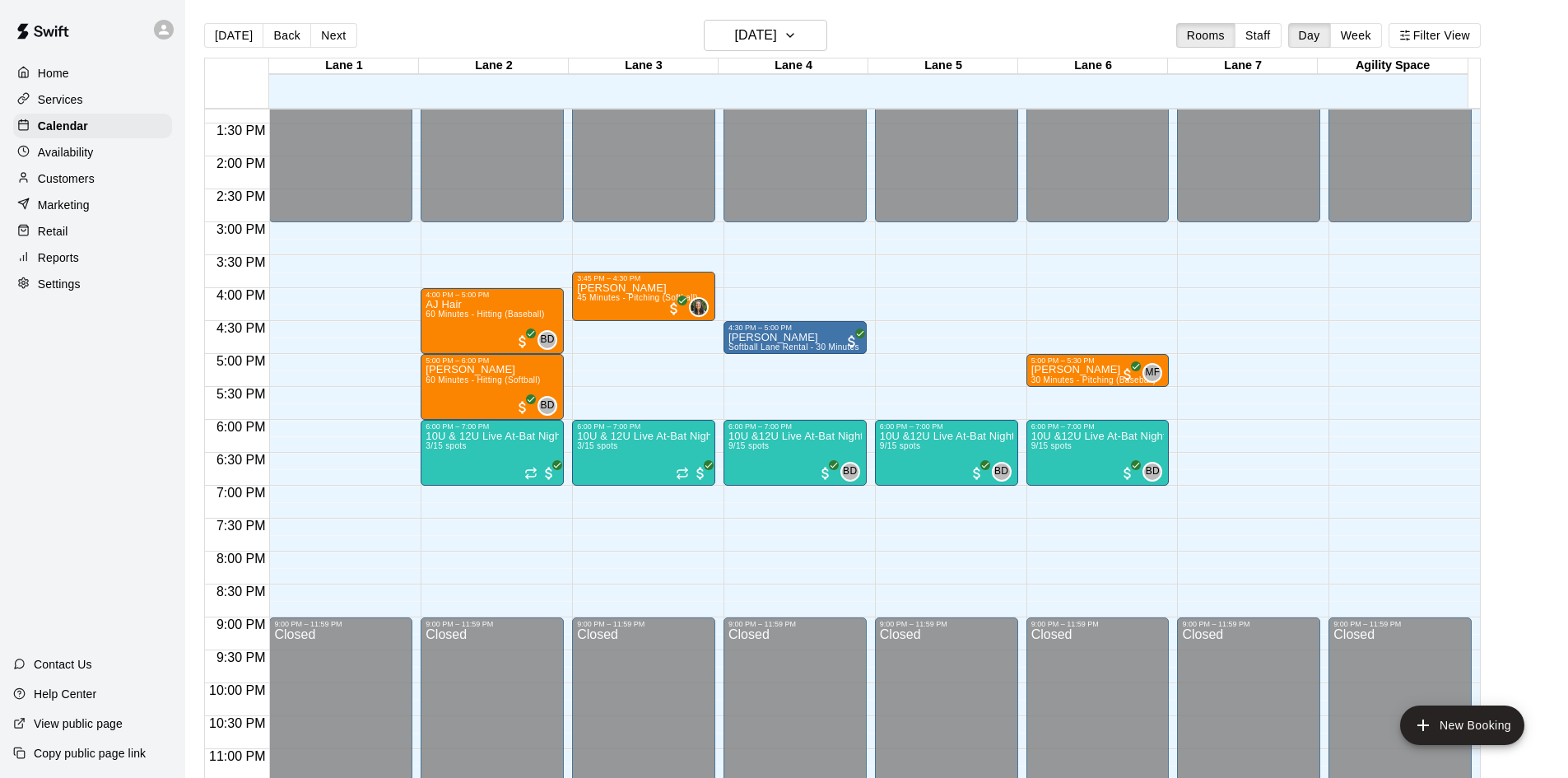
click at [325, 34] on button "Next" at bounding box center [333, 35] width 46 height 25
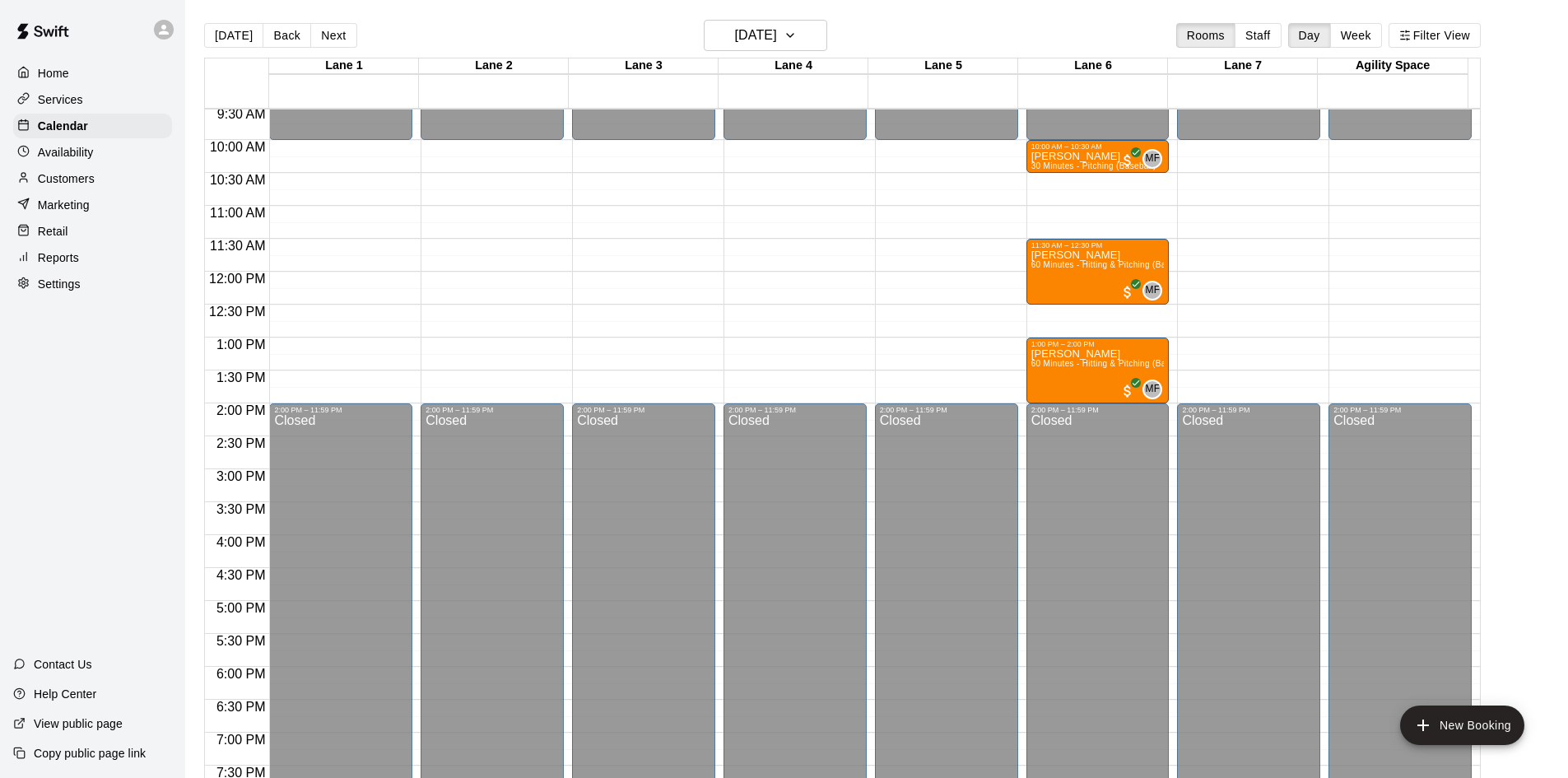
scroll to position [546, 0]
